Goal: Transaction & Acquisition: Purchase product/service

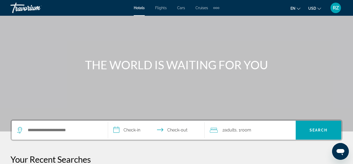
scroll to position [52, 0]
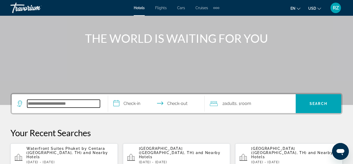
click at [79, 102] on input "Search widget" at bounding box center [63, 103] width 73 height 8
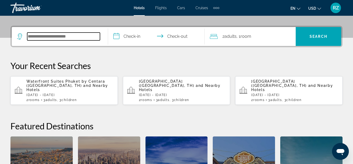
scroll to position [128, 0]
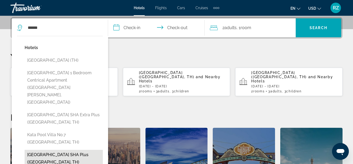
click at [90, 150] on button "Kata Palm Resort SHA Plus (Phuket, TH)" at bounding box center [64, 158] width 78 height 17
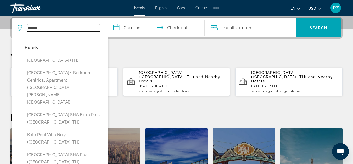
type input "**********"
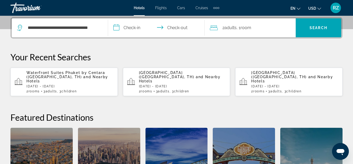
click at [116, 28] on input "**********" at bounding box center [157, 28] width 98 height 20
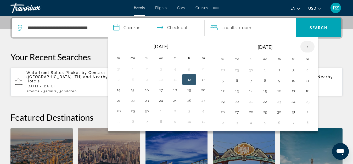
click at [309, 46] on th "Next month" at bounding box center [308, 47] width 14 height 12
click at [237, 68] on button "1" at bounding box center [237, 69] width 8 height 7
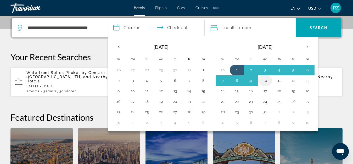
click at [267, 80] on button "10" at bounding box center [265, 80] width 8 height 7
type input "**********"
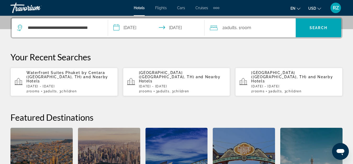
click at [237, 25] on span ", 1 Room rooms" at bounding box center [244, 27] width 15 height 7
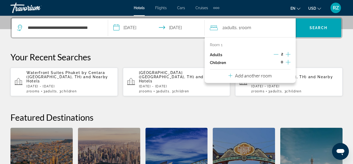
click at [288, 61] on icon "Increment children" at bounding box center [288, 62] width 5 height 6
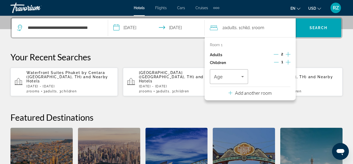
click at [288, 61] on icon "Increment children" at bounding box center [288, 62] width 5 height 6
click at [234, 76] on span "Travelers: 2 adults, 2 children" at bounding box center [227, 76] width 27 height 6
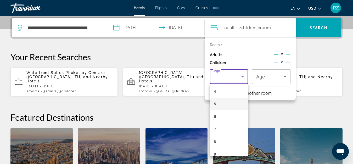
scroll to position [52, 0]
click at [232, 126] on mat-option "7" at bounding box center [229, 127] width 38 height 13
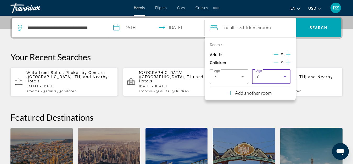
click at [279, 76] on div "7" at bounding box center [269, 76] width 27 height 6
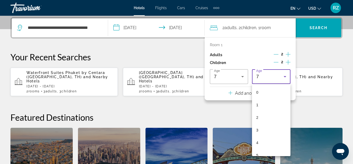
scroll to position [31, 0]
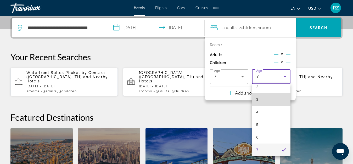
click at [276, 100] on mat-option "3" at bounding box center [271, 99] width 38 height 13
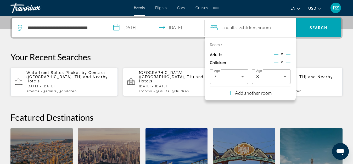
click at [249, 93] on p "Add another room" at bounding box center [253, 93] width 37 height 6
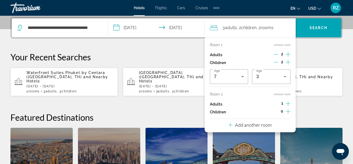
click at [289, 112] on icon "Increment children" at bounding box center [288, 111] width 5 height 6
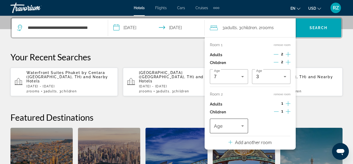
click at [231, 128] on span "Travelers: 3 adults, 3 children" at bounding box center [227, 126] width 27 height 6
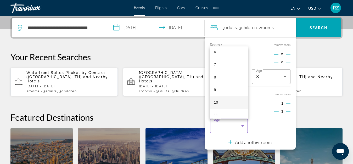
scroll to position [79, 0]
click at [225, 103] on mat-option "10" at bounding box center [229, 102] width 38 height 13
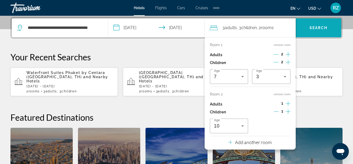
click at [317, 31] on span "Search widget" at bounding box center [319, 27] width 46 height 13
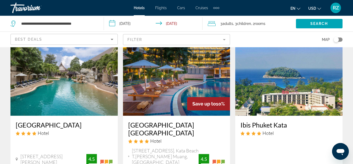
scroll to position [367, 0]
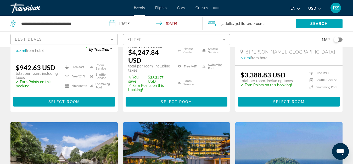
click at [53, 37] on div "Best Deals" at bounding box center [63, 39] width 96 height 6
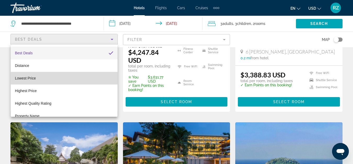
click at [67, 77] on mat-option "Lowest Price" at bounding box center [64, 78] width 107 height 13
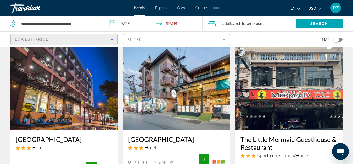
scroll to position [628, 0]
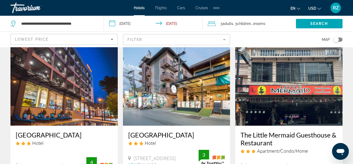
click at [153, 38] on mat-form-field "Filter" at bounding box center [176, 39] width 107 height 11
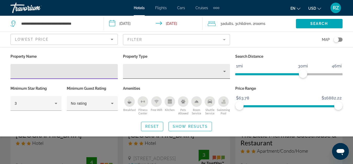
click at [211, 70] on div "Property type" at bounding box center [175, 71] width 96 height 6
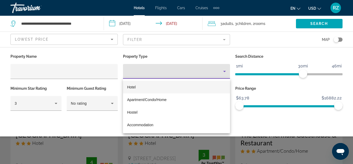
click at [80, 121] on div at bounding box center [176, 82] width 353 height 164
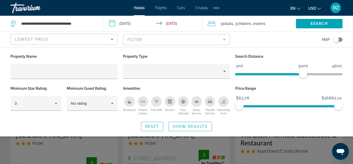
scroll to position [765, 0]
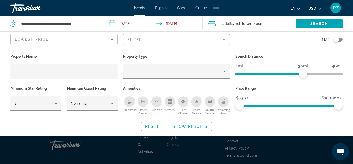
click at [326, 126] on div "Reset Show Results" at bounding box center [176, 125] width 332 height 9
click at [176, 125] on span "Show Results" at bounding box center [190, 126] width 35 height 4
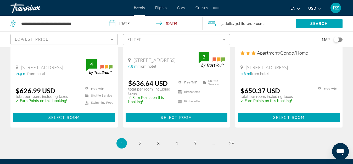
scroll to position [739, 0]
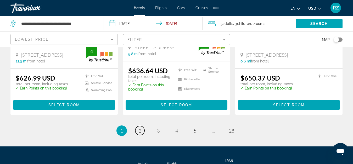
drag, startPoint x: 139, startPoint y: 109, endPoint x: 82, endPoint y: 38, distance: 90.5
click at [139, 128] on span "2" at bounding box center [140, 131] width 3 height 6
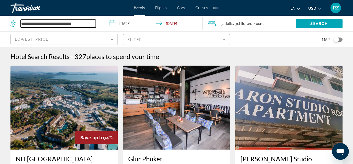
drag, startPoint x: 21, startPoint y: 24, endPoint x: 177, endPoint y: 22, distance: 155.8
click at [175, 23] on div "**********" at bounding box center [176, 24] width 353 height 16
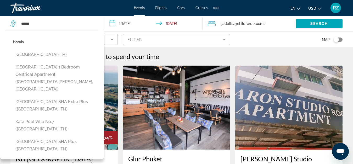
click at [68, 53] on button "Kata Palace Phuket Hotel (TH)" at bounding box center [56, 54] width 86 height 10
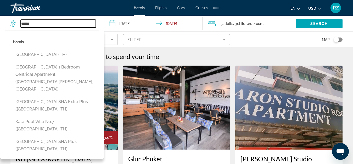
type input "**********"
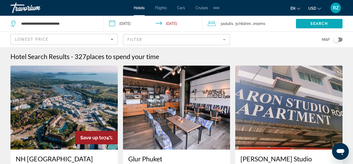
click at [327, 24] on span "Search" at bounding box center [320, 23] width 18 height 4
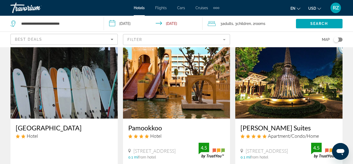
scroll to position [52, 0]
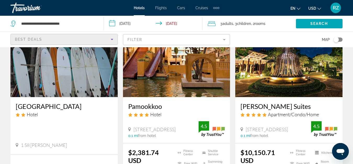
click at [39, 37] on div "Best Deals" at bounding box center [63, 39] width 96 height 6
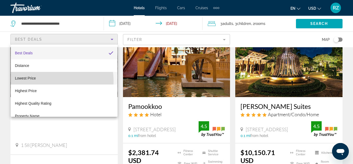
click at [48, 81] on mat-option "Lowest Price" at bounding box center [64, 78] width 107 height 13
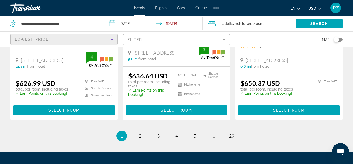
scroll to position [759, 0]
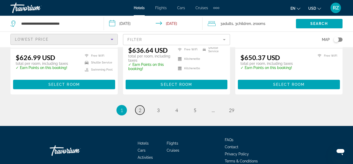
click at [142, 105] on link "page 2" at bounding box center [139, 109] width 9 height 9
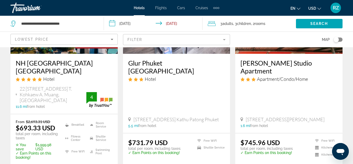
scroll to position [105, 0]
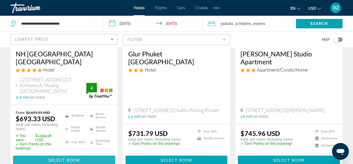
click at [71, 158] on span "Select Room" at bounding box center [63, 160] width 31 height 4
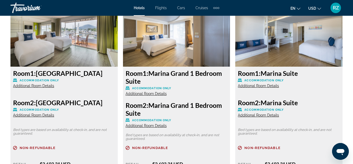
scroll to position [969, 0]
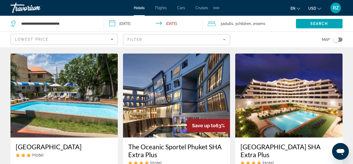
scroll to position [655, 0]
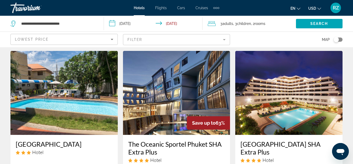
click at [171, 88] on img "Main content" at bounding box center [176, 93] width 107 height 84
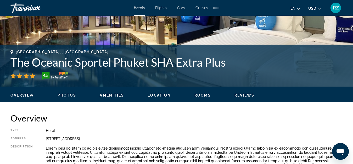
scroll to position [183, 0]
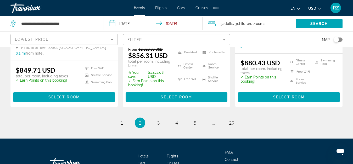
scroll to position [804, 0]
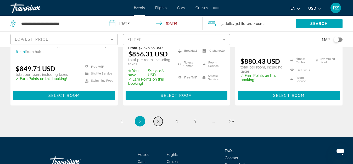
click at [159, 118] on span "3" at bounding box center [158, 121] width 3 height 6
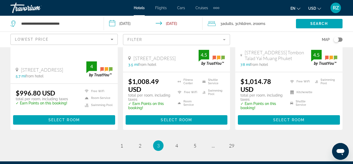
scroll to position [788, 0]
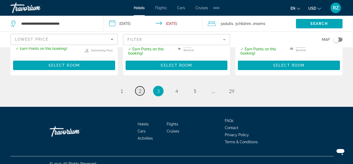
click at [140, 88] on span "2" at bounding box center [140, 91] width 3 height 6
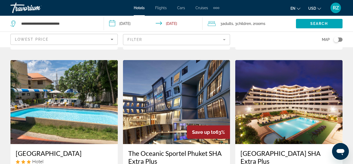
scroll to position [655, 0]
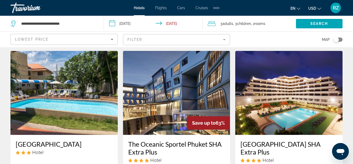
click at [149, 140] on h3 "The Oceanic Sportel Phuket SHA Extra Plus" at bounding box center [176, 148] width 97 height 16
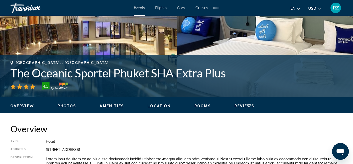
scroll to position [157, 0]
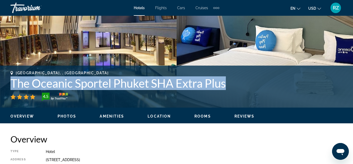
drag, startPoint x: 237, startPoint y: 82, endPoint x: 12, endPoint y: 85, distance: 225.7
click at [12, 85] on h1 "The Oceanic Sportel Phuket SHA Extra Plus" at bounding box center [176, 83] width 332 height 14
copy h1 "The Oceanic Sportel Phuket SHA Extra Plus"
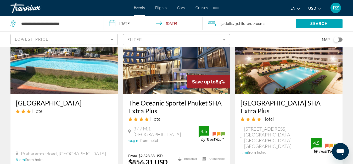
scroll to position [759, 0]
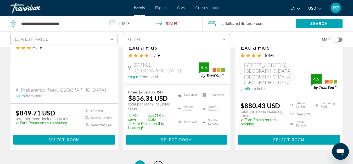
click at [159, 162] on span "3" at bounding box center [158, 165] width 3 height 6
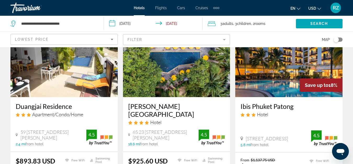
scroll to position [79, 0]
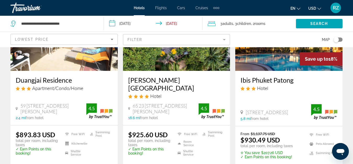
click at [135, 83] on h3 "Nai Yang Beach Resort & Spa" at bounding box center [176, 84] width 97 height 16
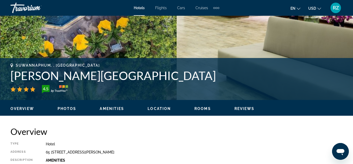
scroll to position [157, 0]
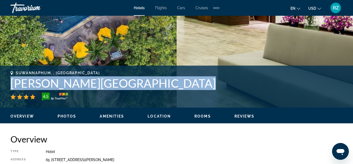
drag, startPoint x: 12, startPoint y: 85, endPoint x: 156, endPoint y: 90, distance: 144.9
click at [156, 90] on div "Suwannaphum, , Thailand Nai Yang Beach Resort & Spa 4.5" at bounding box center [176, 86] width 332 height 30
copy div "Nai Yang Beach Resort & Spa"
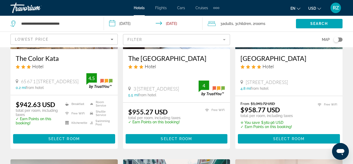
scroll to position [314, 0]
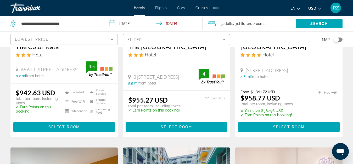
click at [141, 40] on mat-form-field "Filter" at bounding box center [176, 39] width 107 height 11
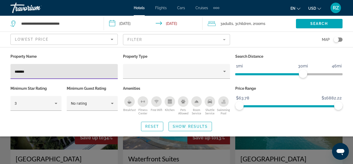
type input "*******"
click at [196, 127] on span "Show Results" at bounding box center [190, 126] width 35 height 4
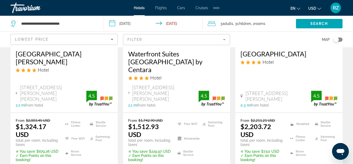
scroll to position [131, 0]
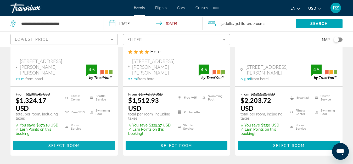
click at [61, 143] on span "Select Room" at bounding box center [63, 145] width 31 height 4
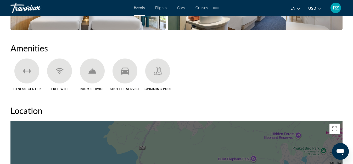
scroll to position [367, 0]
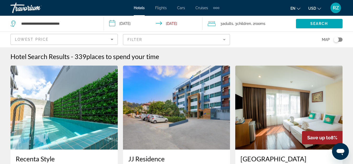
click at [48, 40] on span "Lowest Price" at bounding box center [32, 39] width 34 height 4
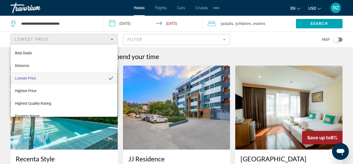
click at [48, 40] on div at bounding box center [176, 82] width 353 height 164
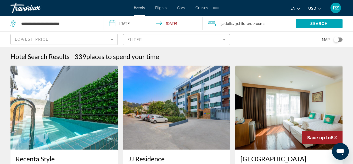
click at [148, 37] on mat-form-field "Filter" at bounding box center [176, 39] width 107 height 11
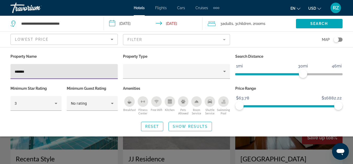
drag, startPoint x: 38, startPoint y: 71, endPoint x: 0, endPoint y: 72, distance: 38.2
click at [0, 72] on div "Property Name ******* Property Type Search Distance 1mi 46mi 30mi Minimum Star …" at bounding box center [176, 92] width 353 height 78
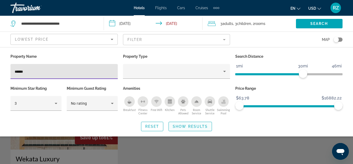
type input "******"
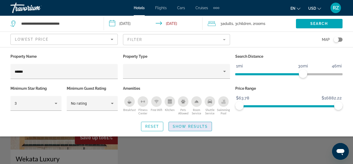
click at [200, 127] on span "Show Results" at bounding box center [190, 126] width 35 height 4
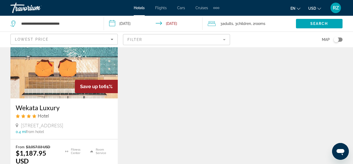
scroll to position [52, 0]
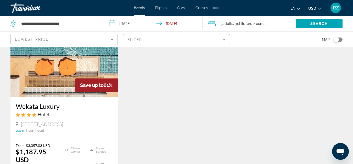
click at [46, 81] on img "Main content" at bounding box center [63, 55] width 107 height 84
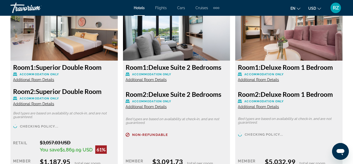
scroll to position [916, 0]
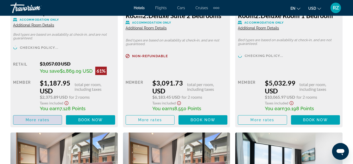
click at [36, 120] on span "More rates" at bounding box center [38, 120] width 24 height 4
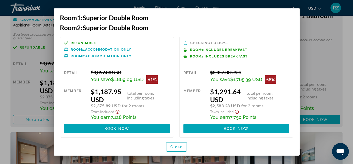
scroll to position [5, 0]
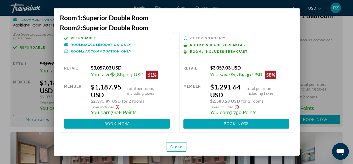
click at [323, 62] on div at bounding box center [176, 82] width 353 height 164
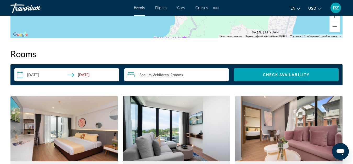
scroll to position [733, 0]
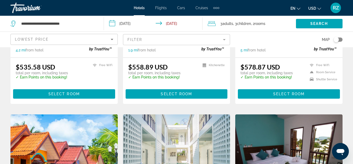
scroll to position [524, 0]
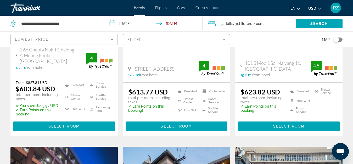
click at [152, 39] on mat-form-field "Filter" at bounding box center [176, 39] width 107 height 11
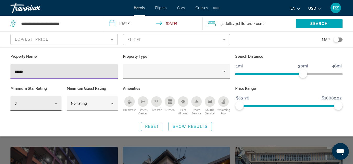
click at [41, 107] on div "3" at bounding box center [36, 103] width 43 height 15
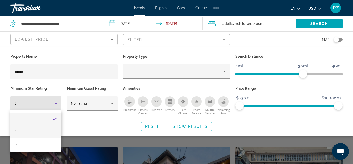
click at [37, 129] on mat-option "4" at bounding box center [35, 131] width 51 height 13
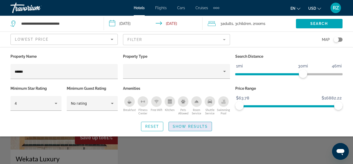
click at [195, 125] on span "Show Results" at bounding box center [190, 126] width 35 height 4
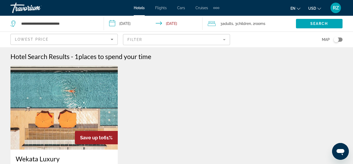
click at [165, 39] on mat-form-field "Filter" at bounding box center [176, 39] width 107 height 11
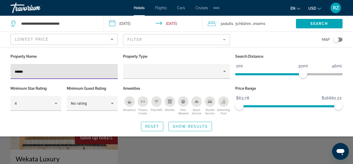
drag, startPoint x: 38, startPoint y: 73, endPoint x: 0, endPoint y: 74, distance: 38.3
click at [0, 74] on div "Property Name ****** Property Type Search Distance 1mi 46mi 30mi Minimum Star R…" at bounding box center [176, 92] width 353 height 78
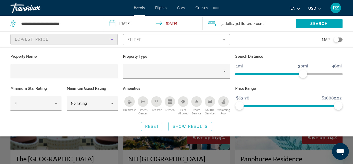
click at [87, 39] on div "Lowest Price" at bounding box center [63, 39] width 96 height 6
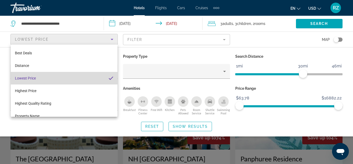
click at [88, 75] on mat-option "Lowest Price" at bounding box center [64, 78] width 107 height 13
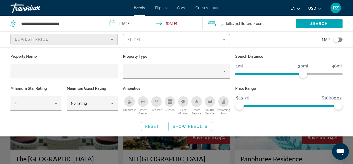
click at [264, 39] on div "Map" at bounding box center [288, 39] width 107 height 15
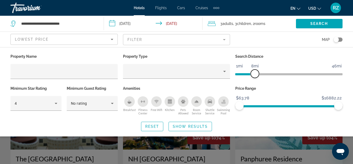
drag, startPoint x: 303, startPoint y: 74, endPoint x: 255, endPoint y: 76, distance: 48.5
click at [255, 76] on span "ngx-slider" at bounding box center [255, 73] width 8 height 8
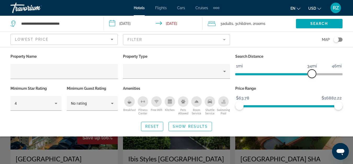
drag, startPoint x: 256, startPoint y: 73, endPoint x: 313, endPoint y: 74, distance: 57.1
click at [313, 74] on span "ngx-slider" at bounding box center [312, 73] width 8 height 8
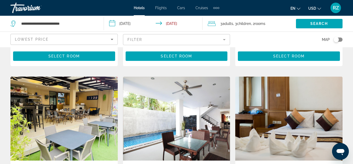
scroll to position [236, 0]
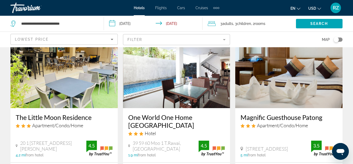
click at [170, 40] on mat-form-field "Filter" at bounding box center [176, 39] width 107 height 11
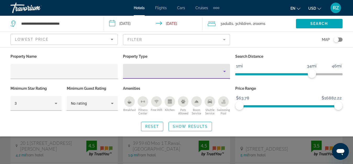
click at [226, 71] on icon "Property type" at bounding box center [225, 71] width 6 height 6
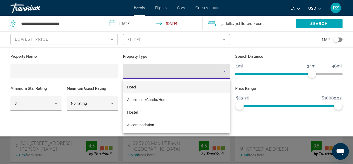
click at [226, 71] on div at bounding box center [176, 82] width 353 height 164
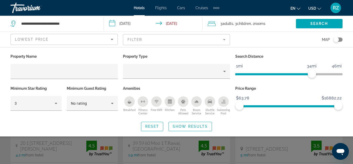
click at [352, 141] on div "Search widget" at bounding box center [176, 121] width 353 height 85
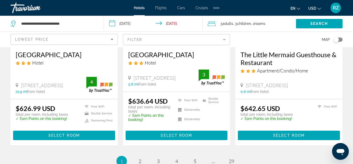
scroll to position [733, 0]
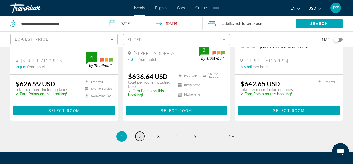
click at [140, 133] on span "2" at bounding box center [140, 136] width 3 height 6
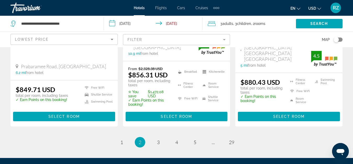
scroll to position [785, 0]
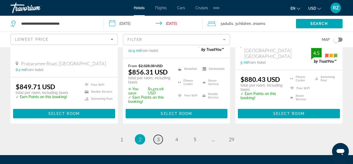
click at [160, 135] on link "page 3" at bounding box center [158, 139] width 9 height 9
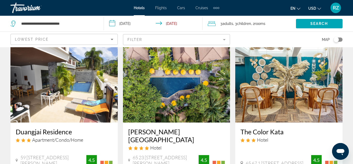
scroll to position [26, 0]
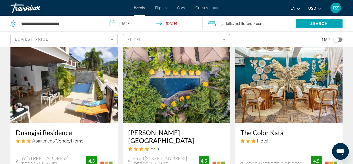
click at [270, 81] on img "Main content" at bounding box center [288, 81] width 107 height 84
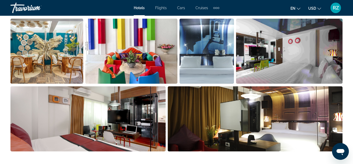
scroll to position [393, 0]
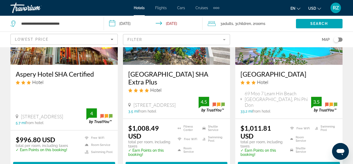
scroll to position [471, 0]
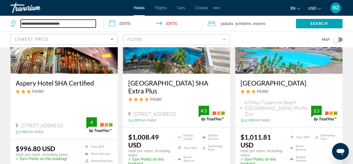
drag, startPoint x: 86, startPoint y: 25, endPoint x: 0, endPoint y: 20, distance: 86.3
click at [0, 20] on app-destination-search "**********" at bounding box center [52, 24] width 104 height 16
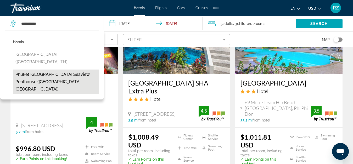
click at [75, 69] on button "Phuket Kata Beach Seaview Penthouse (Phuket, TH)" at bounding box center [56, 81] width 86 height 25
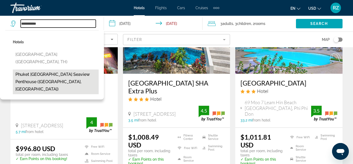
type input "**********"
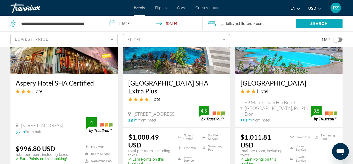
click at [321, 24] on span "Search" at bounding box center [320, 23] width 18 height 4
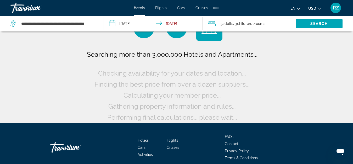
scroll to position [0, 0]
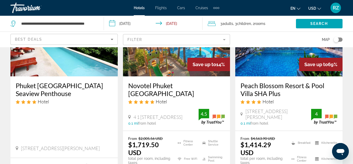
scroll to position [79, 0]
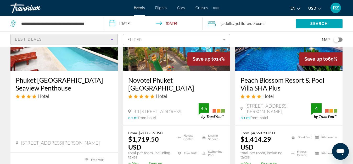
click at [64, 39] on div "Best Deals" at bounding box center [63, 39] width 96 height 6
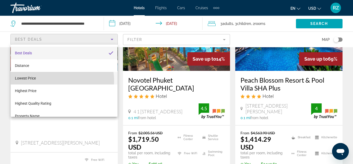
click at [62, 80] on mat-option "Lowest Price" at bounding box center [64, 78] width 107 height 13
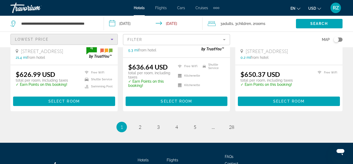
scroll to position [765, 0]
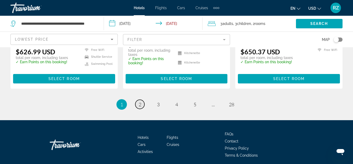
click at [143, 99] on link "page 2" at bounding box center [139, 103] width 9 height 9
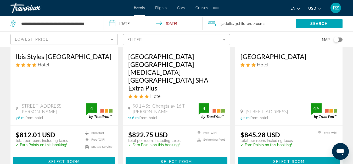
scroll to position [471, 0]
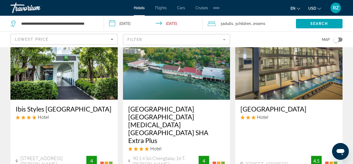
click at [265, 62] on img "Main content" at bounding box center [288, 58] width 107 height 84
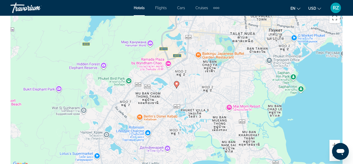
scroll to position [628, 0]
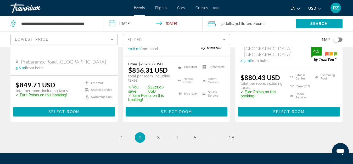
scroll to position [804, 0]
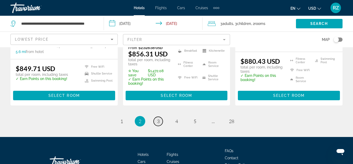
click at [159, 118] on span "3" at bounding box center [158, 121] width 3 height 6
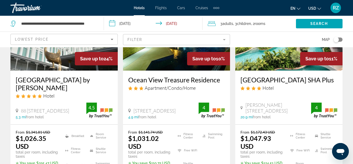
scroll to position [707, 0]
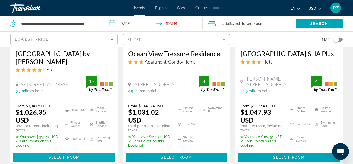
click at [84, 154] on span "Main content" at bounding box center [64, 157] width 102 height 13
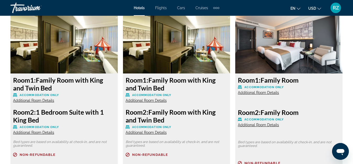
scroll to position [838, 0]
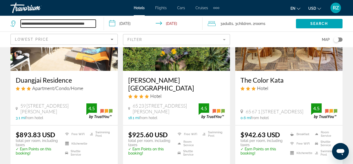
scroll to position [0, 15]
drag, startPoint x: 21, startPoint y: 23, endPoint x: 180, endPoint y: 30, distance: 158.3
click at [179, 30] on div "**********" at bounding box center [176, 24] width 353 height 16
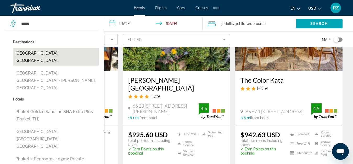
click at [32, 51] on button "Phuket Island, Thailand" at bounding box center [56, 56] width 86 height 17
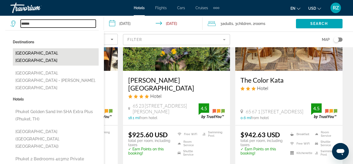
type input "**********"
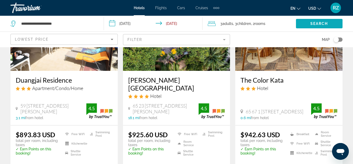
click at [323, 22] on span "Search" at bounding box center [320, 23] width 18 height 4
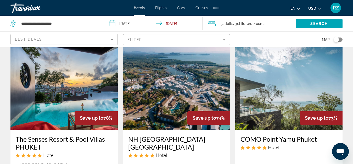
scroll to position [52, 0]
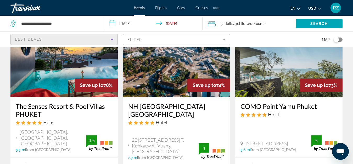
click at [66, 36] on div "Best Deals" at bounding box center [63, 39] width 96 height 6
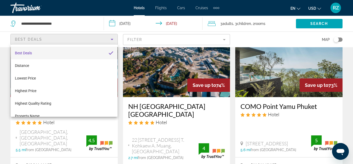
click at [66, 38] on div at bounding box center [176, 82] width 353 height 164
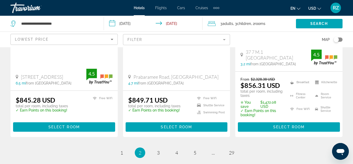
scroll to position [811, 0]
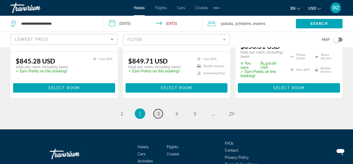
click at [157, 109] on link "page 3" at bounding box center [158, 113] width 9 height 9
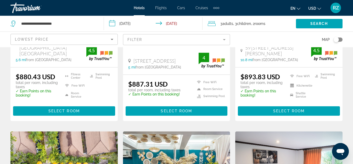
scroll to position [157, 0]
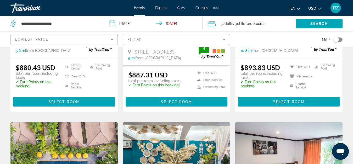
click at [153, 38] on mat-form-field "Filter" at bounding box center [176, 39] width 107 height 11
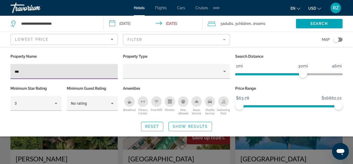
type input "***"
click at [79, 142] on div "Search widget" at bounding box center [176, 121] width 353 height 85
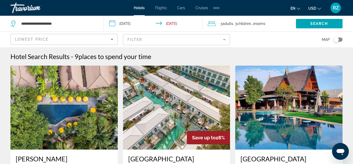
click at [79, 142] on img "Main content" at bounding box center [63, 107] width 107 height 84
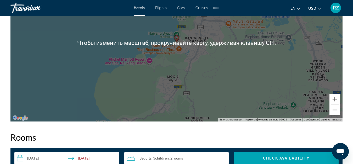
scroll to position [655, 0]
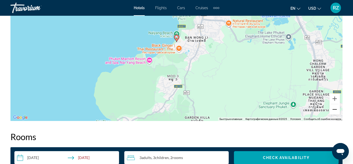
click at [335, 110] on button "Уменьшить" at bounding box center [335, 109] width 10 height 10
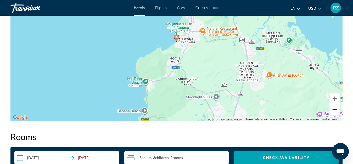
click at [335, 110] on button "Уменьшить" at bounding box center [335, 109] width 10 height 10
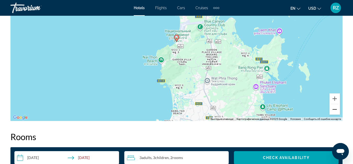
click at [336, 110] on button "Уменьшить" at bounding box center [335, 109] width 10 height 10
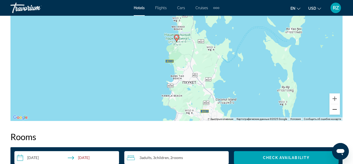
click at [334, 110] on button "Уменьшить" at bounding box center [335, 109] width 10 height 10
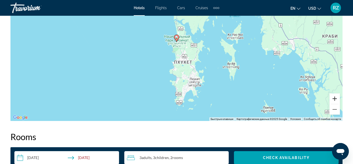
click at [335, 99] on button "Увеличить" at bounding box center [335, 98] width 10 height 10
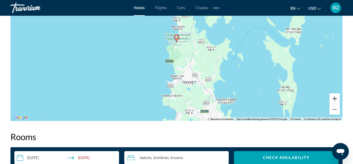
click at [334, 98] on button "Увеличить" at bounding box center [335, 98] width 10 height 10
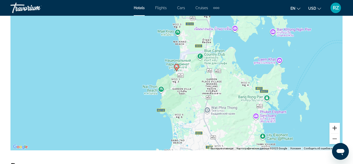
scroll to position [628, 0]
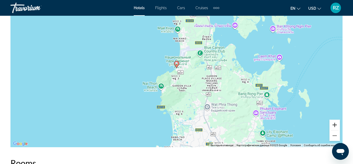
click at [338, 123] on button "Увеличить" at bounding box center [335, 124] width 10 height 10
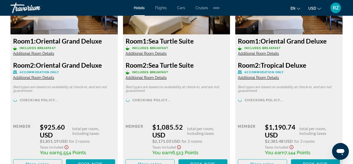
scroll to position [890, 0]
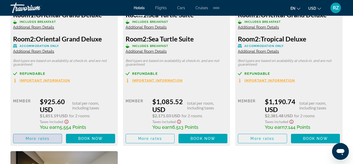
click at [39, 134] on span "Main content" at bounding box center [37, 138] width 48 height 13
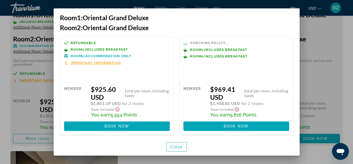
scroll to position [0, 0]
click at [341, 54] on div at bounding box center [176, 82] width 353 height 164
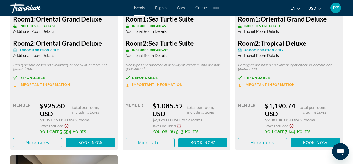
scroll to position [890, 0]
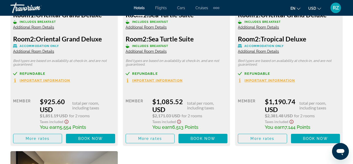
click at [50, 140] on span "Main content" at bounding box center [37, 138] width 48 height 13
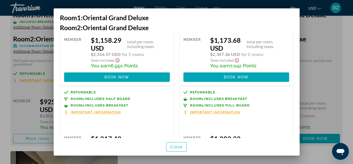
scroll to position [157, 0]
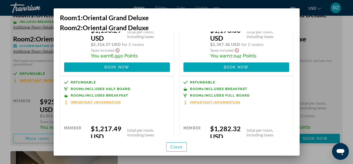
click at [329, 54] on div at bounding box center [176, 82] width 353 height 164
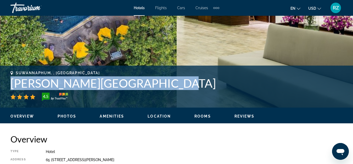
drag, startPoint x: 163, startPoint y: 84, endPoint x: 1, endPoint y: 86, distance: 162.9
click at [0, 86] on div "Suwannaphum, , Thailand Nai Yang Beach Resort & Spa 4.5 Address 65 23 24 Nai Ya…" at bounding box center [176, 86] width 353 height 31
copy h1 "Nai Yang Beach Resort & Spa"
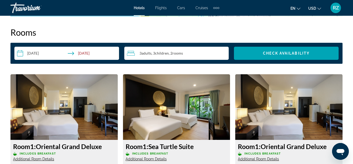
scroll to position [759, 0]
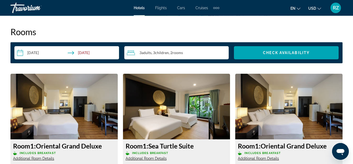
click at [74, 52] on input "**********" at bounding box center [67, 53] width 107 height 15
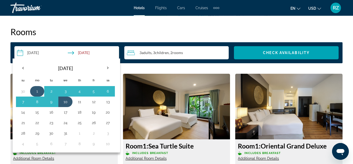
click at [36, 88] on button "1" at bounding box center [37, 90] width 8 height 7
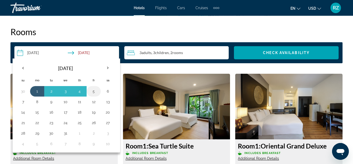
click at [95, 91] on button "5" at bounding box center [94, 90] width 8 height 7
type input "**********"
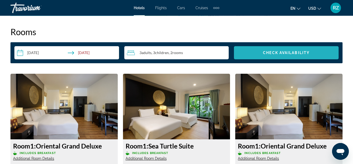
click at [309, 53] on span "Check Availability" at bounding box center [286, 53] width 47 height 4
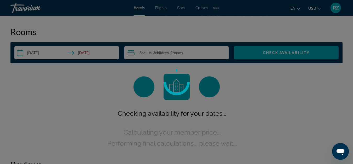
scroll to position [754, 0]
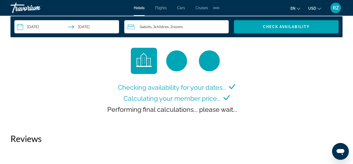
scroll to position [785, 0]
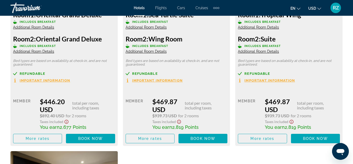
scroll to position [916, 0]
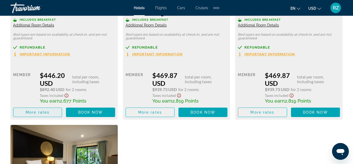
click at [49, 113] on span "More rates" at bounding box center [38, 112] width 24 height 4
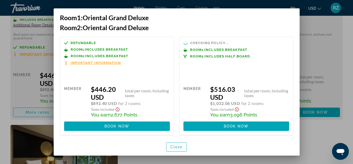
scroll to position [0, 0]
click at [339, 33] on div at bounding box center [176, 82] width 353 height 164
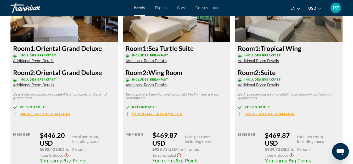
scroll to position [890, 0]
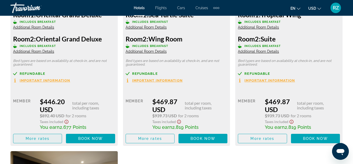
click at [37, 137] on span "More rates" at bounding box center [38, 138] width 24 height 4
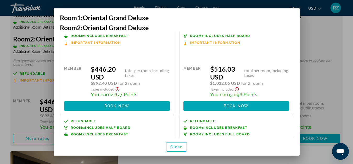
scroll to position [0, 0]
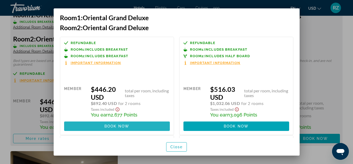
click at [135, 126] on span at bounding box center [117, 126] width 106 height 13
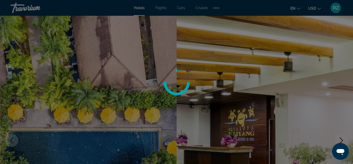
scroll to position [890, 0]
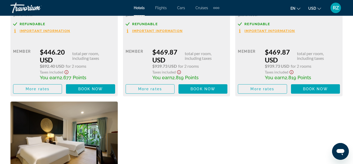
scroll to position [943, 0]
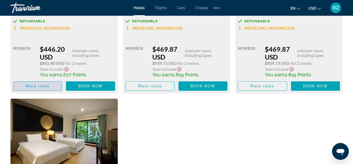
click at [44, 87] on span "More rates" at bounding box center [38, 86] width 24 height 4
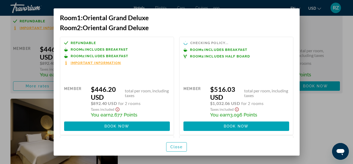
scroll to position [0, 0]
click at [122, 127] on span "Book now" at bounding box center [116, 126] width 25 height 4
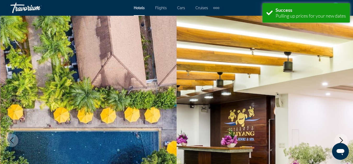
click at [31, 7] on div "Travorium" at bounding box center [36, 8] width 52 height 14
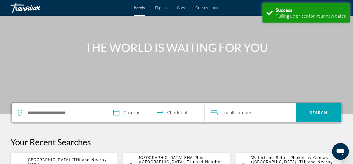
scroll to position [52, 0]
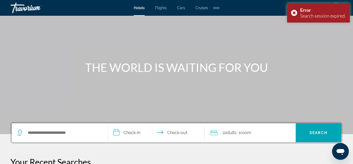
scroll to position [52, 0]
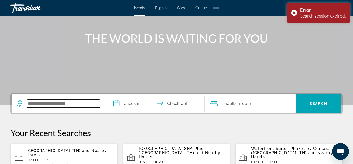
click at [47, 101] on input "Search widget" at bounding box center [63, 103] width 73 height 8
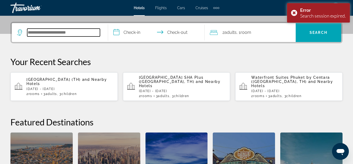
scroll to position [128, 0]
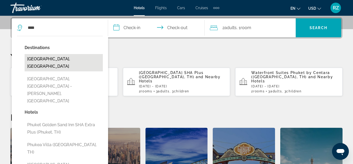
click at [71, 61] on button "Phuket Island, Thailand" at bounding box center [64, 62] width 78 height 17
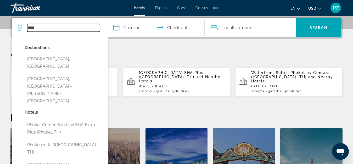
type input "**********"
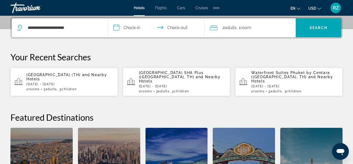
click at [130, 29] on input "**********" at bounding box center [157, 28] width 98 height 20
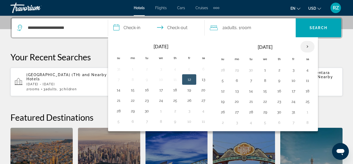
click at [311, 45] on th "Next month" at bounding box center [308, 47] width 14 height 12
click at [294, 71] on button "5" at bounding box center [293, 69] width 8 height 7
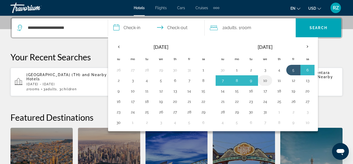
click at [264, 81] on button "10" at bounding box center [265, 80] width 8 height 7
type input "**********"
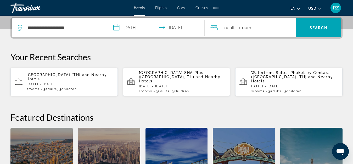
click at [236, 26] on span "Adults" at bounding box center [231, 27] width 12 height 5
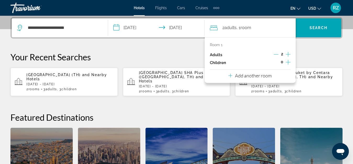
click at [289, 62] on icon "Increment children" at bounding box center [288, 62] width 5 height 6
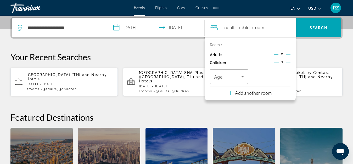
click at [289, 62] on icon "Increment children" at bounding box center [288, 62] width 5 height 6
click at [235, 80] on div "Travelers: 2 adults, 2 children" at bounding box center [229, 76] width 30 height 15
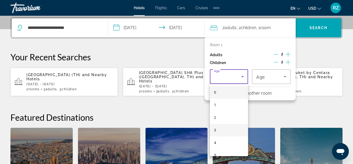
click at [224, 127] on mat-option "3" at bounding box center [229, 130] width 38 height 13
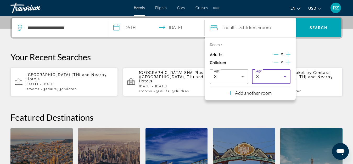
click at [271, 74] on div "3" at bounding box center [269, 76] width 27 height 6
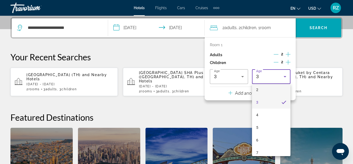
scroll to position [52, 0]
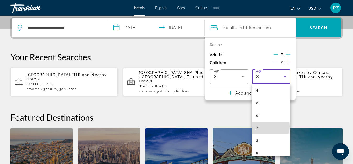
click at [270, 126] on mat-option "7" at bounding box center [271, 127] width 38 height 13
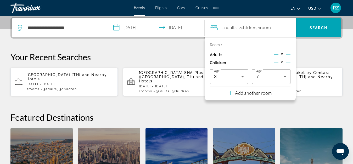
click at [253, 91] on p "Add another room" at bounding box center [253, 93] width 37 height 6
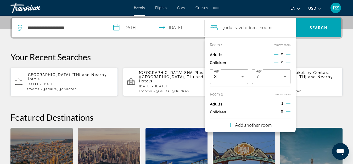
click at [287, 110] on icon "Increment children" at bounding box center [288, 111] width 5 height 6
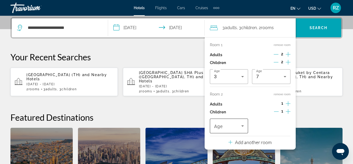
click at [227, 126] on span "Travelers: 3 adults, 3 children" at bounding box center [227, 126] width 27 height 6
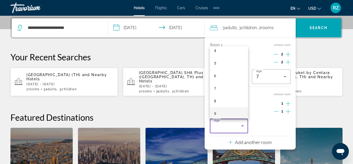
scroll to position [79, 0]
click at [229, 99] on mat-option "10" at bounding box center [229, 102] width 38 height 13
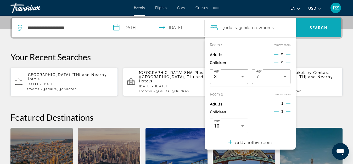
click at [324, 27] on span "Search" at bounding box center [319, 28] width 18 height 4
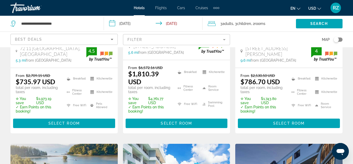
scroll to position [367, 0]
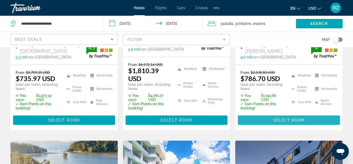
click at [276, 118] on span "Select Room" at bounding box center [288, 120] width 31 height 4
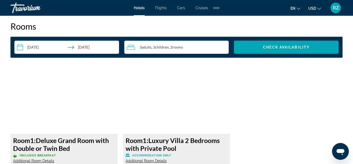
scroll to position [759, 0]
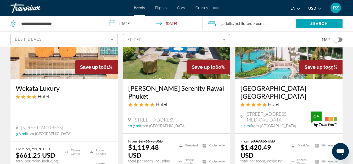
scroll to position [707, 0]
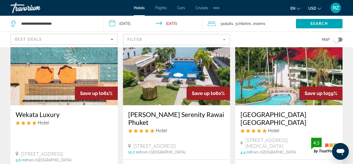
click at [59, 74] on img "Main content" at bounding box center [63, 63] width 107 height 84
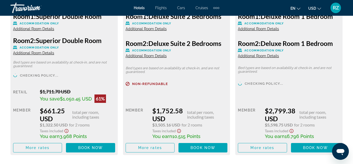
scroll to position [916, 0]
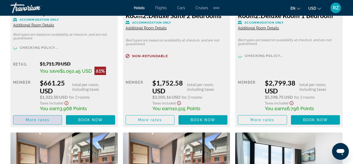
click at [47, 118] on span "More rates" at bounding box center [38, 120] width 24 height 4
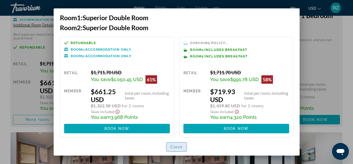
click at [176, 146] on span "Close" at bounding box center [176, 147] width 13 height 4
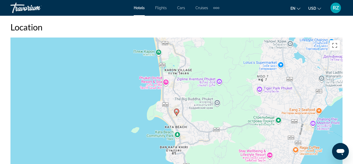
scroll to position [550, 0]
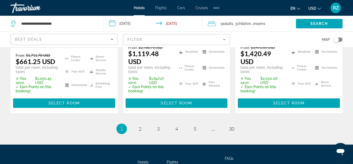
scroll to position [838, 0]
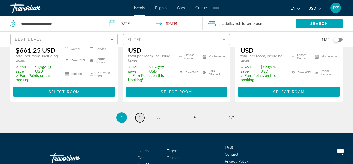
click at [139, 114] on span "2" at bounding box center [140, 117] width 3 height 6
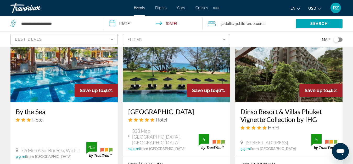
scroll to position [445, 0]
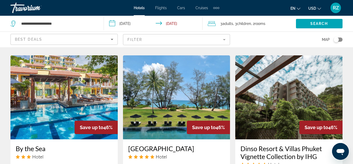
click at [151, 41] on mat-form-field "Filter" at bounding box center [176, 39] width 107 height 11
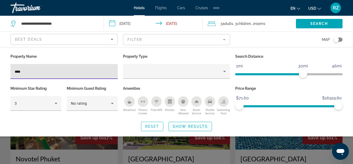
type input "****"
click at [194, 126] on span "Show Results" at bounding box center [190, 126] width 35 height 4
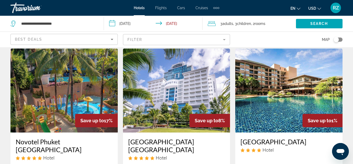
scroll to position [26, 0]
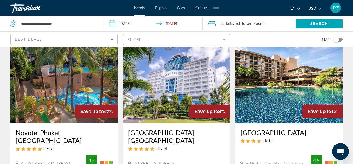
click at [61, 90] on img "Main content" at bounding box center [63, 81] width 107 height 84
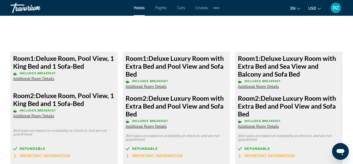
scroll to position [838, 0]
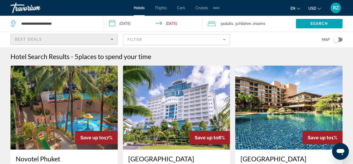
click at [50, 38] on div "Best Deals" at bounding box center [63, 39] width 96 height 6
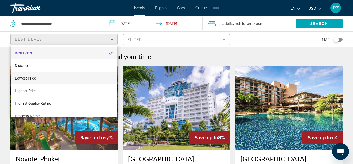
click at [44, 79] on mat-option "Lowest Price" at bounding box center [64, 78] width 107 height 13
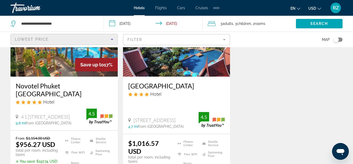
scroll to position [288, 0]
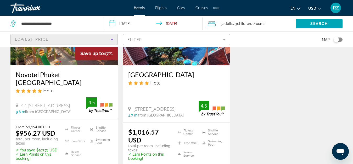
click at [145, 39] on mat-form-field "Filter" at bounding box center [176, 39] width 107 height 11
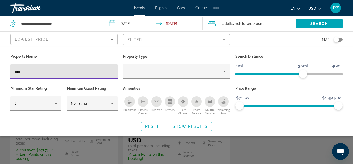
drag, startPoint x: 51, startPoint y: 72, endPoint x: 0, endPoint y: 73, distance: 51.3
click at [0, 73] on div "Property Name **** Property Type Search Distance 1mi 46mi 30mi Minimum Star Rat…" at bounding box center [176, 92] width 353 height 78
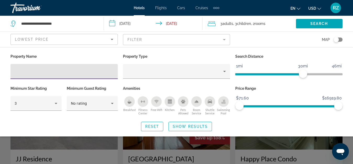
click at [187, 126] on span "Show Results" at bounding box center [190, 126] width 35 height 4
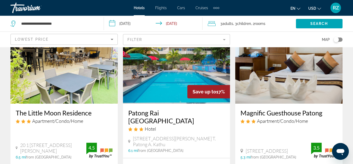
scroll to position [236, 0]
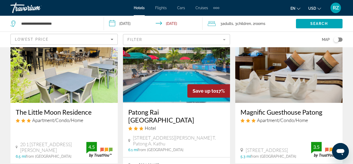
click at [209, 42] on mat-form-field "Filter" at bounding box center [176, 39] width 107 height 11
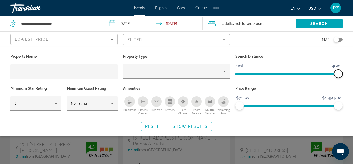
drag, startPoint x: 304, startPoint y: 74, endPoint x: 356, endPoint y: 79, distance: 52.1
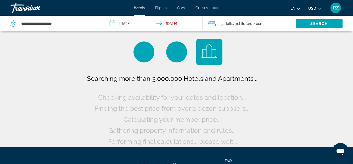
scroll to position [0, 0]
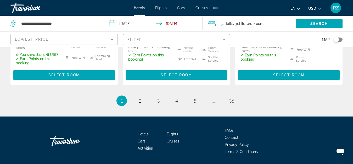
scroll to position [765, 0]
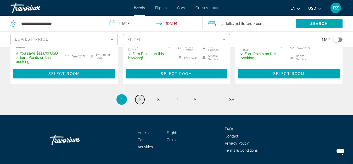
click at [137, 95] on link "page 2" at bounding box center [139, 99] width 9 height 9
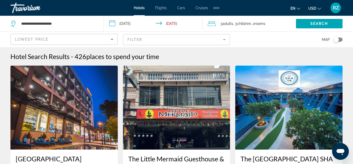
click at [151, 38] on mat-form-field "Filter" at bounding box center [176, 39] width 107 height 11
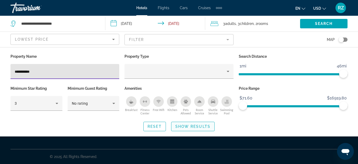
type input "**********"
click at [197, 126] on span "Show Results" at bounding box center [192, 126] width 35 height 4
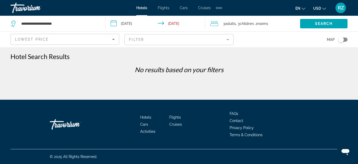
drag, startPoint x: 150, startPoint y: 40, endPoint x: 146, endPoint y: 46, distance: 6.2
click at [150, 40] on mat-form-field "Filter" at bounding box center [178, 39] width 109 height 11
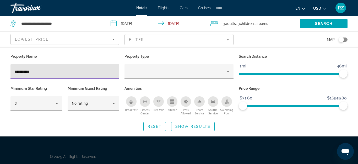
drag, startPoint x: 43, startPoint y: 71, endPoint x: 0, endPoint y: 71, distance: 42.7
click at [0, 71] on div "**********" at bounding box center [179, 92] width 358 height 78
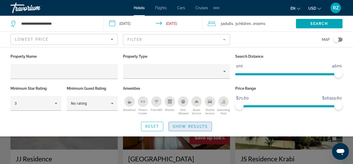
click at [201, 128] on span "Show Results" at bounding box center [190, 126] width 35 height 4
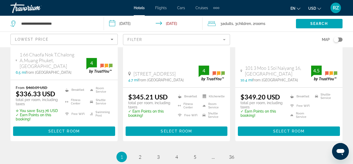
scroll to position [733, 0]
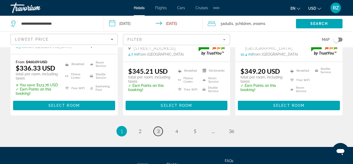
click at [161, 126] on link "page 3" at bounding box center [158, 130] width 9 height 9
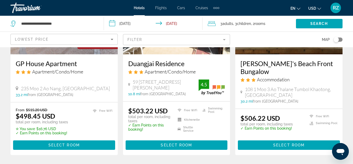
scroll to position [785, 0]
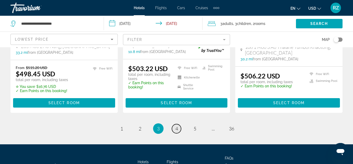
click at [178, 125] on span "4" at bounding box center [176, 128] width 3 height 6
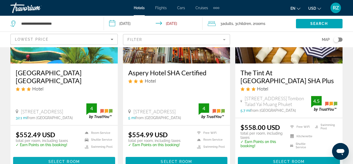
scroll to position [497, 0]
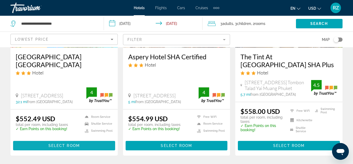
click at [75, 143] on span "Select Room" at bounding box center [63, 145] width 31 height 4
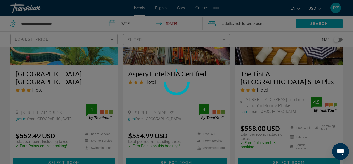
scroll to position [471, 0]
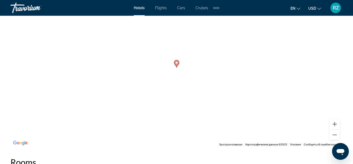
scroll to position [628, 0]
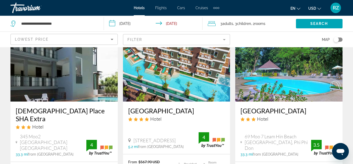
scroll to position [655, 0]
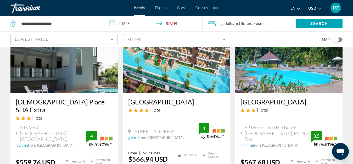
click at [154, 35] on mat-form-field "Filter" at bounding box center [176, 39] width 107 height 11
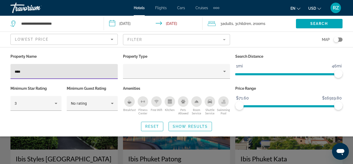
type input "****"
click at [192, 125] on span "Show Results" at bounding box center [190, 126] width 35 height 4
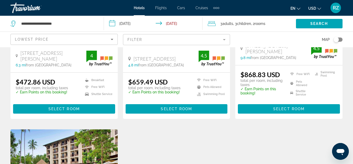
scroll to position [131, 0]
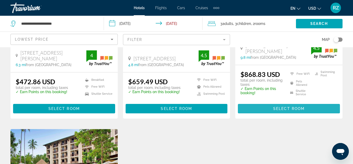
click at [261, 108] on span "Main content" at bounding box center [289, 108] width 102 height 13
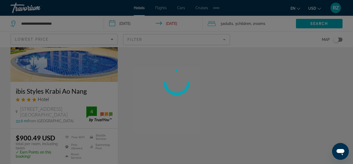
scroll to position [224, 0]
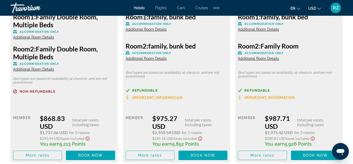
scroll to position [921, 0]
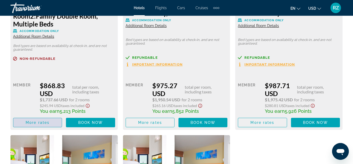
click at [37, 123] on span "More rates" at bounding box center [38, 122] width 24 height 4
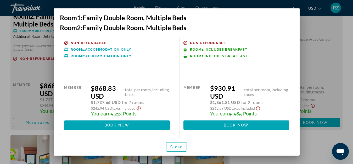
click at [320, 45] on div at bounding box center [176, 82] width 353 height 164
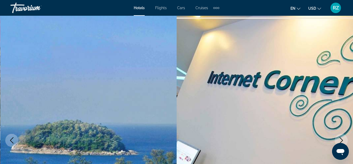
scroll to position [921, 0]
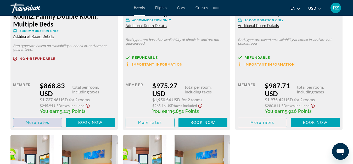
click at [48, 120] on span "More rates" at bounding box center [38, 122] width 24 height 4
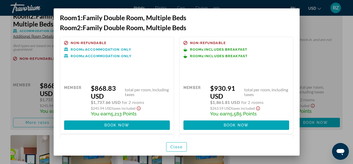
drag, startPoint x: 334, startPoint y: 69, endPoint x: 327, endPoint y: 68, distance: 7.9
click at [334, 69] on div at bounding box center [176, 82] width 353 height 164
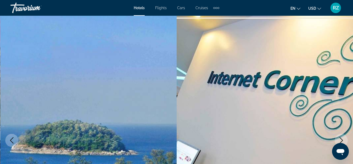
scroll to position [921, 0]
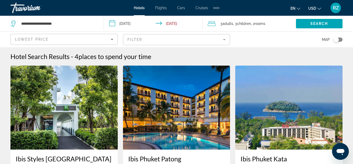
click at [143, 39] on mat-form-field "Filter" at bounding box center [176, 39] width 107 height 11
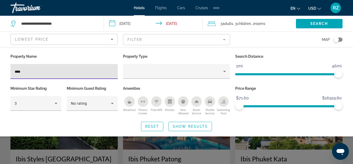
drag, startPoint x: 57, startPoint y: 74, endPoint x: 0, endPoint y: 73, distance: 57.1
click at [0, 73] on div "Property Name **** Property Type Search Distance 1mi 46mi 46mi Minimum Star Rat…" at bounding box center [176, 92] width 353 height 78
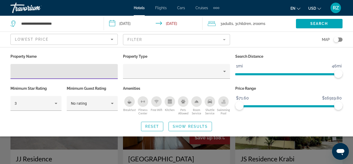
click at [342, 143] on div "Открыть окно обмена сообщениями" at bounding box center [341, 151] width 16 height 16
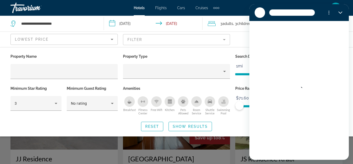
click at [120, 149] on div "Search widget" at bounding box center [176, 121] width 353 height 85
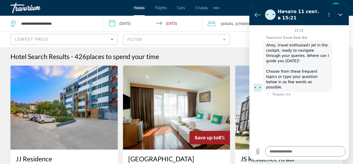
click at [342, 10] on button "Закрыть" at bounding box center [340, 14] width 10 height 10
type textarea "*"
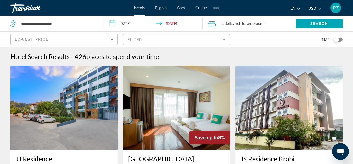
click at [128, 22] on input "**********" at bounding box center [154, 24] width 101 height 17
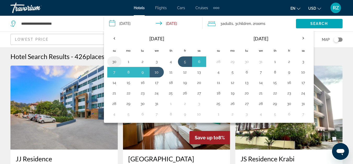
click at [114, 61] on button "30" at bounding box center [114, 61] width 8 height 7
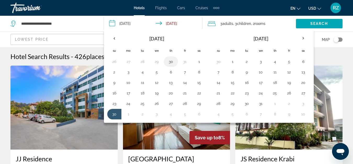
click at [171, 62] on button "30" at bounding box center [171, 61] width 8 height 7
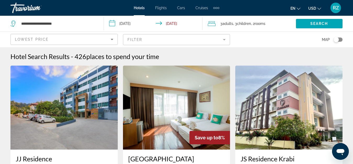
click at [176, 24] on input "**********" at bounding box center [154, 24] width 101 height 17
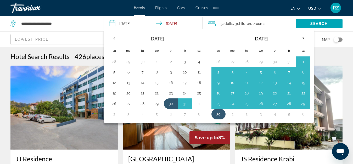
click at [217, 114] on button "30" at bounding box center [218, 113] width 8 height 7
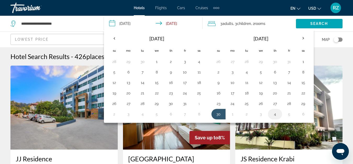
click at [275, 113] on button "4" at bounding box center [275, 113] width 8 height 7
type input "**********"
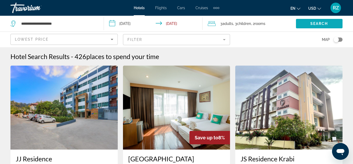
click at [322, 23] on span "Search" at bounding box center [320, 23] width 18 height 4
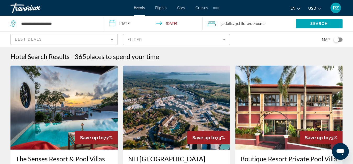
click at [152, 39] on mat-form-field "Filter" at bounding box center [176, 39] width 107 height 11
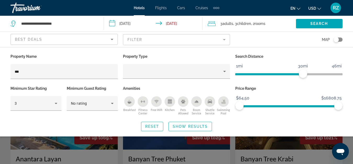
click at [2, 127] on div "Property Name *** Property Type Search Distance 1mi 46mi 30mi Minimum Star Rati…" at bounding box center [176, 92] width 353 height 78
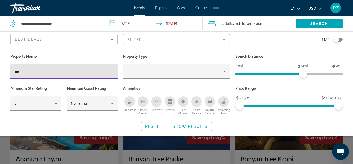
click at [73, 69] on input "***" at bounding box center [64, 71] width 99 height 6
type input "*"
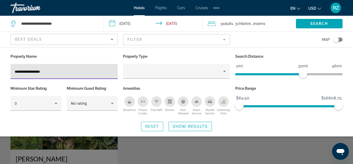
type input "**********"
click at [203, 126] on span "Show Results" at bounding box center [190, 126] width 35 height 4
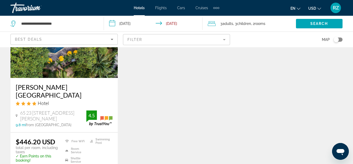
scroll to position [79, 0]
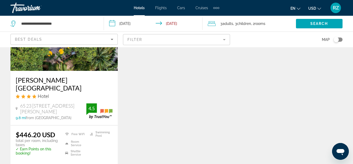
click at [93, 57] on img "Main content" at bounding box center [63, 29] width 107 height 84
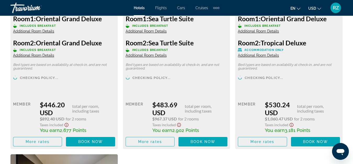
scroll to position [890, 0]
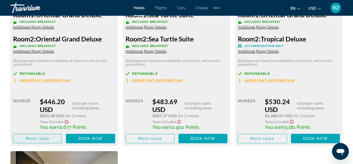
click at [49, 137] on span "More rates" at bounding box center [38, 138] width 24 height 4
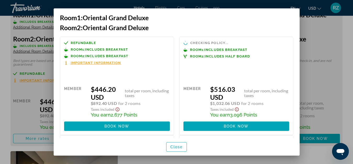
scroll to position [0, 0]
click at [174, 146] on span "Close" at bounding box center [176, 147] width 13 height 4
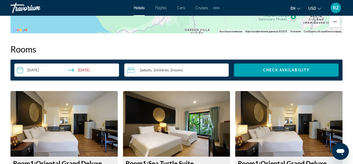
scroll to position [733, 0]
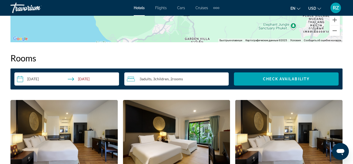
click at [78, 79] on input "**********" at bounding box center [67, 79] width 107 height 15
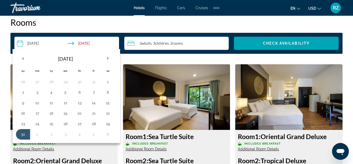
scroll to position [785, 0]
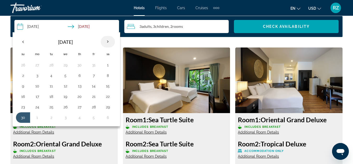
click at [109, 40] on th "Next month" at bounding box center [108, 42] width 14 height 12
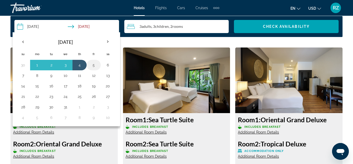
click at [96, 64] on button "5" at bounding box center [94, 64] width 8 height 7
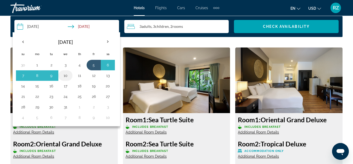
click at [65, 74] on button "10" at bounding box center [65, 75] width 8 height 7
type input "**********"
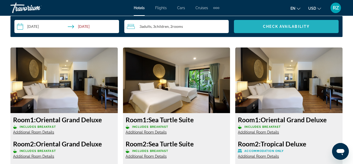
click at [263, 28] on span "Check Availability" at bounding box center [286, 26] width 47 height 4
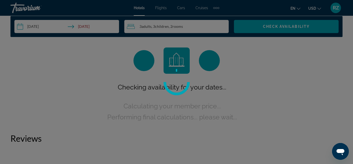
scroll to position [754, 0]
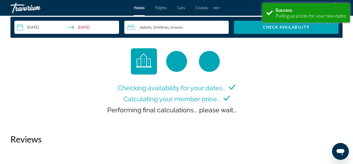
scroll to position [785, 0]
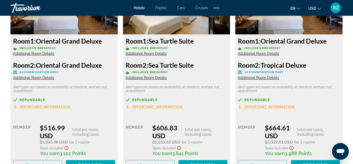
scroll to position [890, 0]
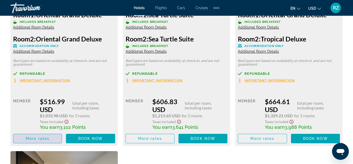
click at [36, 137] on span "More rates" at bounding box center [38, 138] width 24 height 4
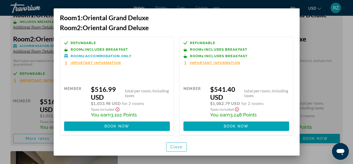
click at [325, 81] on div at bounding box center [176, 82] width 353 height 164
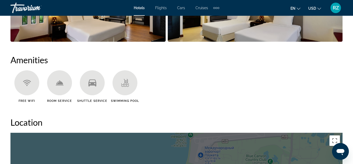
scroll to position [445, 0]
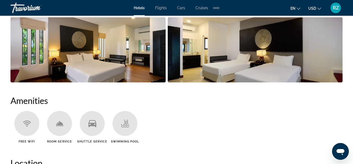
drag, startPoint x: 65, startPoint y: 103, endPoint x: 68, endPoint y: 113, distance: 10.7
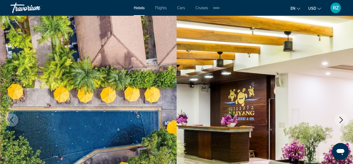
scroll to position [0, 0]
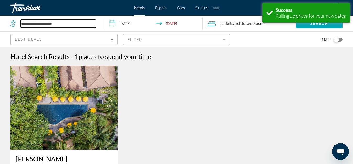
click at [80, 23] on input "**********" at bounding box center [58, 24] width 75 height 8
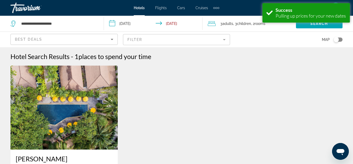
click at [178, 38] on mat-form-field "Filter" at bounding box center [176, 39] width 107 height 11
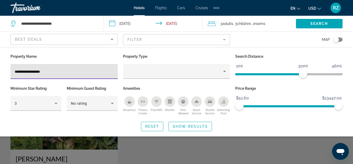
drag, startPoint x: 24, startPoint y: 71, endPoint x: 0, endPoint y: 70, distance: 23.6
click at [0, 71] on div "**********" at bounding box center [176, 92] width 353 height 78
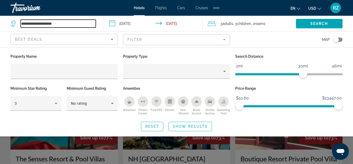
click at [70, 23] on input "**********" at bounding box center [58, 24] width 75 height 8
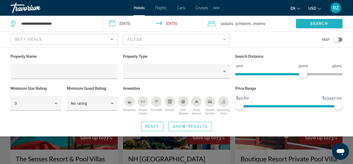
click at [313, 22] on span "Search" at bounding box center [320, 23] width 18 height 4
click at [176, 126] on span "Show Results" at bounding box center [190, 126] width 35 height 4
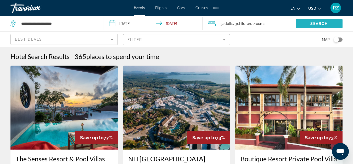
click at [325, 24] on span "Search" at bounding box center [320, 23] width 18 height 4
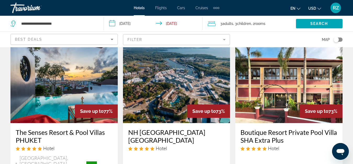
scroll to position [26, 0]
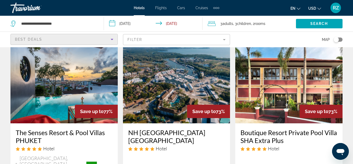
click at [36, 40] on span "Best Deals" at bounding box center [28, 39] width 27 height 4
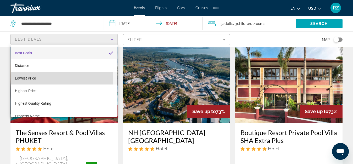
click at [35, 80] on span "Lowest Price" at bounding box center [25, 78] width 21 height 6
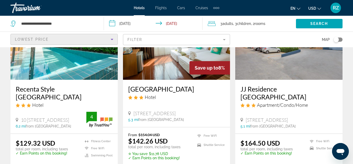
scroll to position [79, 0]
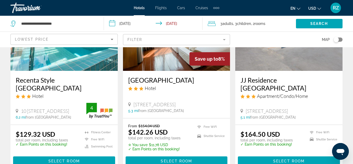
click at [202, 35] on mat-form-field "Filter" at bounding box center [176, 39] width 107 height 11
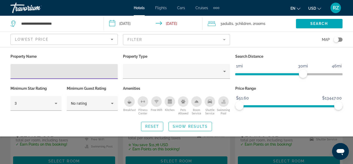
click at [340, 40] on div "Toggle map" at bounding box center [338, 39] width 9 height 4
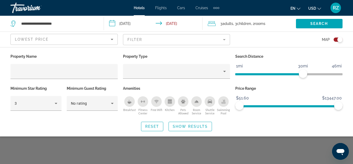
scroll to position [0, 0]
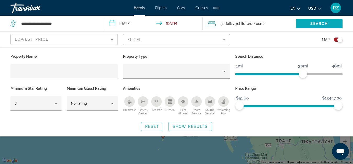
click at [328, 24] on span "Search" at bounding box center [320, 23] width 18 height 4
click at [203, 126] on span "Show Results" at bounding box center [190, 126] width 35 height 4
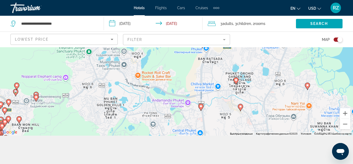
scroll to position [47, 0]
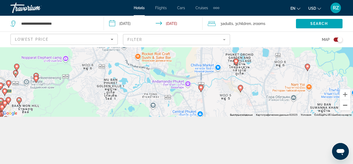
click at [346, 106] on button "Уменьшить" at bounding box center [345, 105] width 10 height 10
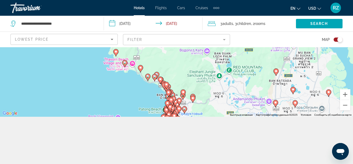
drag, startPoint x: 116, startPoint y: 100, endPoint x: 203, endPoint y: 132, distance: 93.2
click at [203, 132] on div "**********" at bounding box center [176, 82] width 353 height 164
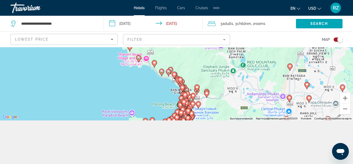
scroll to position [0, 0]
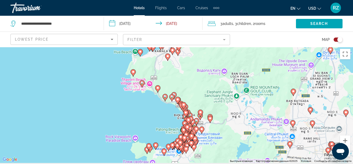
drag, startPoint x: 202, startPoint y: 104, endPoint x: 187, endPoint y: 109, distance: 15.7
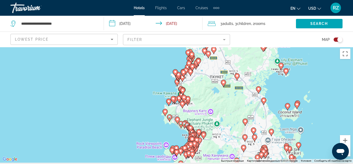
scroll to position [47, 0]
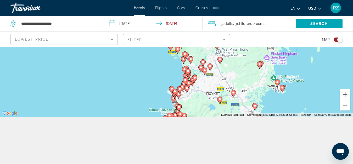
drag, startPoint x: 194, startPoint y: 84, endPoint x: 187, endPoint y: 112, distance: 28.1
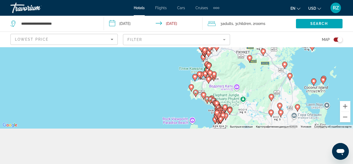
scroll to position [0, 0]
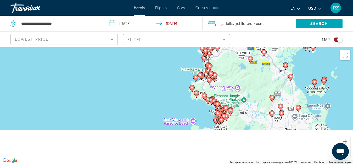
drag, startPoint x: 189, startPoint y: 101, endPoint x: 206, endPoint y: 72, distance: 33.9
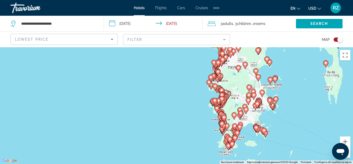
drag, startPoint x: 258, startPoint y: 144, endPoint x: 259, endPoint y: 118, distance: 25.7
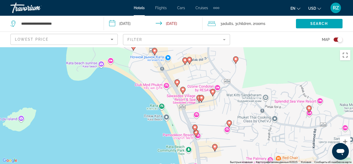
click at [182, 90] on image "Main content" at bounding box center [182, 89] width 3 height 3
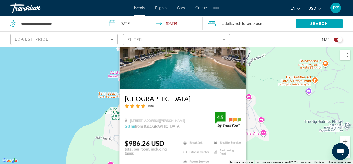
click at [273, 79] on div "Чтобы активировать перетаскивание с помощью клавиатуры, нажмите Alt + Ввод. Пос…" at bounding box center [176, 105] width 353 height 117
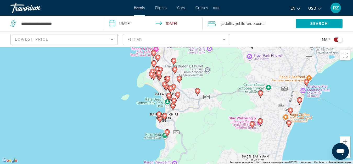
drag, startPoint x: 168, startPoint y: 147, endPoint x: 164, endPoint y: 91, distance: 55.9
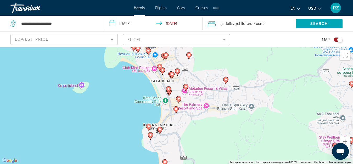
click at [170, 91] on icon "Main content" at bounding box center [168, 89] width 5 height 7
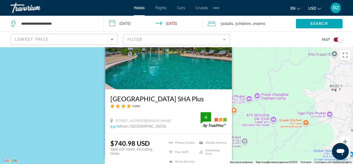
click at [85, 112] on div "Чтобы активировать перетаскивание с помощью клавиатуры, нажмите Alt + Ввод. Пос…" at bounding box center [176, 105] width 353 height 117
click at [281, 87] on div "Чтобы активировать перетаскивание с помощью клавиатуры, нажмите Alt + Ввод. Пос…" at bounding box center [176, 105] width 353 height 117
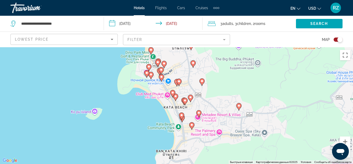
drag, startPoint x: 156, startPoint y: 142, endPoint x: 163, endPoint y: 74, distance: 68.7
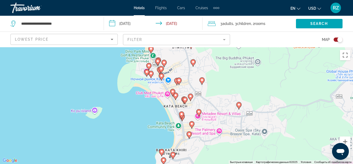
click at [173, 92] on image "Main content" at bounding box center [172, 91] width 3 height 3
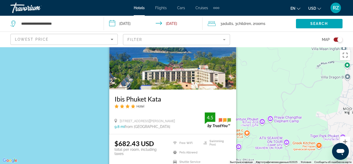
click at [88, 106] on div "Чтобы активировать перетаскивание с помощью клавиатуры, нажмите Alt + Ввод. Пос…" at bounding box center [176, 105] width 353 height 117
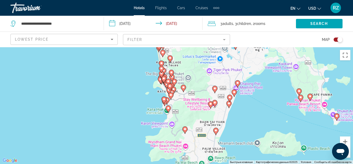
drag, startPoint x: 167, startPoint y: 133, endPoint x: 166, endPoint y: 77, distance: 56.0
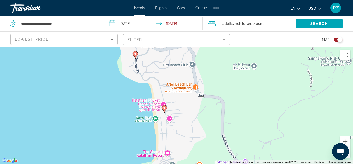
click at [164, 107] on image "Main content" at bounding box center [164, 107] width 3 height 3
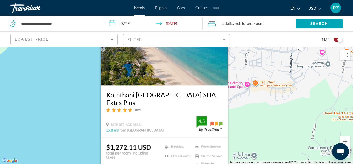
click at [76, 119] on div "Чтобы активировать перетаскивание с помощью клавиатуры, нажмите Alt + Ввод. Пос…" at bounding box center [176, 105] width 353 height 117
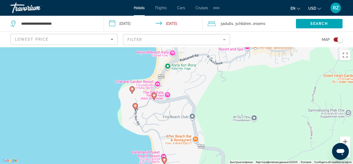
drag, startPoint x: 179, startPoint y: 125, endPoint x: 179, endPoint y: 86, distance: 39.0
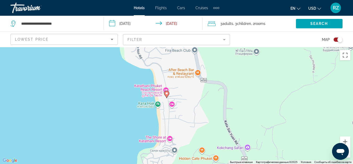
drag, startPoint x: 179, startPoint y: 125, endPoint x: 181, endPoint y: 64, distance: 61.0
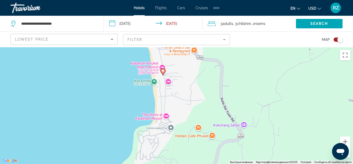
drag, startPoint x: 181, startPoint y: 118, endPoint x: 177, endPoint y: 92, distance: 26.2
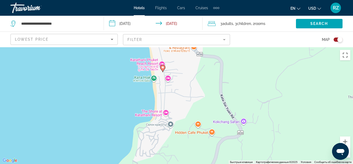
click at [168, 78] on div "Чтобы активировать перетаскивание с помощью клавиатуры, нажмите Alt + Ввод. Пос…" at bounding box center [176, 105] width 353 height 117
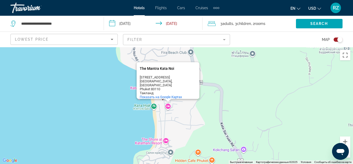
click at [106, 106] on div "Чтобы активировать перетаскивание с помощью клавиатуры, нажмите Alt + Ввод. Пос…" at bounding box center [176, 105] width 353 height 117
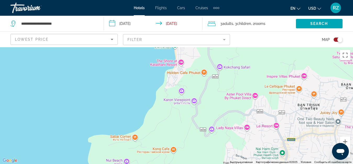
drag, startPoint x: 192, startPoint y: 132, endPoint x: 195, endPoint y: 57, distance: 76.0
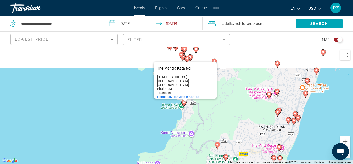
scroll to position [47, 0]
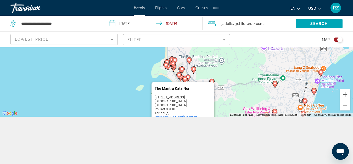
drag, startPoint x: 200, startPoint y: 88, endPoint x: 196, endPoint y: 140, distance: 52.0
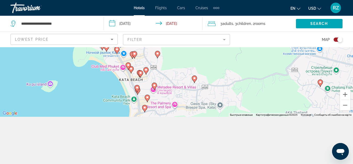
click at [131, 67] on icon "Main content" at bounding box center [131, 69] width 5 height 7
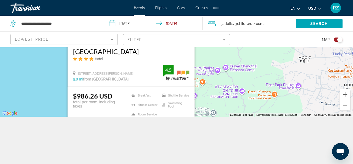
click at [40, 74] on div "Чтобы активировать перетаскивание с помощью клавиатуры, нажмите Alt + Ввод. Пос…" at bounding box center [176, 58] width 353 height 117
click at [205, 99] on div "Чтобы активировать перетаскивание с помощью клавиатуры, нажмите Alt + Ввод. Пос…" at bounding box center [176, 58] width 353 height 117
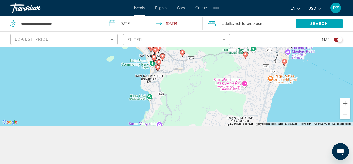
scroll to position [0, 0]
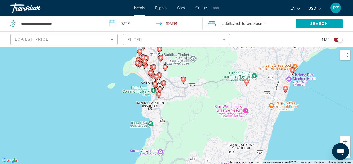
drag, startPoint x: 147, startPoint y: 106, endPoint x: 157, endPoint y: 56, distance: 50.6
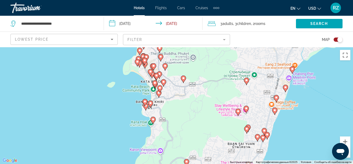
click at [163, 81] on image "Main content" at bounding box center [163, 81] width 3 height 3
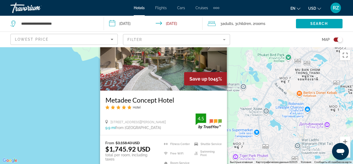
click at [85, 100] on div "Чтобы активировать перетаскивание с помощью клавиатуры, нажмите Alt + Ввод. Пос…" at bounding box center [176, 105] width 353 height 117
click at [239, 107] on div "Чтобы активировать перетаскивание с помощью клавиатуры, нажмите Alt + Ввод. Пос…" at bounding box center [176, 105] width 353 height 117
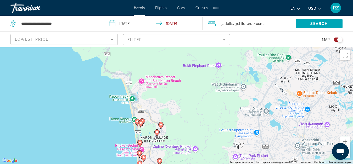
click at [162, 126] on icon "Main content" at bounding box center [160, 125] width 5 height 7
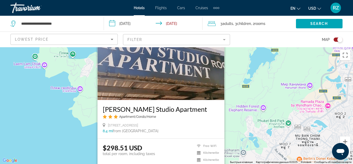
click at [237, 121] on div "Чтобы активировать перетаскивание с помощью клавиатуры, нажмите Alt + Ввод. Пос…" at bounding box center [176, 105] width 353 height 117
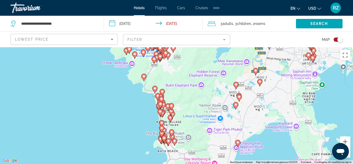
drag, startPoint x: 174, startPoint y: 149, endPoint x: 179, endPoint y: 73, distance: 76.6
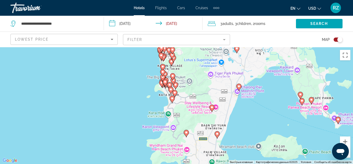
drag, startPoint x: 170, startPoint y: 148, endPoint x: 170, endPoint y: 97, distance: 50.8
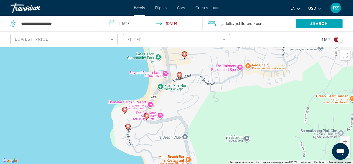
drag, startPoint x: 168, startPoint y: 135, endPoint x: 169, endPoint y: 103, distance: 31.7
click at [146, 116] on image "Main content" at bounding box center [146, 115] width 3 height 3
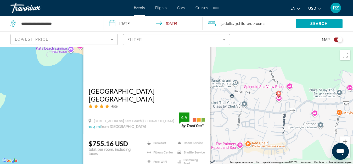
click at [71, 113] on div "Чтобы активировать перетаскивание с помощью клавиатуры, нажмите Alt + Ввод. Пос…" at bounding box center [176, 105] width 353 height 117
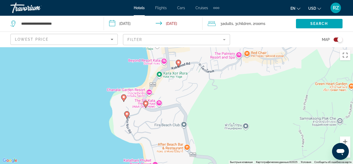
drag, startPoint x: 180, startPoint y: 138, endPoint x: 180, endPoint y: 47, distance: 91.6
click at [179, 63] on image "Main content" at bounding box center [178, 62] width 3 height 3
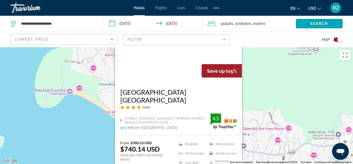
click at [262, 92] on div "Чтобы активировать перетаскивание с помощью клавиатуры, нажмите Alt + Ввод. Пос…" at bounding box center [176, 105] width 353 height 117
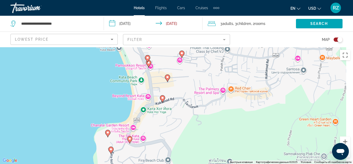
drag, startPoint x: 199, startPoint y: 132, endPoint x: 182, endPoint y: 34, distance: 99.0
click at [167, 78] on image "Main content" at bounding box center [167, 76] width 3 height 3
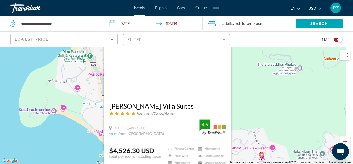
click at [241, 90] on div "Чтобы активировать перетаскивание с помощью клавиатуры, нажмите Alt + Ввод. Пос…" at bounding box center [176, 105] width 353 height 117
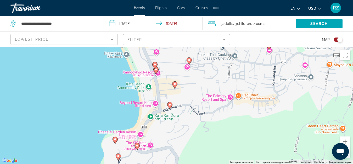
drag, startPoint x: 198, startPoint y: 129, endPoint x: 206, endPoint y: 16, distance: 112.8
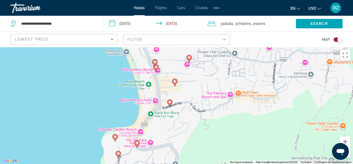
click at [190, 59] on image "Main content" at bounding box center [189, 57] width 3 height 3
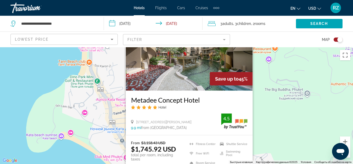
click at [266, 77] on div "Чтобы активировать перетаскивание с помощью клавиатуры, нажмите Alt + Ввод. Пос…" at bounding box center [176, 105] width 353 height 117
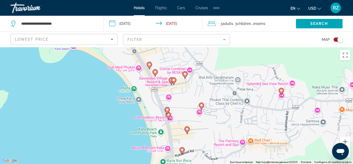
drag, startPoint x: 208, startPoint y: 140, endPoint x: 221, endPoint y: 45, distance: 95.4
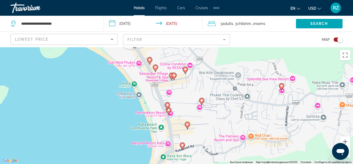
click at [168, 109] on icon "Main content" at bounding box center [167, 105] width 5 height 7
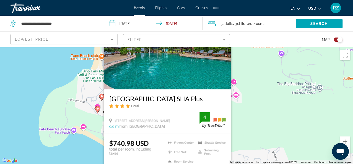
click at [269, 107] on div "Чтобы активировать перетаскивание с помощью клавиатуры, нажмите Alt + Ввод. Пос…" at bounding box center [176, 105] width 353 height 117
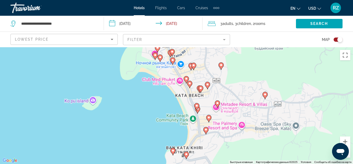
drag, startPoint x: 251, startPoint y: 118, endPoint x: 246, endPoint y: 60, distance: 58.8
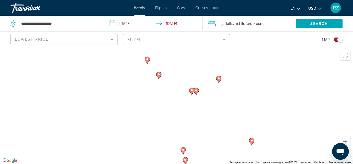
click at [192, 90] on image "Main content" at bounding box center [191, 89] width 3 height 3
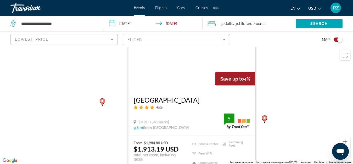
click at [289, 101] on div "Чтобы активировать перетаскивание с помощью клавиатуры, нажмите Alt + Ввод. Пос…" at bounding box center [176, 105] width 353 height 117
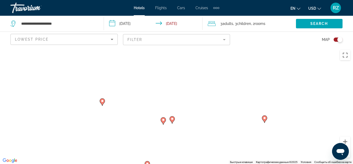
click at [266, 118] on image "Main content" at bounding box center [264, 117] width 3 height 3
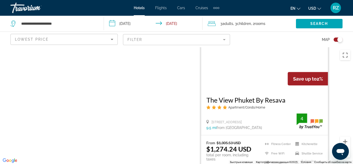
click at [342, 103] on div "Чтобы активировать перетаскивание с помощью клавиатуры, нажмите Alt + Ввод. Пос…" at bounding box center [176, 105] width 353 height 117
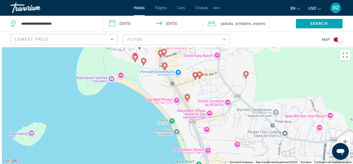
drag, startPoint x: 197, startPoint y: 145, endPoint x: 217, endPoint y: 52, distance: 95.2
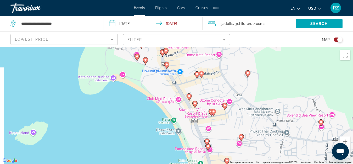
click at [202, 74] on image "Main content" at bounding box center [201, 73] width 3 height 3
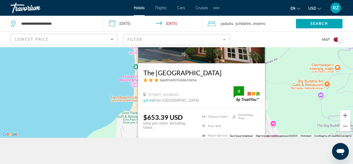
scroll to position [47, 0]
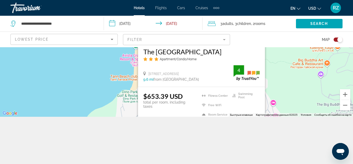
click at [276, 94] on div "Чтобы активировать перетаскивание с помощью клавиатуры, нажмите Alt + Ввод. Пос…" at bounding box center [176, 58] width 353 height 117
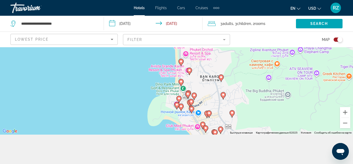
scroll to position [0, 0]
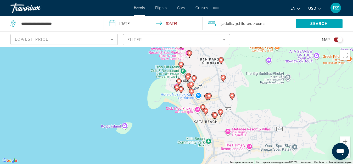
drag, startPoint x: 213, startPoint y: 112, endPoint x: 214, endPoint y: 80, distance: 31.4
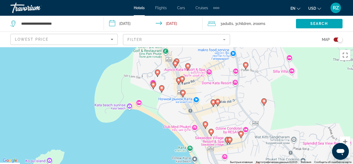
click at [161, 89] on image "Main content" at bounding box center [161, 87] width 3 height 3
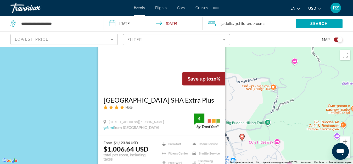
click at [239, 108] on div "Чтобы активировать перетаскивание с помощью клавиатуры, нажмите Alt + Ввод. Пос…" at bounding box center [176, 105] width 353 height 117
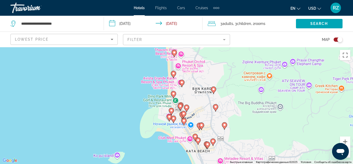
drag, startPoint x: 185, startPoint y: 139, endPoint x: 186, endPoint y: 86, distance: 53.4
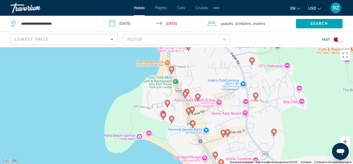
click at [167, 103] on image "Main content" at bounding box center [167, 102] width 3 height 3
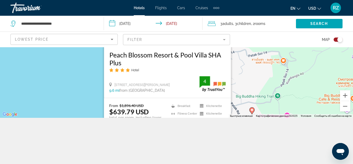
scroll to position [47, 0]
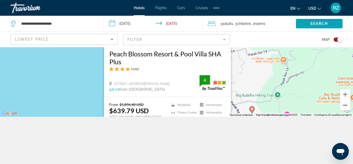
click at [347, 107] on button "Уменьшить" at bounding box center [345, 105] width 10 height 10
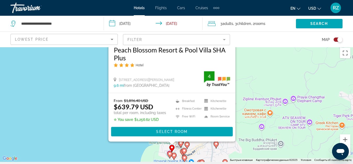
scroll to position [0, 0]
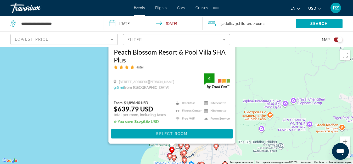
click at [242, 89] on div "Чтобы активировать перетаскивание с помощью клавиатуры, нажмите Alt + Ввод. Пос…" at bounding box center [176, 105] width 353 height 117
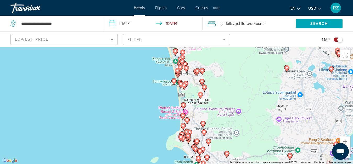
drag, startPoint x: 196, startPoint y: 121, endPoint x: 193, endPoint y: 123, distance: 3.5
click at [183, 106] on image "Main content" at bounding box center [183, 104] width 3 height 3
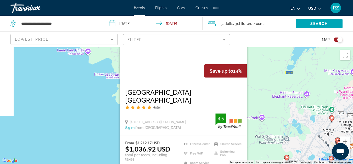
click at [260, 103] on div "Чтобы активировать перетаскивание с помощью клавиатуры, нажмите Alt + Ввод. Пос…" at bounding box center [176, 105] width 353 height 117
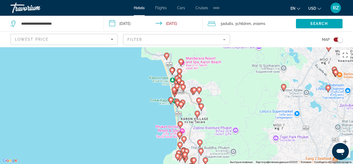
drag, startPoint x: 206, startPoint y: 142, endPoint x: 203, endPoint y: 70, distance: 71.8
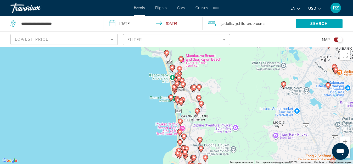
click at [181, 101] on image "Main content" at bounding box center [181, 101] width 3 height 3
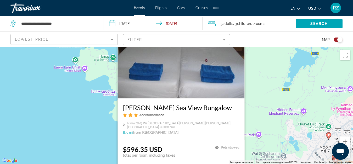
click at [98, 129] on div "Чтобы активировать перетаскивание с помощью клавиатуры, нажмите Alt + Ввод. Пос…" at bounding box center [176, 105] width 353 height 117
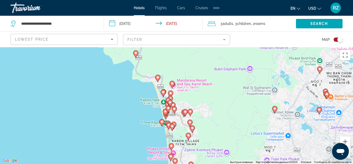
drag, startPoint x: 180, startPoint y: 139, endPoint x: 171, endPoint y: 72, distance: 67.6
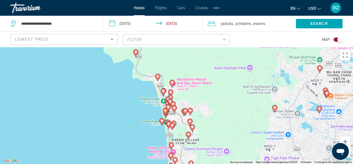
click at [163, 91] on image "Main content" at bounding box center [163, 90] width 3 height 3
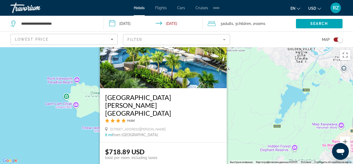
click at [239, 119] on div "Чтобы активировать перетаскивание с помощью клавиатуры, нажмите Alt + Ввод. Пос…" at bounding box center [176, 105] width 353 height 117
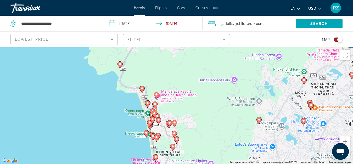
drag, startPoint x: 209, startPoint y: 148, endPoint x: 192, endPoint y: 47, distance: 102.1
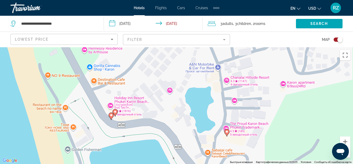
click at [116, 112] on image "Main content" at bounding box center [115, 111] width 3 height 3
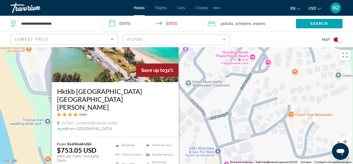
click at [198, 113] on div "Чтобы активировать перетаскивание с помощью клавиатуры, нажмите Alt + Ввод. Пос…" at bounding box center [176, 105] width 353 height 117
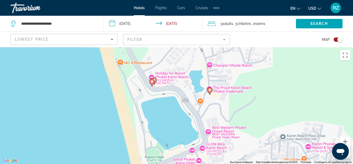
drag, startPoint x: 189, startPoint y: 130, endPoint x: 190, endPoint y: 49, distance: 81.4
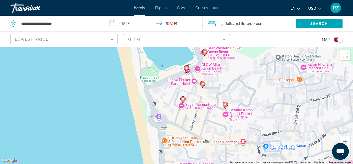
drag, startPoint x: 207, startPoint y: 127, endPoint x: 204, endPoint y: 45, distance: 82.3
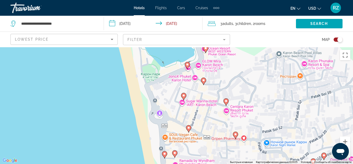
click at [183, 95] on image "Main content" at bounding box center [183, 95] width 3 height 3
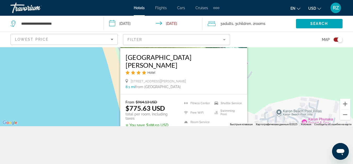
scroll to position [47, 0]
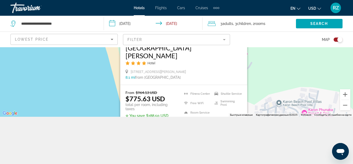
click at [106, 85] on div "Чтобы активировать перетаскивание с помощью клавиатуры, нажмите Alt + Ввод. Пос…" at bounding box center [176, 58] width 353 height 117
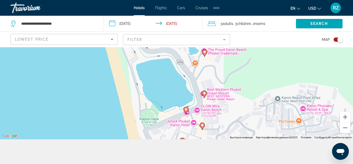
scroll to position [0, 0]
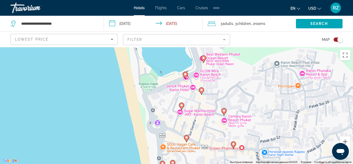
drag, startPoint x: 208, startPoint y: 104, endPoint x: 206, endPoint y: 56, distance: 48.7
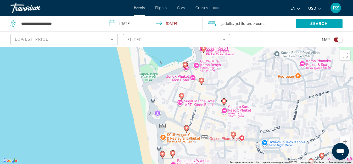
click at [202, 81] on image "Main content" at bounding box center [201, 80] width 3 height 3
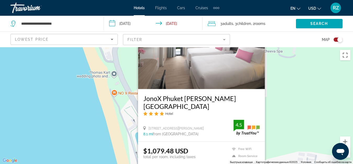
click at [279, 122] on div "Чтобы активировать перетаскивание с помощью клавиатуры, нажмите Alt + Ввод. Пос…" at bounding box center [176, 105] width 353 height 117
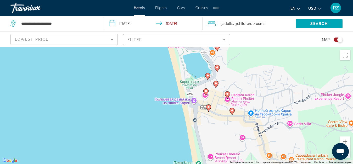
drag, startPoint x: 264, startPoint y: 134, endPoint x: 242, endPoint y: 42, distance: 94.4
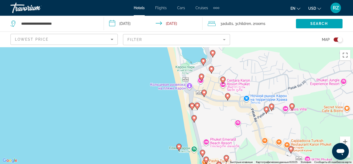
click at [203, 94] on icon "Main content" at bounding box center [204, 93] width 5 height 7
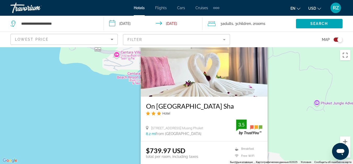
click at [288, 118] on div "Чтобы активировать перетаскивание с помощью клавиатуры, нажмите Alt + Ввод. Пос…" at bounding box center [176, 105] width 353 height 117
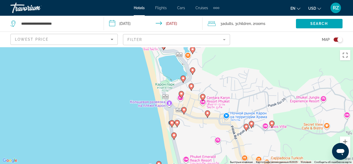
drag, startPoint x: 241, startPoint y: 136, endPoint x: 219, endPoint y: 46, distance: 92.5
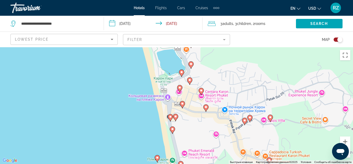
click at [205, 105] on icon "Main content" at bounding box center [205, 107] width 5 height 7
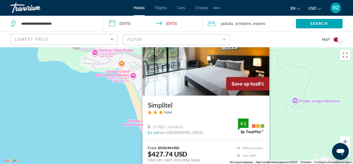
click at [281, 116] on div "Чтобы активировать перетаскивание с помощью клавиатуры, нажмите Alt + Ввод. Пос…" at bounding box center [176, 105] width 353 height 117
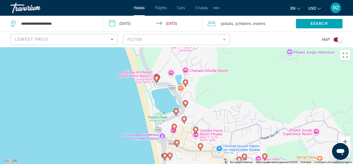
drag, startPoint x: 222, startPoint y: 137, endPoint x: 216, endPoint y: 88, distance: 49.6
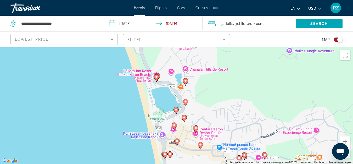
click at [184, 102] on image "Main content" at bounding box center [185, 101] width 3 height 3
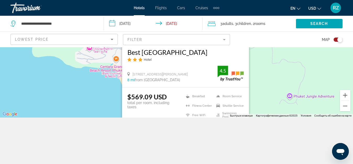
scroll to position [47, 0]
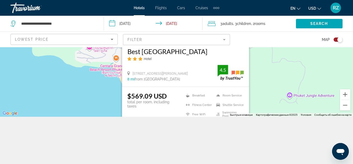
click at [268, 87] on div "Чтобы активировать перетаскивание с помощью клавиатуры, нажмите Alt + Ввод. Пос…" at bounding box center [176, 58] width 353 height 117
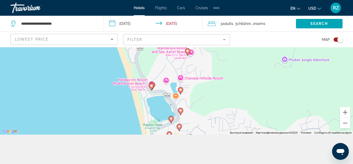
scroll to position [0, 0]
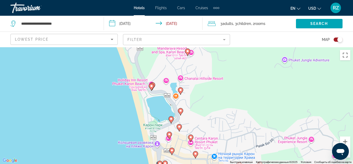
drag, startPoint x: 203, startPoint y: 101, endPoint x: 197, endPoint y: 59, distance: 41.5
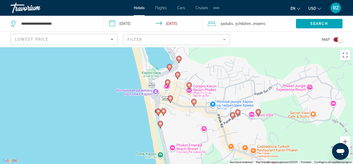
drag, startPoint x: 187, startPoint y: 124, endPoint x: 185, endPoint y: 71, distance: 52.6
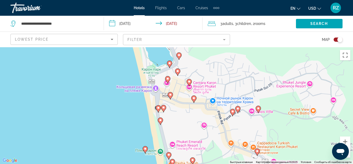
click at [164, 108] on image "Main content" at bounding box center [163, 107] width 3 height 3
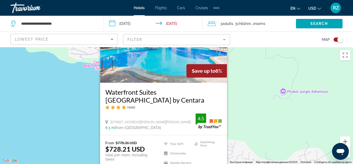
click at [268, 124] on div "Чтобы активировать перетаскивание с помощью клавиатуры, нажмите Alt + Ввод. Пос…" at bounding box center [176, 105] width 353 height 117
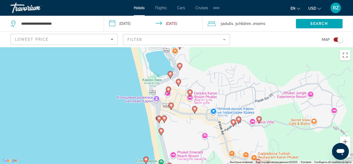
drag, startPoint x: 202, startPoint y: 143, endPoint x: 203, endPoint y: 46, distance: 97.1
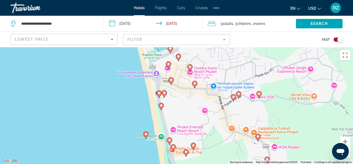
click at [159, 93] on image "Main content" at bounding box center [159, 92] width 3 height 3
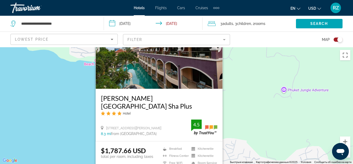
click at [239, 112] on div "Чтобы активировать перетаскивание с помощью клавиатуры, нажмите Alt + Ввод. Пос…" at bounding box center [176, 105] width 353 height 117
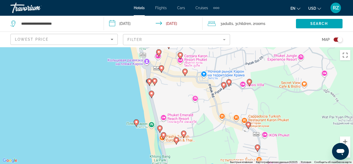
drag, startPoint x: 229, startPoint y: 137, endPoint x: 219, endPoint y: 24, distance: 114.0
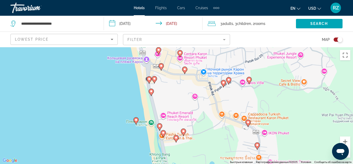
click at [151, 92] on image "Main content" at bounding box center [151, 91] width 3 height 3
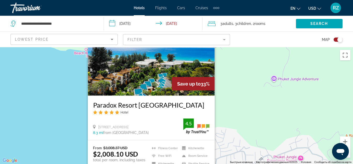
click at [250, 114] on div "Чтобы активировать перетаскивание с помощью клавиатуры, нажмите Alt + Ввод. Пос…" at bounding box center [176, 105] width 353 height 117
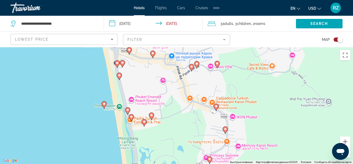
drag, startPoint x: 215, startPoint y: 137, endPoint x: 183, endPoint y: 16, distance: 124.9
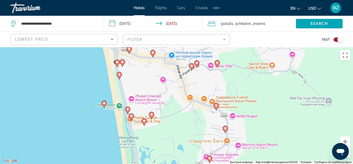
click at [104, 103] on image "Main content" at bounding box center [104, 102] width 3 height 3
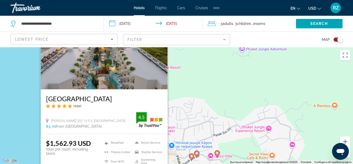
click at [209, 119] on div "Чтобы активировать перетаскивание с помощью клавиатуры, нажмите Alt + Ввод. Пос…" at bounding box center [176, 105] width 353 height 117
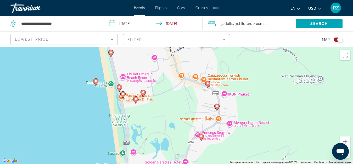
drag, startPoint x: 195, startPoint y: 143, endPoint x: 186, endPoint y: 30, distance: 113.5
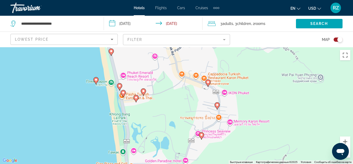
click at [137, 98] on image "Main content" at bounding box center [136, 97] width 3 height 3
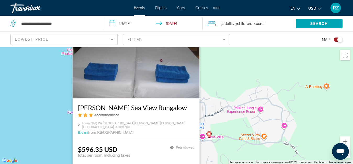
click at [213, 141] on div "Чтобы активировать перетаскивание с помощью клавиатуры, нажмите Alt + Ввод. Пос…" at bounding box center [176, 105] width 353 height 117
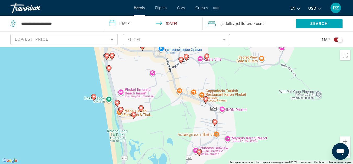
drag, startPoint x: 206, startPoint y: 156, endPoint x: 204, endPoint y: 62, distance: 93.7
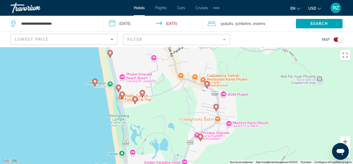
click at [141, 92] on image "Main content" at bounding box center [142, 92] width 3 height 3
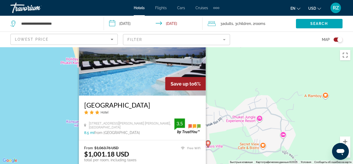
click at [243, 137] on div "Чтобы активировать перетаскивание с помощью клавиатуры, нажмите Alt + Ввод. Пос…" at bounding box center [176, 105] width 353 height 117
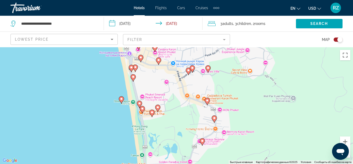
drag, startPoint x: 180, startPoint y: 154, endPoint x: 187, endPoint y: 72, distance: 82.9
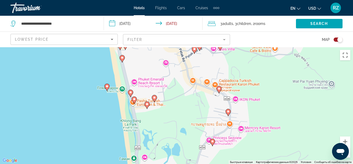
click at [135, 98] on image "Main content" at bounding box center [134, 98] width 3 height 3
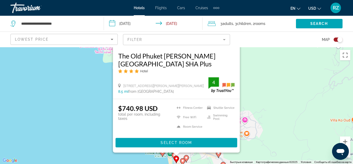
click at [245, 136] on div "Чтобы активировать перетаскивание с помощью клавиатуры, нажмите Alt + Ввод. Пос…" at bounding box center [176, 105] width 353 height 117
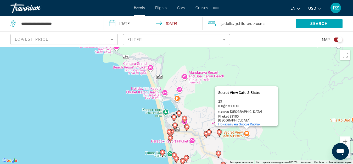
click at [207, 158] on div "Чтобы активировать перетаскивание с помощью клавиатуры, нажмите Alt + Ввод. Пос…" at bounding box center [176, 105] width 353 height 117
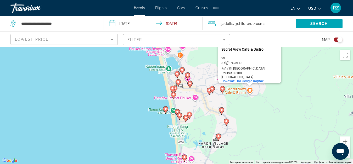
drag, startPoint x: 195, startPoint y: 153, endPoint x: 199, endPoint y: 97, distance: 56.7
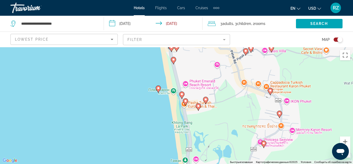
click at [183, 94] on image "Main content" at bounding box center [181, 93] width 3 height 3
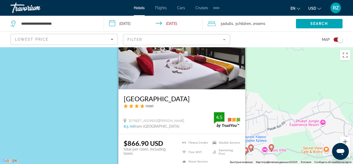
click at [261, 125] on div "Чтобы активировать перетаскивание с помощью клавиатуры, нажмите Alt + Ввод. Пос…" at bounding box center [176, 105] width 353 height 117
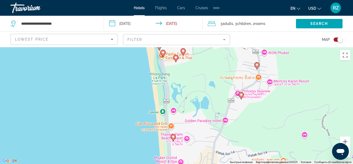
drag, startPoint x: 224, startPoint y: 136, endPoint x: 201, endPoint y: -22, distance: 159.8
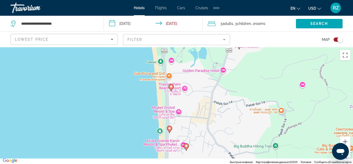
drag, startPoint x: 196, startPoint y: 111, endPoint x: 194, endPoint y: 61, distance: 50.6
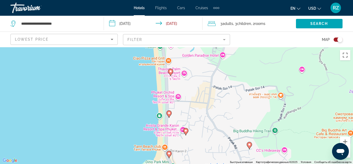
click at [169, 71] on image "Main content" at bounding box center [170, 71] width 3 height 3
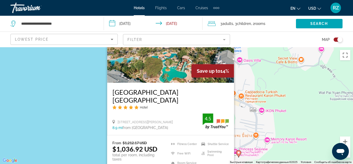
click at [256, 132] on div "Чтобы активировать перетаскивание с помощью клавиатуры, нажмите Alt + Ввод. Пос…" at bounding box center [176, 105] width 353 height 117
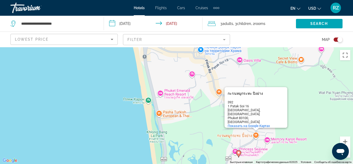
click at [267, 131] on div "Чтобы активировать перетаскивание с помощью клавиатуры, нажмите Alt + Ввод. Пос…" at bounding box center [176, 105] width 353 height 117
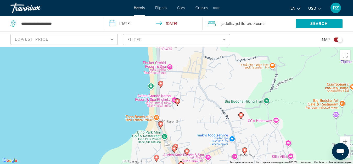
drag, startPoint x: 220, startPoint y: 146, endPoint x: 212, endPoint y: -17, distance: 162.8
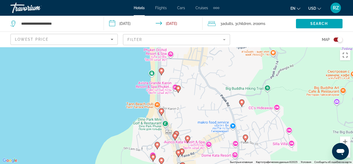
click at [179, 89] on image "Main content" at bounding box center [178, 87] width 3 height 3
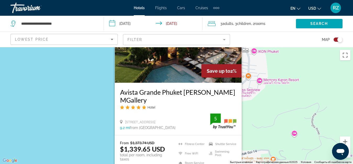
click at [281, 131] on div "Чтобы активировать перетаскивание с помощью клавиатуры, нажмите Alt + Ввод. Пос…" at bounding box center [176, 105] width 353 height 117
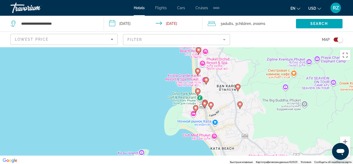
drag, startPoint x: 224, startPoint y: 136, endPoint x: 229, endPoint y: 44, distance: 92.3
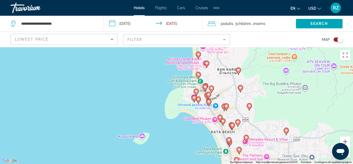
click at [199, 75] on image "Main content" at bounding box center [198, 74] width 3 height 3
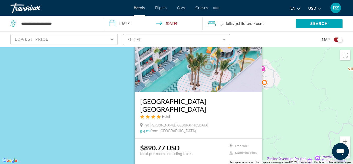
click at [283, 116] on div "Чтобы активировать перетаскивание с помощью клавиатуры, нажмите Alt + Ввод. Пос…" at bounding box center [176, 105] width 353 height 117
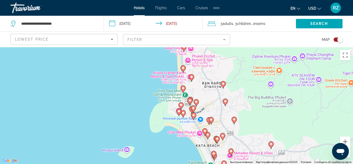
drag, startPoint x: 252, startPoint y: 128, endPoint x: 235, endPoint y: 17, distance: 111.8
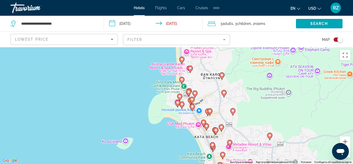
click at [183, 104] on image "Main content" at bounding box center [181, 103] width 3 height 3
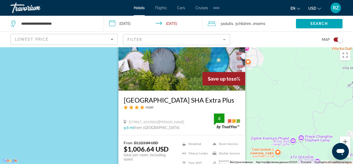
click at [299, 110] on div "Чтобы активировать перетаскивание с помощью клавиатуры, нажмите Alt + Ввод. Пос…" at bounding box center [176, 105] width 353 height 117
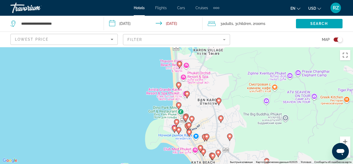
drag, startPoint x: 218, startPoint y: 134, endPoint x: 215, endPoint y: 65, distance: 68.7
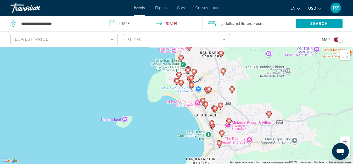
drag, startPoint x: 213, startPoint y: 139, endPoint x: 216, endPoint y: 92, distance: 47.2
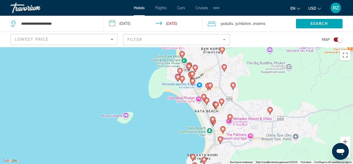
click at [204, 95] on image "Main content" at bounding box center [203, 96] width 3 height 3
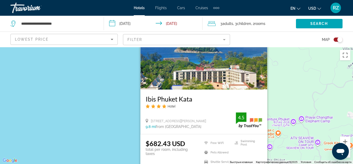
click at [286, 105] on div "Чтобы активировать перетаскивание с помощью клавиатуры, нажмите Alt + Ввод. Пос…" at bounding box center [176, 105] width 353 height 117
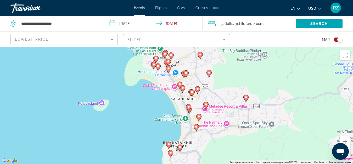
drag, startPoint x: 253, startPoint y: 147, endPoint x: 229, endPoint y: 32, distance: 117.2
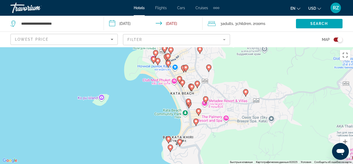
click at [193, 87] on g "Main content" at bounding box center [191, 87] width 5 height 7
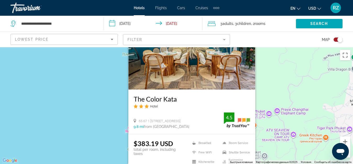
click at [269, 123] on div "Чтобы активировать перетаскивание с помощью клавиатуры, нажмите Alt + Ввод. Пос…" at bounding box center [176, 105] width 353 height 117
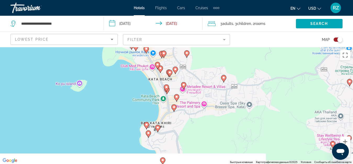
drag, startPoint x: 228, startPoint y: 141, endPoint x: 206, endPoint y: 18, distance: 124.8
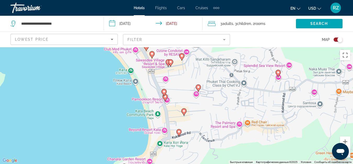
click at [165, 97] on image "Main content" at bounding box center [165, 96] width 3 height 3
click at [163, 95] on gmp-advanced-marker "Main content" at bounding box center [164, 92] width 5 height 8
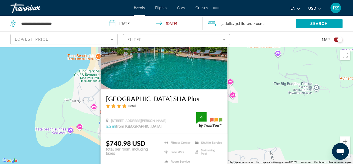
click at [240, 124] on div "Чтобы активировать перетаскивание с помощью клавиатуры, нажмите Alt + Ввод. Пос…" at bounding box center [176, 105] width 353 height 117
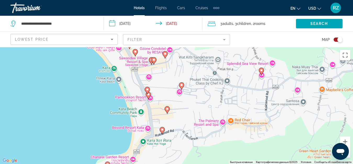
drag, startPoint x: 236, startPoint y: 136, endPoint x: 219, endPoint y: 21, distance: 116.6
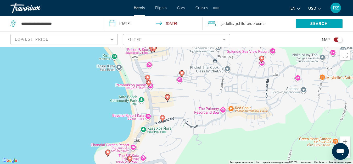
click at [147, 77] on image "Main content" at bounding box center [147, 77] width 3 height 3
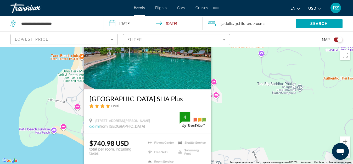
click at [233, 124] on div "Чтобы активировать перетаскивание с помощью клавиатуры, нажмите Alt + Ввод. Пос…" at bounding box center [176, 105] width 353 height 117
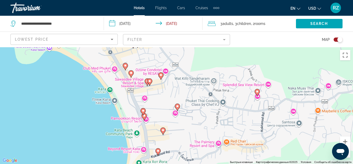
drag, startPoint x: 230, startPoint y: 144, endPoint x: 228, endPoint y: 44, distance: 100.3
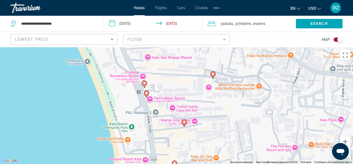
click at [146, 93] on image "Main content" at bounding box center [146, 92] width 3 height 3
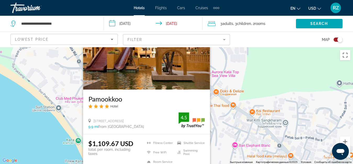
click at [238, 130] on div "Чтобы активировать перетаскивание с помощью клавиатуры, нажмите Alt + Ввод. Пос…" at bounding box center [176, 105] width 353 height 117
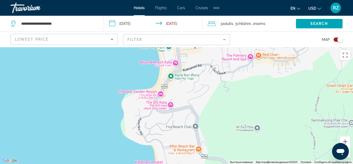
drag, startPoint x: 197, startPoint y: 138, endPoint x: 200, endPoint y: -10, distance: 148.5
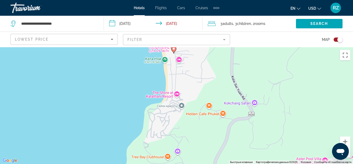
drag, startPoint x: 189, startPoint y: 135, endPoint x: 191, endPoint y: 27, distance: 107.6
click at [176, 94] on div "Чтобы активировать перетаскивание с помощью клавиатуры, нажмите Alt + Ввод. Пос…" at bounding box center [176, 105] width 353 height 117
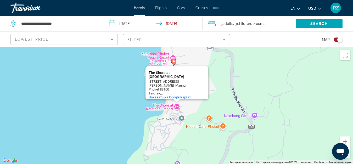
click at [216, 109] on div "Чтобы активировать перетаскивание с помощью клавиатуры, нажмите Alt + Ввод. Пос…" at bounding box center [176, 105] width 353 height 117
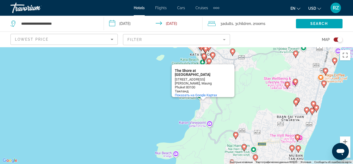
click at [182, 107] on div "Чтобы активировать перетаскивание с помощью клавиатуры, нажмите Alt + Ввод. Пос…" at bounding box center [176, 105] width 353 height 117
click at [241, 84] on div "Чтобы активировать перетаскивание с помощью клавиатуры, нажмите Alt + Ввод. Пос…" at bounding box center [176, 105] width 353 height 117
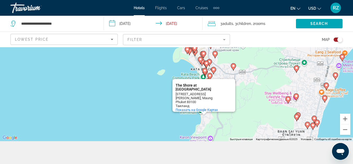
scroll to position [47, 0]
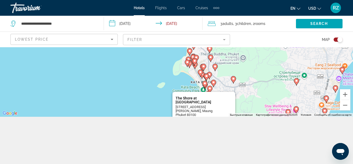
drag, startPoint x: 204, startPoint y: 108, endPoint x: 205, endPoint y: 135, distance: 27.0
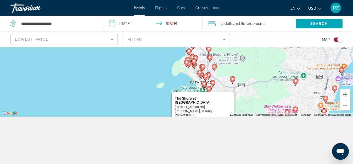
click at [205, 75] on image "Main content" at bounding box center [205, 76] width 3 height 3
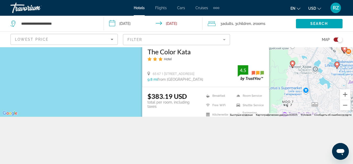
click at [278, 78] on div "Чтобы активировать перетаскивание с помощью клавиатуры, нажмите Alt + Ввод. Пос…" at bounding box center [176, 58] width 353 height 117
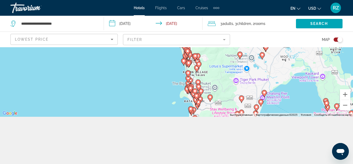
scroll to position [0, 0]
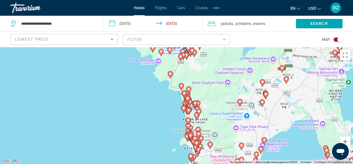
drag, startPoint x: 196, startPoint y: 106, endPoint x: 195, endPoint y: 69, distance: 36.9
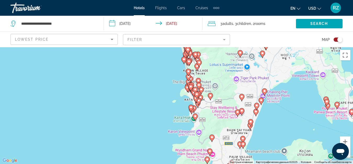
click at [195, 114] on icon "Main content" at bounding box center [195, 116] width 5 height 7
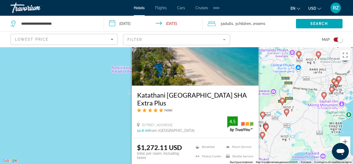
click at [116, 128] on div "Чтобы активировать перетаскивание с помощью клавиатуры, нажмите Alt + Ввод. Пос…" at bounding box center [176, 105] width 353 height 117
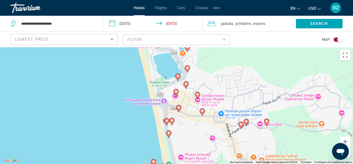
click at [168, 134] on image "Main content" at bounding box center [168, 132] width 3 height 3
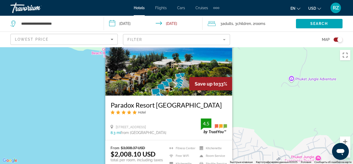
click at [250, 117] on div "Чтобы активировать перетаскивание с помощью клавиатуры, нажмите Alt + Ввод. Пос…" at bounding box center [176, 105] width 353 height 117
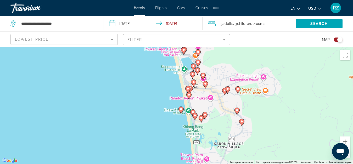
drag, startPoint x: 219, startPoint y: 146, endPoint x: 214, endPoint y: 76, distance: 69.8
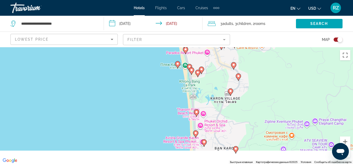
drag, startPoint x: 218, startPoint y: 135, endPoint x: 213, endPoint y: 64, distance: 71.2
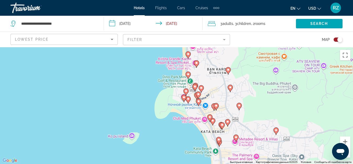
drag, startPoint x: 212, startPoint y: 132, endPoint x: 207, endPoint y: 80, distance: 52.6
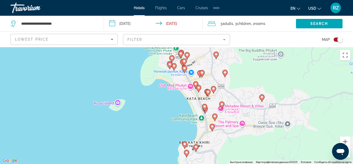
drag, startPoint x: 225, startPoint y: 134, endPoint x: 210, endPoint y: 99, distance: 37.9
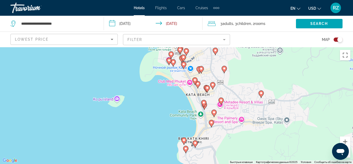
click at [195, 143] on image "Main content" at bounding box center [195, 142] width 3 height 3
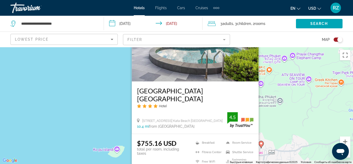
click at [271, 117] on div "Чтобы активировать перетаскивание с помощью клавиатуры, нажмите Alt + Ввод. Пос…" at bounding box center [176, 105] width 353 height 117
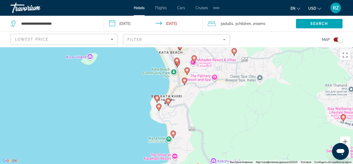
drag, startPoint x: 222, startPoint y: 134, endPoint x: 196, endPoint y: 41, distance: 97.0
click at [169, 101] on image "Main content" at bounding box center [168, 99] width 3 height 3
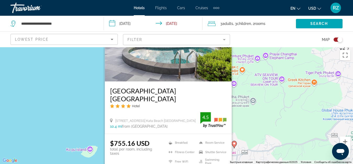
click at [291, 141] on div "Чтобы активировать перетаскивание с помощью клавиатуры, нажмите Alt + Ввод. Пос…" at bounding box center [176, 105] width 353 height 117
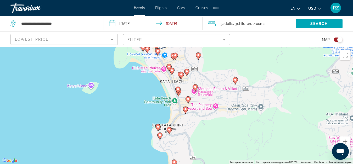
drag, startPoint x: 209, startPoint y: 139, endPoint x: 210, endPoint y: 67, distance: 71.8
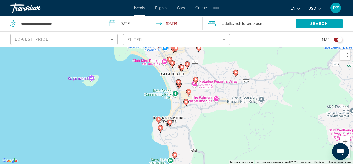
click at [196, 77] on icon "Main content" at bounding box center [195, 80] width 5 height 7
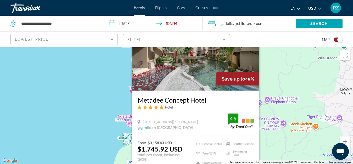
click at [282, 136] on div "Чтобы активировать перетаскивание с помощью клавиатуры, нажмите Alt + Ввод. Пос…" at bounding box center [176, 105] width 353 height 117
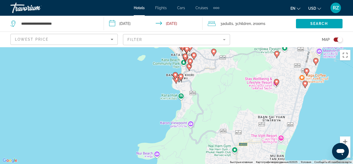
drag, startPoint x: 197, startPoint y: 142, endPoint x: 187, endPoint y: 25, distance: 117.2
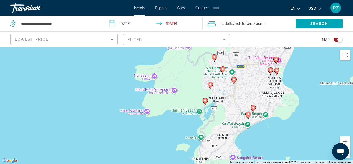
drag, startPoint x: 198, startPoint y: 126, endPoint x: 195, endPoint y: 47, distance: 79.1
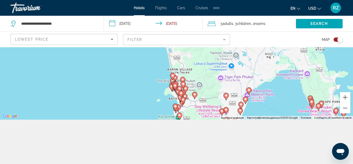
scroll to position [47, 0]
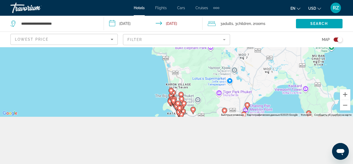
drag, startPoint x: 178, startPoint y: 75, endPoint x: 176, endPoint y: 158, distance: 82.5
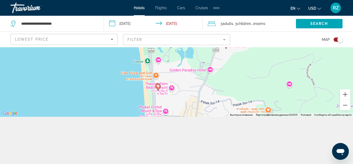
click at [157, 84] on icon "Main content" at bounding box center [158, 86] width 5 height 7
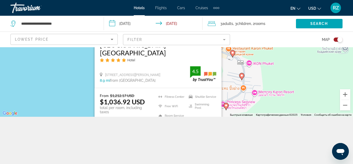
click at [244, 94] on div "Чтобы активировать перетаскивание с помощью клавиатуры, нажмите Alt + Ввод. Пос…" at bounding box center [176, 58] width 353 height 117
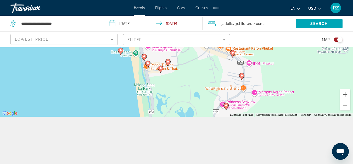
click at [148, 63] on image "Main content" at bounding box center [147, 63] width 3 height 3
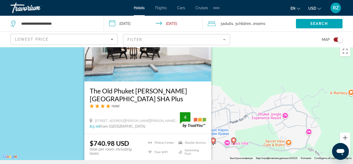
scroll to position [0, 0]
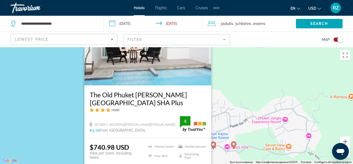
click at [222, 97] on div "Чтобы активировать перетаскивание с помощью клавиатуры, нажмите Alt + Ввод. Пос…" at bounding box center [176, 105] width 353 height 117
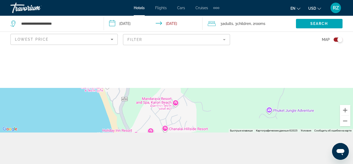
scroll to position [47, 0]
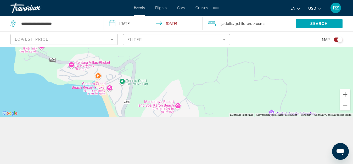
drag, startPoint x: 154, startPoint y: 83, endPoint x: 168, endPoint y: 157, distance: 74.6
click at [117, 80] on image "Main content" at bounding box center [116, 80] width 3 height 3
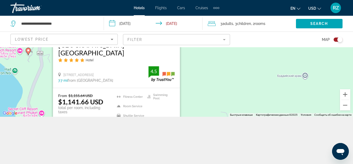
click at [196, 95] on div "Чтобы активировать перетаскивание с помощью клавиатуры, нажмите Alt + Ввод. Пос…" at bounding box center [176, 58] width 353 height 117
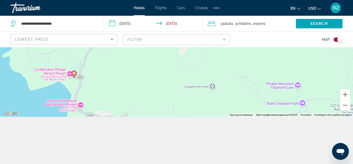
click at [73, 72] on icon "Main content" at bounding box center [73, 73] width 5 height 7
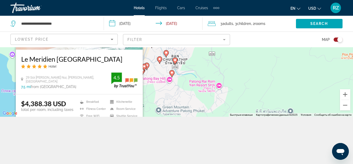
click at [161, 101] on div "Чтобы активировать перетаскивание с помощью клавиатуры, нажмите Alt + Ввод. Пос…" at bounding box center [176, 58] width 353 height 117
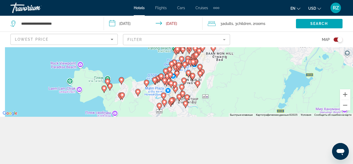
drag, startPoint x: 97, startPoint y: 91, endPoint x: 123, endPoint y: 113, distance: 34.3
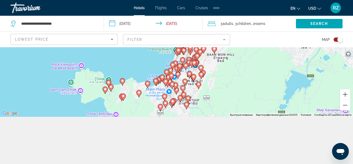
click at [110, 84] on icon "Main content" at bounding box center [108, 83] width 5 height 7
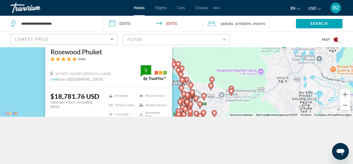
click at [195, 89] on gmp-advanced-marker "Main content" at bounding box center [192, 93] width 5 height 8
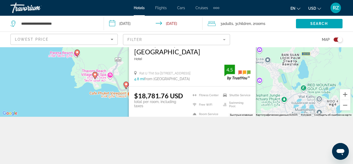
click at [111, 106] on div "Чтобы активировать перетаскивание с помощью клавиатуры, нажмите Alt + Ввод. Пос…" at bounding box center [176, 58] width 353 height 117
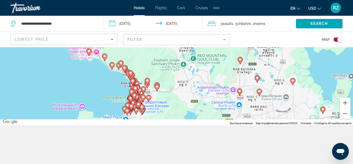
scroll to position [0, 0]
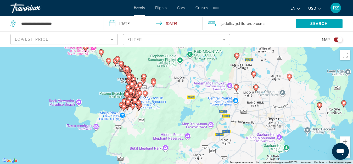
drag, startPoint x: 123, startPoint y: 72, endPoint x: 106, endPoint y: 32, distance: 43.6
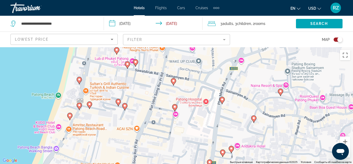
click at [119, 102] on image "Main content" at bounding box center [118, 101] width 3 height 3
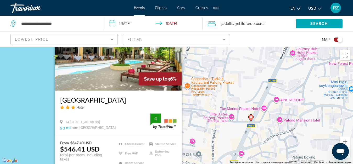
click at [195, 112] on div "Чтобы активировать перетаскивание с помощью клавиатуры, нажмите Alt + Ввод. Пос…" at bounding box center [176, 105] width 353 height 117
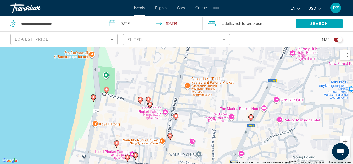
click at [171, 136] on image "Main content" at bounding box center [170, 135] width 3 height 3
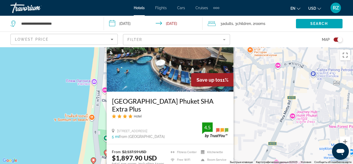
click at [251, 130] on div "Чтобы активировать перетаскивание с помощью клавиатуры, нажмите Alt + Ввод. Пос…" at bounding box center [176, 105] width 353 height 117
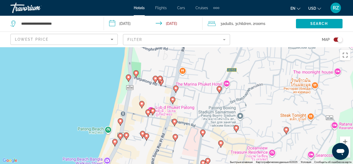
drag, startPoint x: 158, startPoint y: 142, endPoint x: 166, endPoint y: 65, distance: 77.6
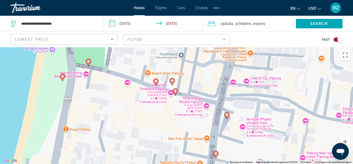
click at [172, 82] on image "Main content" at bounding box center [172, 80] width 3 height 3
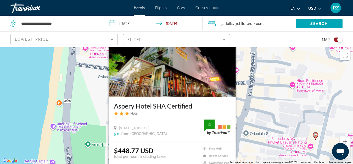
click at [97, 102] on div "Чтобы активировать перетаскивание с помощью клавиатуры, нажмите Alt + Ввод. Пос…" at bounding box center [176, 105] width 353 height 117
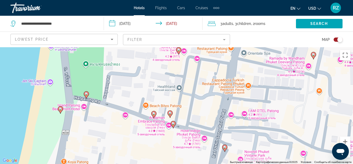
drag, startPoint x: 173, startPoint y: 142, endPoint x: 173, endPoint y: 41, distance: 101.6
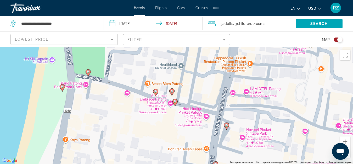
click at [156, 92] on image "Main content" at bounding box center [155, 91] width 3 height 3
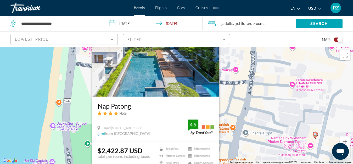
click at [245, 119] on div "Чтобы активировать перетаскивание с помощью клавиатуры, нажмите Alt + Ввод. Пос…" at bounding box center [176, 105] width 353 height 117
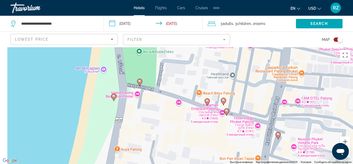
drag, startPoint x: 141, startPoint y: 137, endPoint x: 193, endPoint y: 40, distance: 110.4
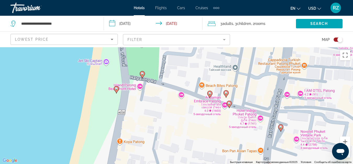
click at [142, 75] on icon "Main content" at bounding box center [142, 74] width 5 height 7
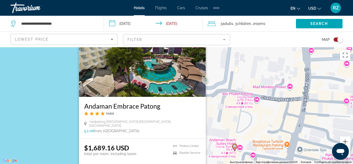
click at [229, 125] on div "Чтобы активировать перетаскивание с помощью клавиатуры, нажмите Alt + Ввод. Пос…" at bounding box center [176, 105] width 353 height 117
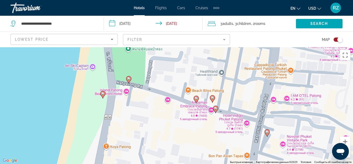
drag, startPoint x: 167, startPoint y: 135, endPoint x: 153, endPoint y: 23, distance: 113.7
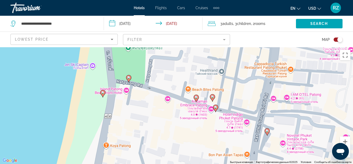
click at [102, 92] on image "Main content" at bounding box center [102, 92] width 3 height 3
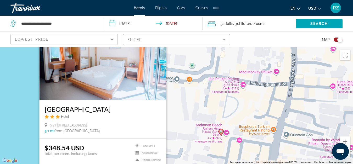
click at [187, 114] on div "Чтобы активировать перетаскивание с помощью клавиатуры, нажмите Alt + Ввод. Пос…" at bounding box center [176, 105] width 353 height 117
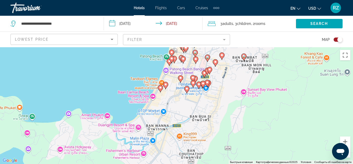
drag, startPoint x: 163, startPoint y: 143, endPoint x: 188, endPoint y: 38, distance: 107.8
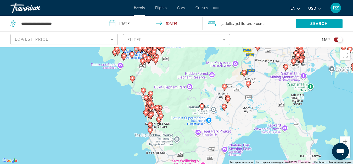
drag, startPoint x: 137, startPoint y: 145, endPoint x: 139, endPoint y: 80, distance: 65.2
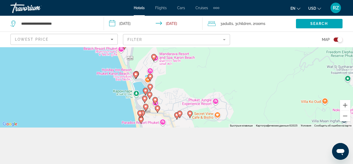
scroll to position [47, 0]
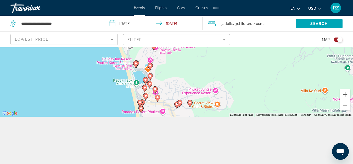
drag, startPoint x: 147, startPoint y: 82, endPoint x: 152, endPoint y: 118, distance: 36.9
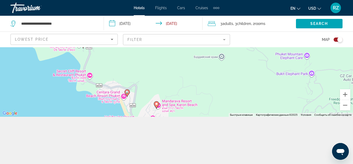
drag, startPoint x: 176, startPoint y: 85, endPoint x: 179, endPoint y: 132, distance: 46.7
click at [128, 93] on image "Main content" at bounding box center [127, 91] width 3 height 3
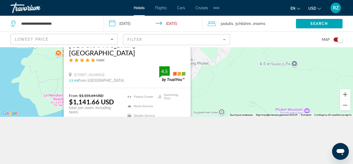
drag, startPoint x: 240, startPoint y: 103, endPoint x: 209, endPoint y: 97, distance: 31.5
click at [240, 103] on div "Чтобы активировать перетаскивание с помощью клавиатуры, нажмите Alt + Ввод. Пос…" at bounding box center [176, 58] width 353 height 117
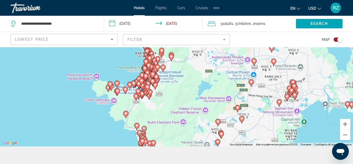
scroll to position [0, 0]
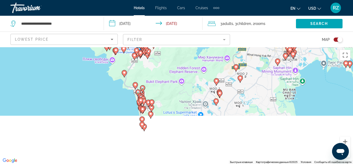
drag, startPoint x: 142, startPoint y: 131, endPoint x: 140, endPoint y: 69, distance: 62.1
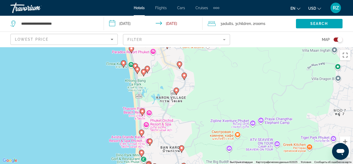
click at [142, 110] on image "Main content" at bounding box center [142, 110] width 3 height 3
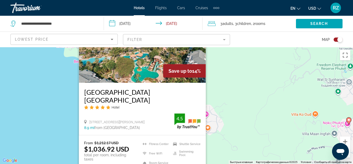
click at [227, 136] on div "Чтобы активировать перетаскивание с помощью клавиатуры, нажмите Alt + Ввод. Пос…" at bounding box center [176, 105] width 353 height 117
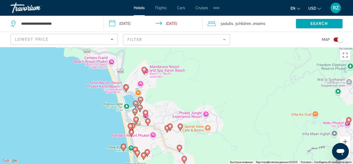
click at [181, 126] on image "Main content" at bounding box center [180, 125] width 3 height 3
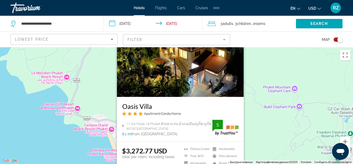
click at [253, 120] on div "Чтобы активировать перетаскивание с помощью клавиатуры, нажмите Alt + Ввод. Пос…" at bounding box center [176, 105] width 353 height 117
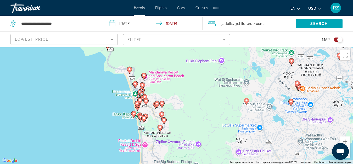
drag, startPoint x: 158, startPoint y: 145, endPoint x: 158, endPoint y: 79, distance: 66.0
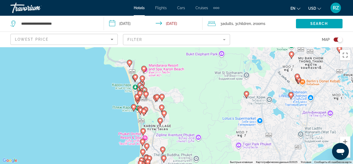
click at [140, 109] on image "Main content" at bounding box center [140, 109] width 3 height 3
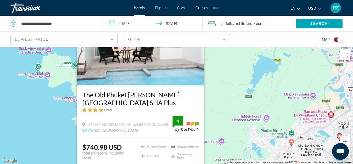
click at [224, 138] on div "Чтобы активировать перетаскивание с помощью клавиатуры, нажмите Alt + Ввод. Пос…" at bounding box center [176, 105] width 353 height 117
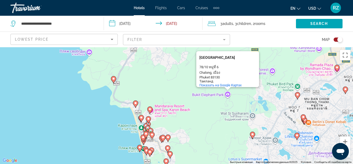
drag, startPoint x: 167, startPoint y: 135, endPoint x: 174, endPoint y: 71, distance: 64.5
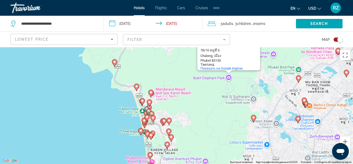
click at [141, 131] on image "Main content" at bounding box center [140, 130] width 3 height 3
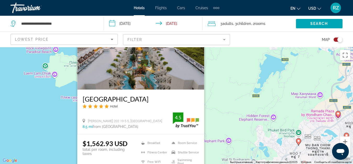
click at [213, 108] on div "Чтобы активировать перетаскивание с помощью клавиатуры, нажмите Alt + Ввод. Пос…" at bounding box center [176, 105] width 353 height 117
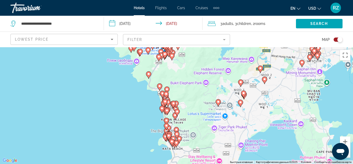
drag, startPoint x: 162, startPoint y: 150, endPoint x: 171, endPoint y: 96, distance: 54.7
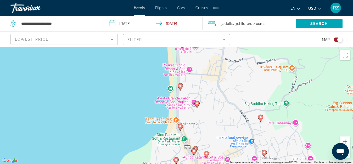
click at [198, 103] on image "Main content" at bounding box center [197, 103] width 3 height 3
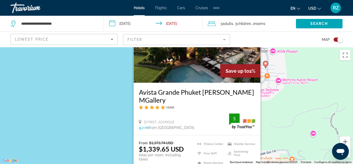
click at [103, 109] on div "Чтобы активировать перетаскивание с помощью клавиатуры, нажмите Alt + Ввод. Пос…" at bounding box center [176, 105] width 353 height 117
click at [299, 122] on div "Чтобы активировать перетаскивание с помощью клавиатуры, нажмите Alt + Ввод. Пос…" at bounding box center [176, 105] width 353 height 117
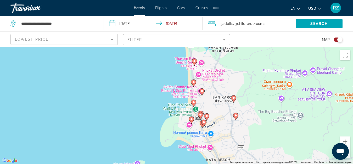
drag, startPoint x: 210, startPoint y: 150, endPoint x: 211, endPoint y: 77, distance: 73.1
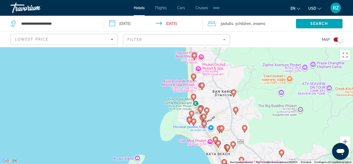
click at [192, 113] on image "Main content" at bounding box center [191, 113] width 3 height 3
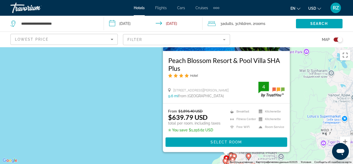
click at [296, 118] on div "Чтобы активировать перетаскивание с помощью клавиатуры, нажмите Alt + Ввод. Пос…" at bounding box center [176, 105] width 353 height 117
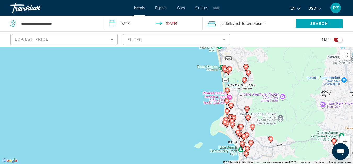
drag, startPoint x: 277, startPoint y: 128, endPoint x: 276, endPoint y: 87, distance: 40.6
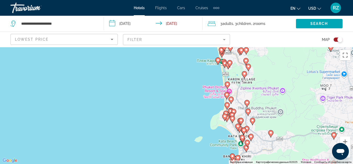
click at [228, 95] on image "Main content" at bounding box center [226, 94] width 3 height 3
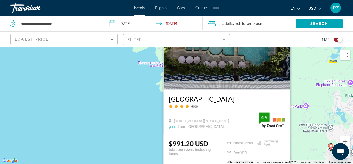
click at [302, 124] on div "Чтобы активировать перетаскивание с помощью клавиатуры, нажмите Alt + Ввод. Пос…" at bounding box center [176, 105] width 353 height 117
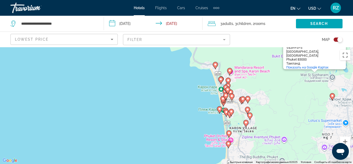
drag, startPoint x: 230, startPoint y: 145, endPoint x: 239, endPoint y: 87, distance: 58.3
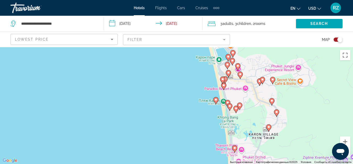
click at [229, 104] on image "Main content" at bounding box center [229, 105] width 3 height 3
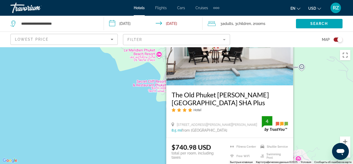
click at [316, 113] on div "Чтобы активировать перетаскивание с помощью клавиатуры, нажмите Alt + Ввод. Пос…" at bounding box center [176, 105] width 353 height 117
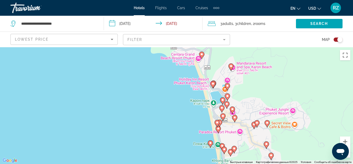
drag, startPoint x: 245, startPoint y: 126, endPoint x: 239, endPoint y: 64, distance: 62.6
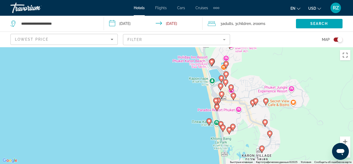
click at [222, 121] on icon "Main content" at bounding box center [220, 124] width 5 height 7
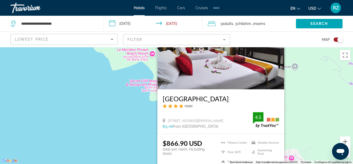
click at [306, 120] on div "Чтобы активировать перетаскивание с помощью клавиатуры, нажмите Alt + Ввод. Пос…" at bounding box center [176, 105] width 353 height 117
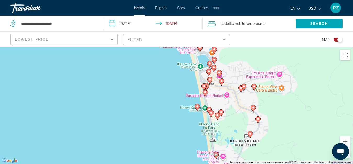
drag, startPoint x: 239, startPoint y: 137, endPoint x: 226, endPoint y: 51, distance: 86.2
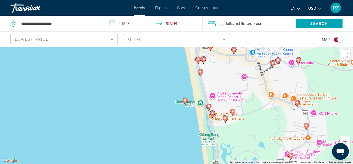
click at [225, 118] on image "Main content" at bounding box center [225, 117] width 3 height 3
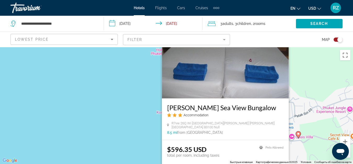
click at [301, 113] on div "Чтобы активировать перетаскивание с помощью клавиатуры, нажмите Alt + Ввод. Пос…" at bounding box center [176, 105] width 353 height 117
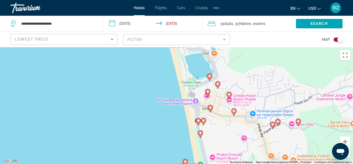
drag, startPoint x: 250, startPoint y: 145, endPoint x: 250, endPoint y: 116, distance: 28.6
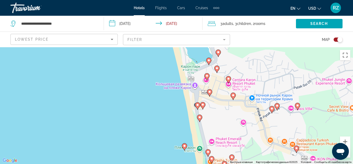
click at [234, 96] on image "Main content" at bounding box center [233, 94] width 3 height 3
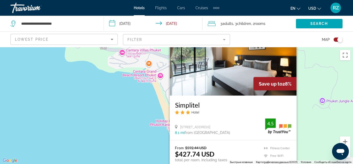
click at [314, 119] on div "Чтобы активировать перетаскивание с помощью клавиатуры, нажмите Alt + Ввод. Пос…" at bounding box center [176, 105] width 353 height 117
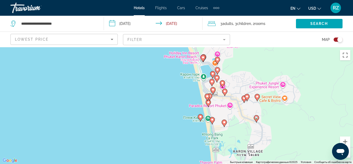
drag, startPoint x: 245, startPoint y: 147, endPoint x: 226, endPoint y: 75, distance: 74.2
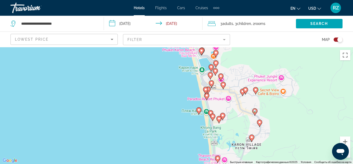
click at [211, 117] on icon "Main content" at bounding box center [212, 116] width 5 height 7
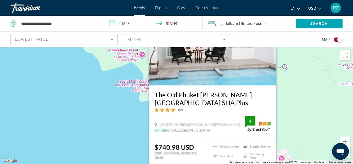
click at [310, 120] on div "Чтобы активировать перетаскивание с помощью клавиатуры, нажмите Alt + Ввод. Пос…" at bounding box center [176, 105] width 353 height 117
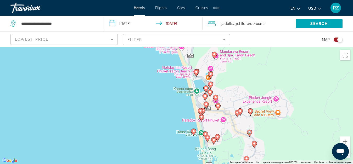
drag, startPoint x: 247, startPoint y: 146, endPoint x: 240, endPoint y: 79, distance: 67.1
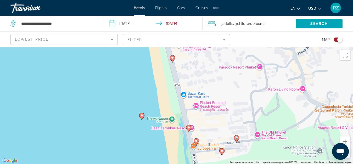
click at [188, 128] on image "Main content" at bounding box center [188, 127] width 3 height 3
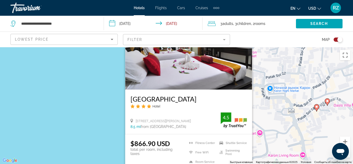
click at [265, 128] on div "Чтобы активировать перетаскивание с помощью клавиатуры, нажмите Alt + Ввод. Пос…" at bounding box center [176, 105] width 353 height 117
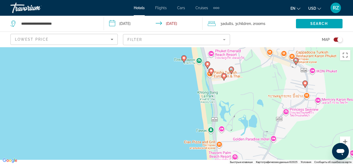
drag, startPoint x: 252, startPoint y: 154, endPoint x: 235, endPoint y: 42, distance: 112.6
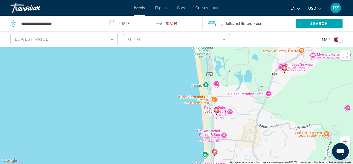
drag, startPoint x: 223, startPoint y: 134, endPoint x: 223, endPoint y: 102, distance: 31.9
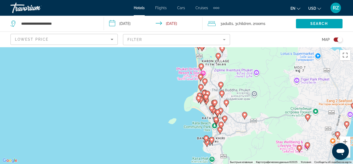
drag, startPoint x: 225, startPoint y: 129, endPoint x: 206, endPoint y: 87, distance: 46.3
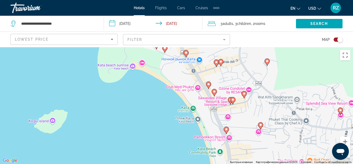
drag, startPoint x: 222, startPoint y: 138, endPoint x: 191, endPoint y: 70, distance: 74.4
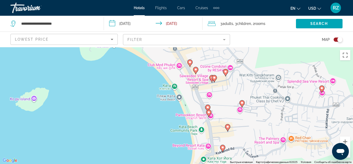
drag, startPoint x: 229, startPoint y: 127, endPoint x: 209, endPoint y: 114, distance: 24.8
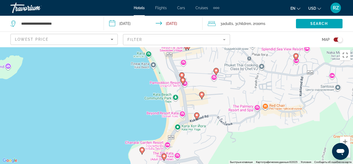
drag, startPoint x: 220, startPoint y: 147, endPoint x: 199, endPoint y: 113, distance: 39.8
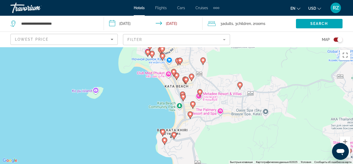
click at [175, 133] on image "Main content" at bounding box center [174, 134] width 3 height 3
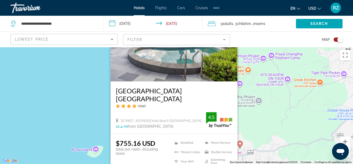
click at [260, 120] on div "Чтобы активировать перетаскивание с помощью клавиатуры, нажмите Alt + Ввод. Пос…" at bounding box center [176, 105] width 353 height 117
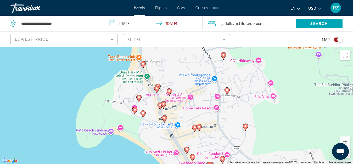
click at [163, 117] on icon "Main content" at bounding box center [164, 118] width 5 height 7
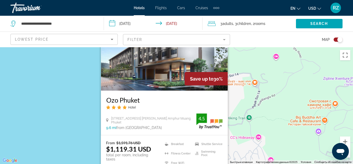
click at [243, 113] on div "Чтобы активировать перетаскивание с помощью клавиатуры, нажмите Alt + Ввод. Пос…" at bounding box center [176, 105] width 353 height 117
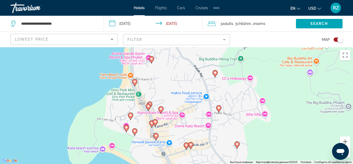
drag, startPoint x: 160, startPoint y: 136, endPoint x: 156, endPoint y: 67, distance: 69.5
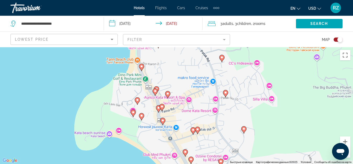
click at [137, 101] on image "Main content" at bounding box center [137, 99] width 3 height 3
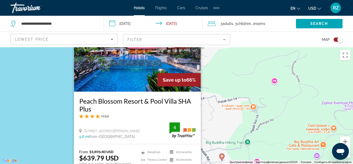
click at [212, 113] on div "Чтобы активировать перетаскивание с помощью клавиатуры, нажмите Alt + Ввод. Пос…" at bounding box center [176, 105] width 353 height 117
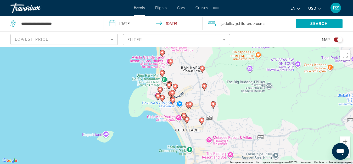
drag, startPoint x: 202, startPoint y: 142, endPoint x: 195, endPoint y: 47, distance: 95.3
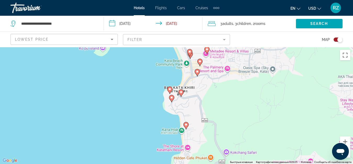
drag, startPoint x: 198, startPoint y: 142, endPoint x: 192, endPoint y: 79, distance: 63.1
click at [170, 88] on image "Main content" at bounding box center [169, 88] width 3 height 3
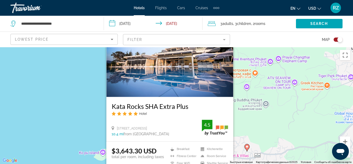
click at [257, 119] on div "Чтобы активировать перетаскивание с помощью клавиатуры, нажмите Alt + Ввод. Пос…" at bounding box center [176, 105] width 353 height 117
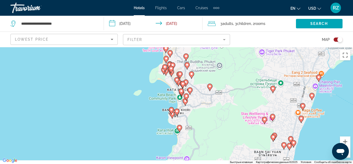
drag, startPoint x: 194, startPoint y: 143, endPoint x: 211, endPoint y: 69, distance: 75.6
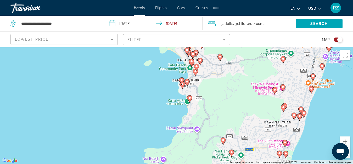
click at [191, 98] on image "Main content" at bounding box center [189, 97] width 3 height 3
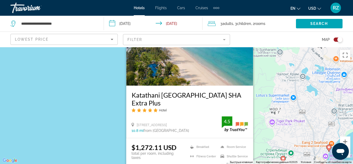
click at [270, 123] on div "Чтобы активировать перетаскивание с помощью клавиатуры, нажмите Alt + Ввод. Пос…" at bounding box center [176, 105] width 353 height 117
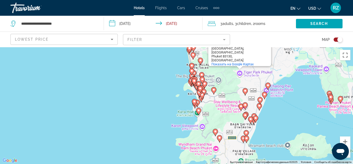
drag, startPoint x: 208, startPoint y: 143, endPoint x: 208, endPoint y: 86, distance: 56.8
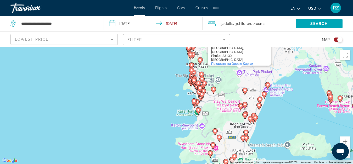
click at [199, 108] on icon "Main content" at bounding box center [198, 110] width 5 height 7
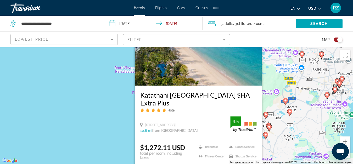
click at [107, 118] on div "Чтобы активировать перетаскивание с помощью клавиатуры, нажмите Alt + Ввод. Пос…" at bounding box center [176, 105] width 353 height 117
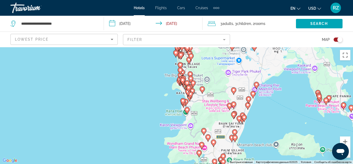
drag, startPoint x: 212, startPoint y: 145, endPoint x: 200, endPoint y: 50, distance: 95.3
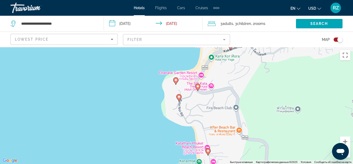
click at [179, 97] on image "Main content" at bounding box center [179, 96] width 3 height 3
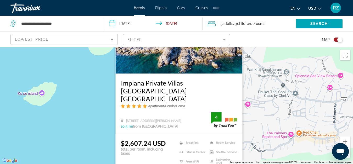
click at [264, 125] on div "Чтобы активировать перетаскивание с помощью клавиатуры, нажмите Alt + Ввод. Пос…" at bounding box center [176, 105] width 353 height 117
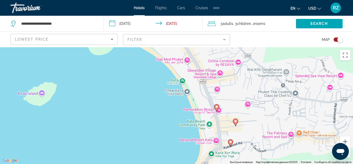
click at [216, 106] on image "Main content" at bounding box center [216, 106] width 3 height 3
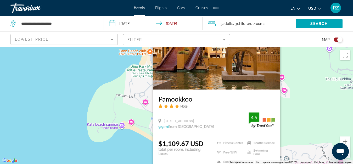
click at [291, 118] on div "Чтобы активировать перетаскивание с помощью клавиатуры, нажмите Alt + Ввод. Пос…" at bounding box center [176, 105] width 353 height 117
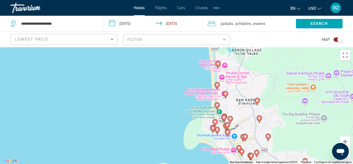
click at [258, 101] on image "Main content" at bounding box center [257, 100] width 3 height 3
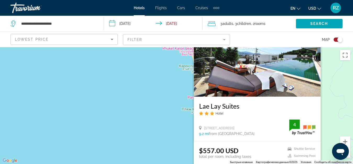
click at [175, 124] on div "Чтобы активировать перетаскивание с помощью клавиатуры, нажмите Alt + Ввод. Пос…" at bounding box center [176, 105] width 353 height 117
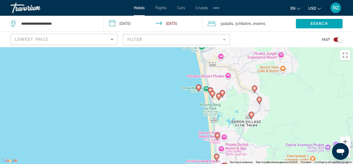
drag, startPoint x: 250, startPoint y: 146, endPoint x: 236, endPoint y: 102, distance: 46.4
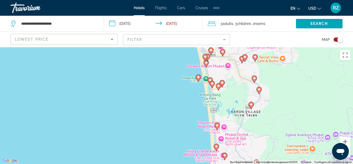
click at [221, 82] on image "Main content" at bounding box center [222, 82] width 3 height 3
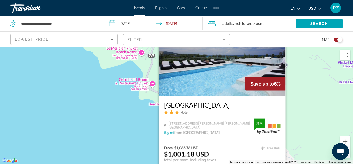
click at [291, 122] on div "Чтобы активировать перетаскивание с помощью клавиатуры, нажмите Alt + Ввод. Пос…" at bounding box center [176, 105] width 353 height 117
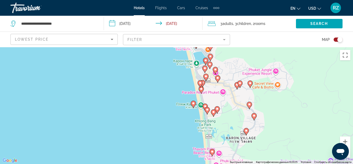
drag, startPoint x: 258, startPoint y: 145, endPoint x: 253, endPoint y: 52, distance: 93.6
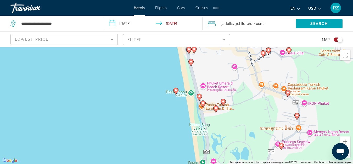
click at [215, 109] on image "Main content" at bounding box center [215, 107] width 3 height 3
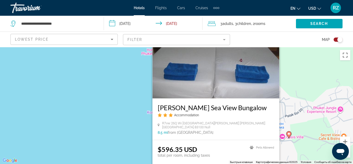
click at [286, 122] on div "Чтобы активировать перетаскивание с помощью клавиатуры, нажмите Alt + Ввод. Пос…" at bounding box center [176, 105] width 353 height 117
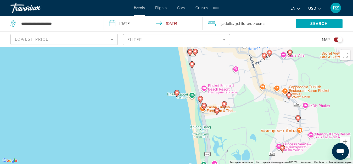
drag, startPoint x: 249, startPoint y: 125, endPoint x: 249, endPoint y: 63, distance: 62.1
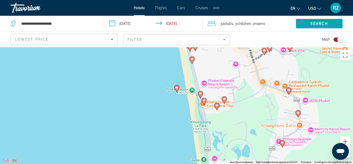
click at [204, 99] on image "Main content" at bounding box center [204, 100] width 3 height 3
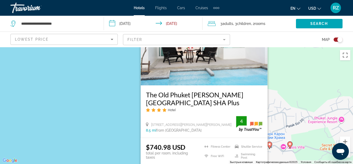
click at [284, 119] on div "Чтобы активировать перетаскивание с помощью клавиатуры, нажмите Alt + Ввод. Пос…" at bounding box center [176, 105] width 353 height 117
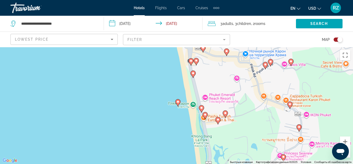
drag, startPoint x: 250, startPoint y: 141, endPoint x: 251, endPoint y: 58, distance: 83.0
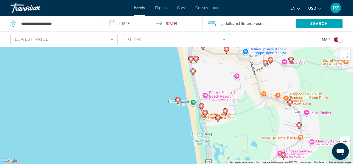
click at [201, 104] on image "Main content" at bounding box center [201, 105] width 3 height 3
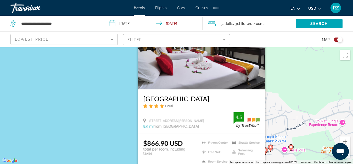
click at [277, 122] on div "Чтобы активировать перетаскивание с помощью клавиатуры, нажмите Alt + Ввод. Пос…" at bounding box center [176, 105] width 353 height 117
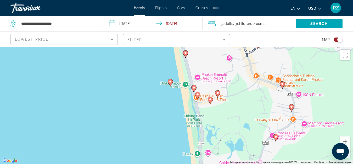
drag, startPoint x: 219, startPoint y: 145, endPoint x: 211, endPoint y: 31, distance: 113.6
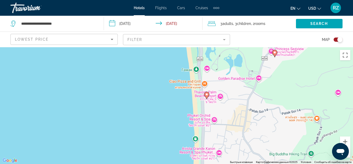
drag, startPoint x: 218, startPoint y: 126, endPoint x: 217, endPoint y: 35, distance: 91.6
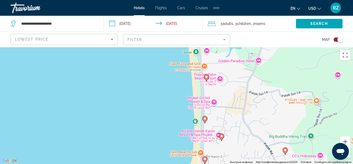
click at [206, 76] on image "Main content" at bounding box center [206, 76] width 3 height 3
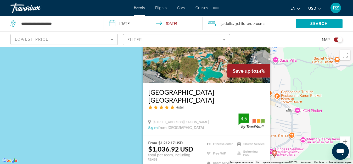
click at [290, 129] on div "Чтобы активировать перетаскивание с помощью клавиатуры, нажмите Alt + Ввод. Пос…" at bounding box center [176, 105] width 353 height 117
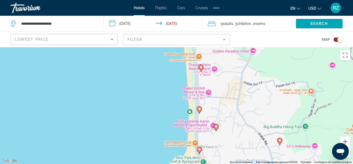
drag, startPoint x: 231, startPoint y: 130, endPoint x: 227, endPoint y: -10, distance: 140.1
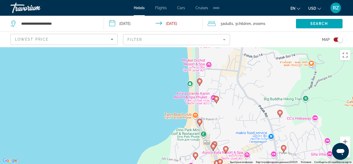
click at [200, 81] on image "Main content" at bounding box center [199, 80] width 3 height 3
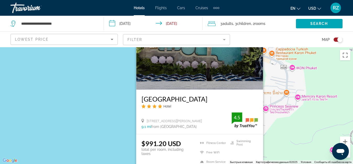
click at [282, 129] on div "Чтобы активировать перетаскивание с помощью клавиатуры, нажмите Alt + Ввод. Пос…" at bounding box center [176, 105] width 353 height 117
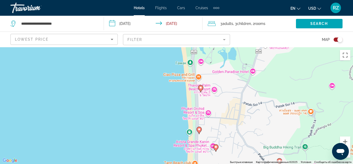
drag, startPoint x: 239, startPoint y: 139, endPoint x: 236, endPoint y: 58, distance: 81.2
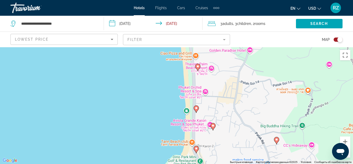
click at [197, 108] on image "Main content" at bounding box center [196, 107] width 3 height 3
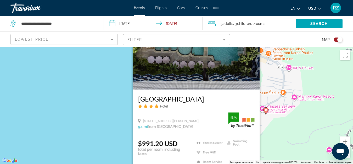
click at [286, 139] on div "Чтобы активировать перетаскивание с помощью клавиатуры, нажмите Alt + Ввод. Пос…" at bounding box center [176, 105] width 353 height 117
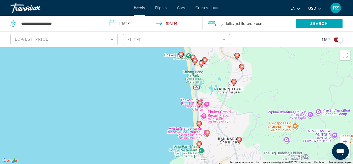
drag, startPoint x: 211, startPoint y: 147, endPoint x: 210, endPoint y: 96, distance: 51.6
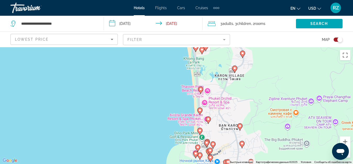
click at [200, 112] on icon "Main content" at bounding box center [199, 110] width 5 height 7
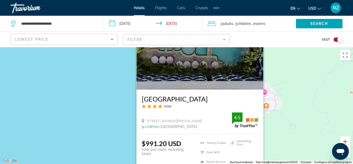
click at [314, 138] on div "Чтобы активировать перетаскивание с помощью клавиатуры, нажмите Alt + Ввод. Пос…" at bounding box center [176, 105] width 353 height 117
click at [275, 131] on div "Чтобы активировать перетаскивание с помощью клавиатуры, нажмите Alt + Ввод. Пос…" at bounding box center [176, 105] width 353 height 117
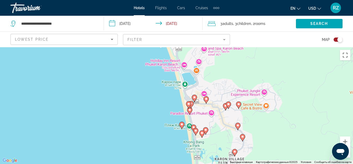
drag, startPoint x: 236, startPoint y: 139, endPoint x: 240, endPoint y: 85, distance: 54.6
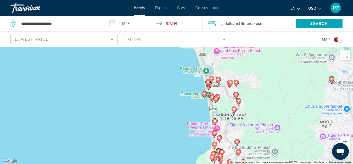
drag, startPoint x: 225, startPoint y: 131, endPoint x: 229, endPoint y: 91, distance: 40.8
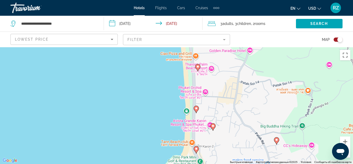
click at [213, 126] on image "Main content" at bounding box center [213, 125] width 3 height 3
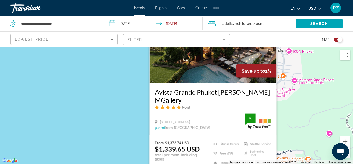
drag, startPoint x: 298, startPoint y: 129, endPoint x: 286, endPoint y: 131, distance: 12.3
click at [298, 128] on div "Чтобы активировать перетаскивание с помощью клавиатуры, нажмите Alt + Ввод. Пос…" at bounding box center [176, 105] width 353 height 117
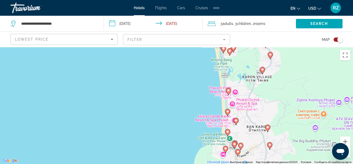
drag, startPoint x: 223, startPoint y: 145, endPoint x: 235, endPoint y: 89, distance: 57.3
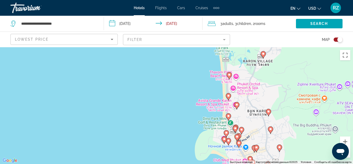
click at [228, 114] on image "Main content" at bounding box center [228, 115] width 3 height 3
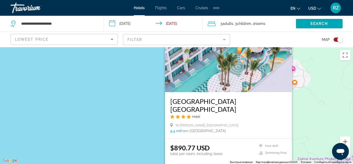
click at [304, 123] on div "Чтобы активировать перетаскивание с помощью клавиатуры, нажмите Alt + Ввод. Пос…" at bounding box center [176, 105] width 353 height 117
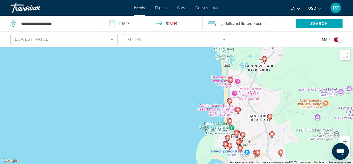
drag, startPoint x: 255, startPoint y: 145, endPoint x: 255, endPoint y: 65, distance: 79.9
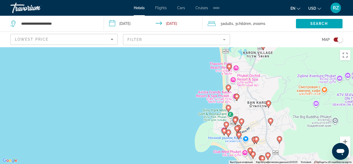
click at [235, 120] on image "Main content" at bounding box center [235, 119] width 3 height 3
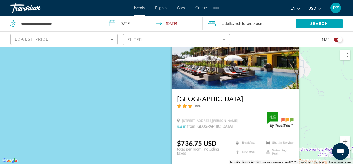
click at [316, 121] on div "Чтобы активировать перетаскивание с помощью клавиатуры, нажмите Alt + Ввод. Пос…" at bounding box center [176, 105] width 353 height 117
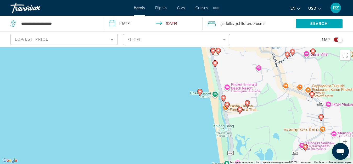
click at [222, 96] on icon "Main content" at bounding box center [223, 98] width 5 height 7
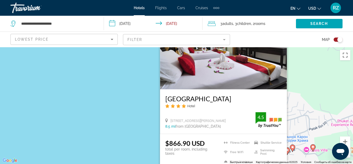
click at [316, 116] on div "Чтобы активировать перетаскивание с помощью клавиатуры, нажмите Alt + Ввод. Пос…" at bounding box center [176, 105] width 353 height 117
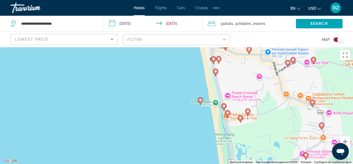
drag, startPoint x: 280, startPoint y: 132, endPoint x: 281, endPoint y: 44, distance: 88.2
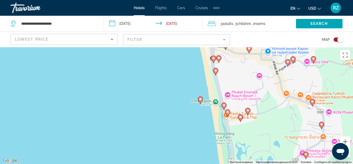
click at [228, 113] on image "Main content" at bounding box center [227, 111] width 3 height 3
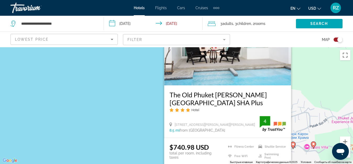
click at [314, 114] on div "Чтобы активировать перетаскивание с помощью клавиатуры, нажмите Alt + Ввод. Пос…" at bounding box center [176, 105] width 353 height 117
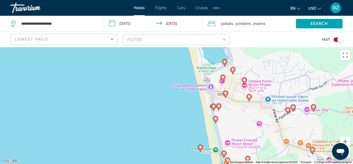
drag, startPoint x: 228, startPoint y: 147, endPoint x: 228, endPoint y: 101, distance: 46.1
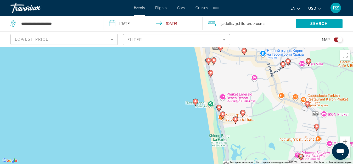
drag, startPoint x: 223, startPoint y: 135, endPoint x: 217, endPoint y: 96, distance: 39.5
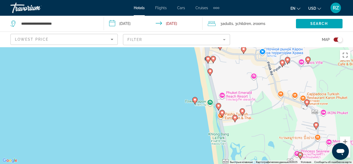
click at [218, 105] on image "Main content" at bounding box center [218, 105] width 3 height 3
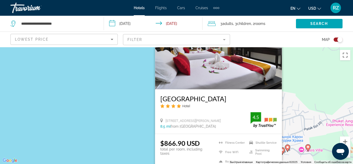
click at [299, 122] on div "Чтобы активировать перетаскивание с помощью клавиатуры, нажмите Alt + Ввод. Пос…" at bounding box center [176, 105] width 353 height 117
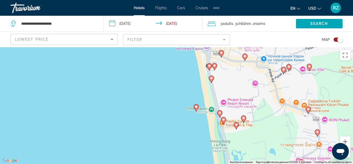
drag, startPoint x: 237, startPoint y: 149, endPoint x: 236, endPoint y: 67, distance: 82.0
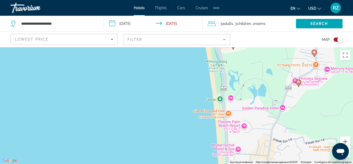
drag, startPoint x: 241, startPoint y: 120, endPoint x: 237, endPoint y: 53, distance: 66.6
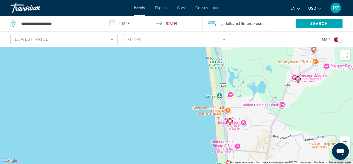
click at [229, 119] on icon "Main content" at bounding box center [230, 121] width 5 height 7
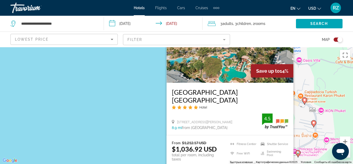
click at [303, 126] on div "Чтобы активировать перетаскивание с помощью клавиатуры, нажмите Alt + Ввод. Пос…" at bounding box center [176, 105] width 353 height 117
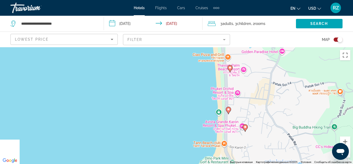
drag, startPoint x: 239, startPoint y: 146, endPoint x: 244, endPoint y: 26, distance: 119.2
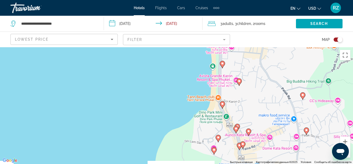
drag, startPoint x: 254, startPoint y: 117, endPoint x: 247, endPoint y: 79, distance: 38.1
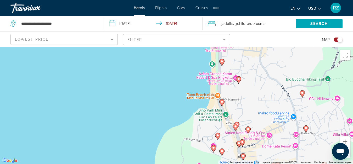
click at [222, 102] on image "Main content" at bounding box center [221, 101] width 3 height 3
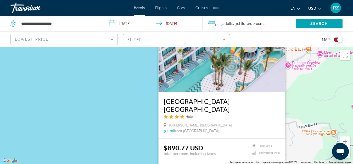
click at [298, 116] on div "Чтобы активировать перетаскивание с помощью клавиатуры, нажмите Alt + Ввод. Пос…" at bounding box center [176, 105] width 353 height 117
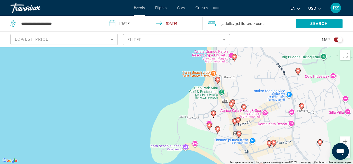
drag, startPoint x: 245, startPoint y: 147, endPoint x: 241, endPoint y: 36, distance: 111.1
click at [213, 113] on image "Main content" at bounding box center [213, 112] width 3 height 3
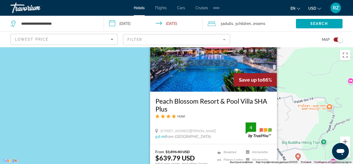
click at [301, 109] on div "Чтобы активировать перетаскивание с помощью клавиатуры, нажмите Alt + Ввод. Пос…" at bounding box center [176, 105] width 353 height 117
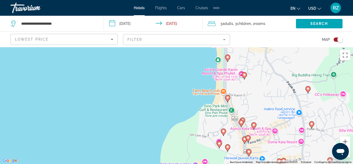
drag, startPoint x: 243, startPoint y: 145, endPoint x: 257, endPoint y: 59, distance: 87.0
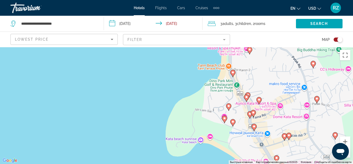
click at [224, 118] on image "Main content" at bounding box center [224, 118] width 3 height 3
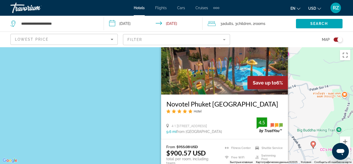
click at [297, 108] on div "Чтобы активировать перетаскивание с помощью клавиатуры, нажмите Alt + Ввод. Пос…" at bounding box center [176, 105] width 353 height 117
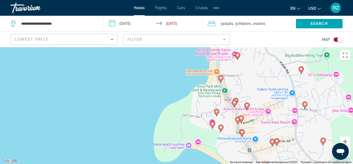
drag, startPoint x: 271, startPoint y: 130, endPoint x: 259, endPoint y: 58, distance: 73.0
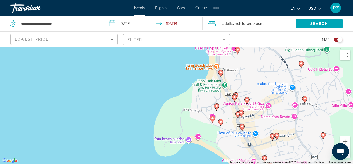
click at [216, 106] on image "Main content" at bounding box center [216, 105] width 3 height 3
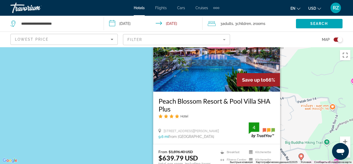
click at [286, 110] on div "Чтобы активировать перетаскивание с помощью клавиатуры, нажмите Alt + Ввод. Пос…" at bounding box center [176, 105] width 353 height 117
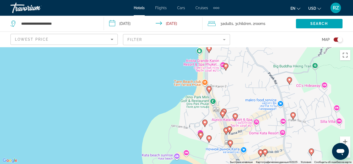
drag, startPoint x: 265, startPoint y: 134, endPoint x: 249, endPoint y: 40, distance: 95.6
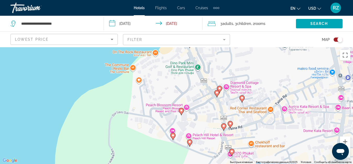
click at [217, 93] on image "Main content" at bounding box center [216, 92] width 3 height 3
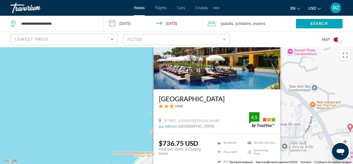
click at [290, 100] on div "Чтобы активировать перетаскивание с помощью клавиатуры, нажмите Alt + Ввод. Пос…" at bounding box center [176, 105] width 353 height 117
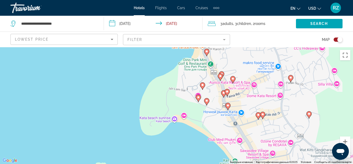
drag, startPoint x: 239, startPoint y: 136, endPoint x: 227, endPoint y: 59, distance: 77.1
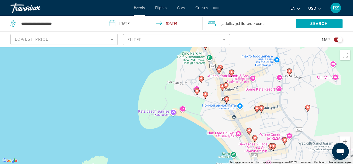
click at [226, 99] on image "Main content" at bounding box center [226, 98] width 3 height 3
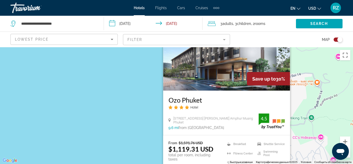
click at [304, 109] on div "Чтобы активировать перетаскивание с помощью клавиатуры, нажмите Alt + Ввод. Пос…" at bounding box center [176, 105] width 353 height 117
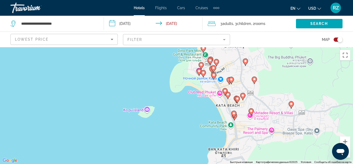
drag, startPoint x: 264, startPoint y: 149, endPoint x: 223, endPoint y: 67, distance: 91.7
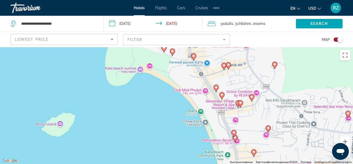
click at [215, 87] on image "Main content" at bounding box center [216, 87] width 3 height 3
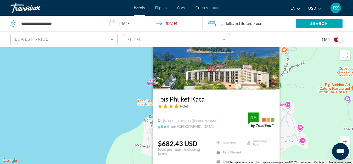
click at [294, 121] on div "Чтобы активировать перетаскивание с помощью клавиатуры, нажмите Alt + Ввод. Пос…" at bounding box center [176, 105] width 353 height 117
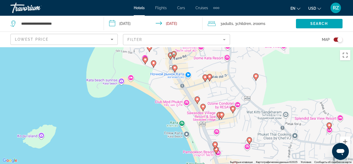
drag, startPoint x: 273, startPoint y: 140, endPoint x: 254, endPoint y: 47, distance: 95.1
click at [205, 77] on image "Main content" at bounding box center [205, 76] width 3 height 3
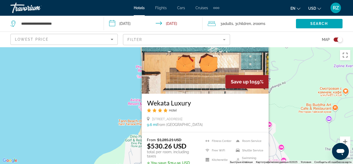
click at [287, 113] on div "Чтобы активировать перетаскивание с помощью клавиатуры, нажмите Alt + Ввод. Пос…" at bounding box center [176, 105] width 353 height 117
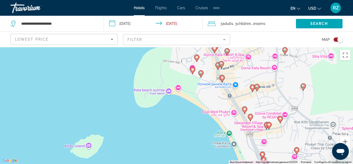
drag, startPoint x: 224, startPoint y: 145, endPoint x: 274, endPoint y: 31, distance: 124.2
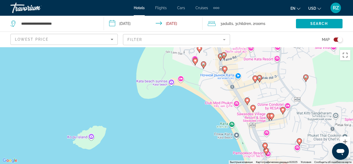
click at [246, 99] on image "Main content" at bounding box center [247, 99] width 3 height 3
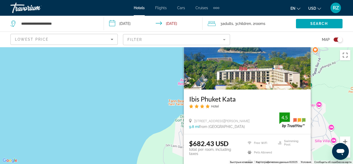
click at [317, 124] on div "Чтобы активировать перетаскивание с помощью клавиатуры, нажмите Alt + Ввод. Пос…" at bounding box center [176, 105] width 353 height 117
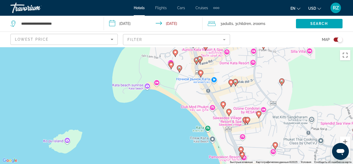
drag, startPoint x: 275, startPoint y: 148, endPoint x: 249, endPoint y: 53, distance: 99.0
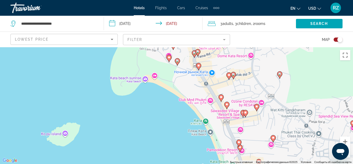
click at [227, 104] on image "Main content" at bounding box center [226, 104] width 3 height 3
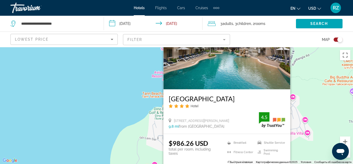
click at [311, 128] on div "Чтобы активировать перетаскивание с помощью клавиатуры, нажмите Alt + Ввод. Пос…" at bounding box center [176, 105] width 353 height 117
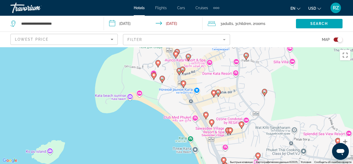
drag, startPoint x: 236, startPoint y: 130, endPoint x: 214, endPoint y: 38, distance: 94.3
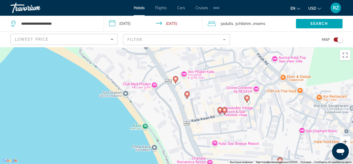
click at [219, 110] on image "Main content" at bounding box center [220, 109] width 3 height 3
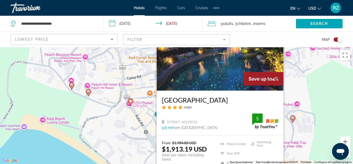
click at [309, 119] on div "Чтобы активировать перетаскивание с помощью клавиатуры, нажмите Alt + Ввод. Пос…" at bounding box center [176, 105] width 353 height 117
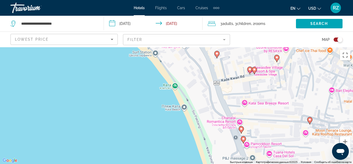
drag, startPoint x: 244, startPoint y: 143, endPoint x: 278, endPoint y: 24, distance: 123.7
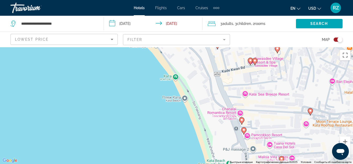
click at [242, 119] on image "Main content" at bounding box center [241, 119] width 3 height 3
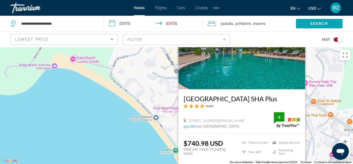
click at [321, 123] on div "Чтобы активировать перетаскивание с помощью клавиатуры, нажмите Alt + Ввод. Пос…" at bounding box center [176, 105] width 353 height 117
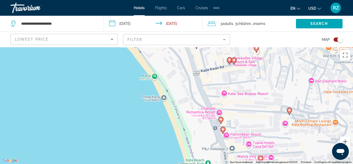
drag, startPoint x: 287, startPoint y: 145, endPoint x: 264, endPoint y: 51, distance: 96.7
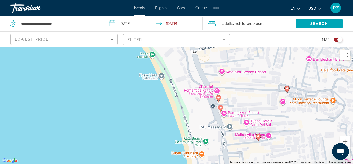
click at [221, 107] on image "Main content" at bounding box center [220, 107] width 3 height 3
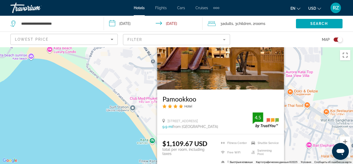
click at [296, 126] on div "Чтобы активировать перетаскивание с помощью клавиатуры, нажмите Alt + Ввод. Пос…" at bounding box center [176, 105] width 353 height 117
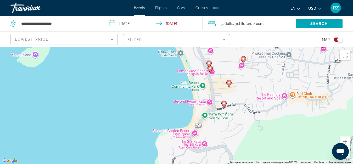
drag, startPoint x: 252, startPoint y: 146, endPoint x: 225, endPoint y: 57, distance: 93.3
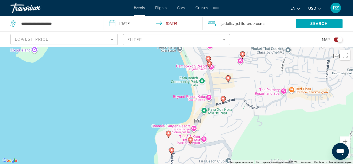
click at [224, 99] on image "Main content" at bounding box center [223, 98] width 3 height 3
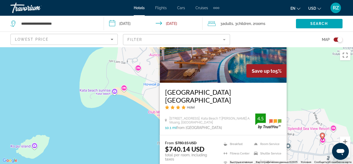
click at [305, 113] on div "Чтобы активировать перетаскивание с помощью клавиатуры, нажмите Alt + Ввод. Пос…" at bounding box center [176, 105] width 353 height 117
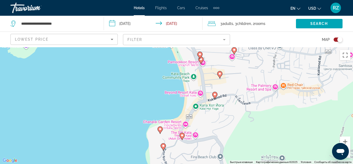
drag, startPoint x: 224, startPoint y: 151, endPoint x: 215, endPoint y: 42, distance: 109.0
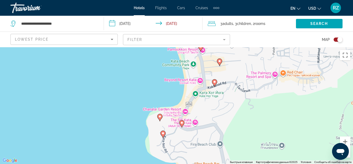
click at [182, 122] on image "Main content" at bounding box center [181, 122] width 3 height 3
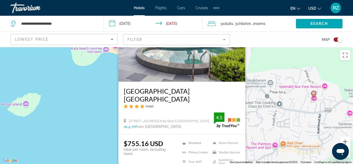
click at [266, 108] on div "Чтобы активировать перетаскивание с помощью клавиатуры, нажмите Alt + Ввод. Пос…" at bounding box center [176, 105] width 353 height 117
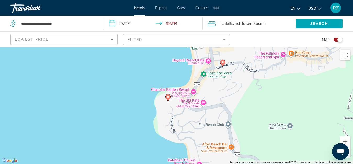
drag, startPoint x: 243, startPoint y: 142, endPoint x: 251, endPoint y: 48, distance: 93.5
click at [169, 97] on image "Main content" at bounding box center [168, 96] width 3 height 3
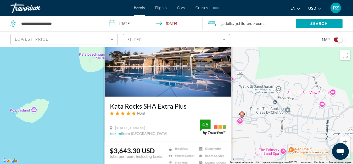
click at [255, 121] on div "Чтобы активировать перетаскивание с помощью клавиатуры, нажмите Alt + Ввод. Пос…" at bounding box center [176, 105] width 353 height 117
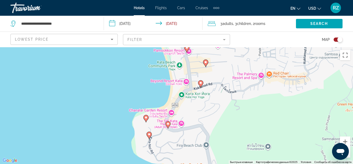
drag, startPoint x: 205, startPoint y: 140, endPoint x: 179, endPoint y: 49, distance: 94.2
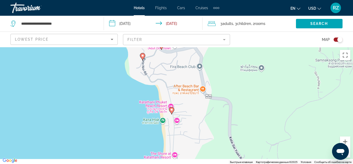
drag, startPoint x: 185, startPoint y: 123, endPoint x: 183, endPoint y: 43, distance: 79.9
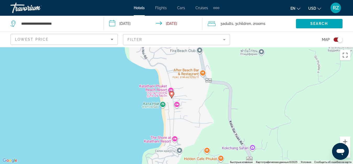
click at [172, 94] on image "Main content" at bounding box center [171, 93] width 3 height 3
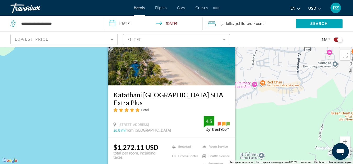
click at [258, 129] on div "Чтобы активировать перетаскивание с помощью клавиатуры, нажмите Alt + Ввод. Пос…" at bounding box center [176, 105] width 353 height 117
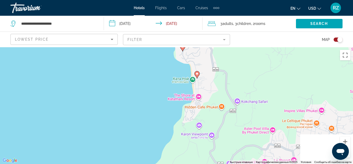
drag, startPoint x: 222, startPoint y: 144, endPoint x: 221, endPoint y: 61, distance: 83.0
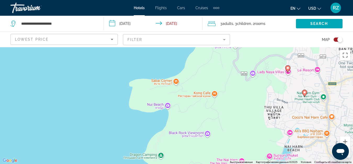
drag, startPoint x: 224, startPoint y: 131, endPoint x: 247, endPoint y: 47, distance: 86.7
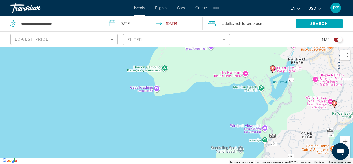
drag, startPoint x: 226, startPoint y: 145, endPoint x: 230, endPoint y: 48, distance: 96.7
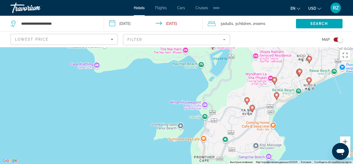
drag, startPoint x: 284, startPoint y: 135, endPoint x: 223, endPoint y: 129, distance: 60.8
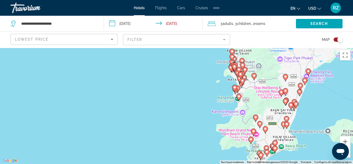
scroll to position [47, 0]
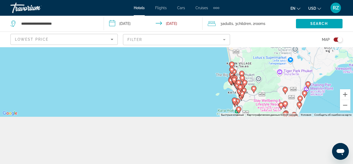
drag, startPoint x: 267, startPoint y: 103, endPoint x: 265, endPoint y: 162, distance: 58.1
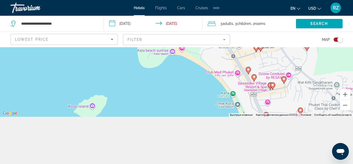
click at [255, 77] on image "Main content" at bounding box center [254, 76] width 3 height 3
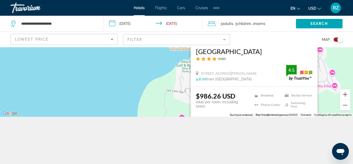
click at [129, 79] on div "Чтобы активировать перетаскивание с помощью клавиатуры, нажмите Alt + Ввод. Пос…" at bounding box center [176, 58] width 353 height 117
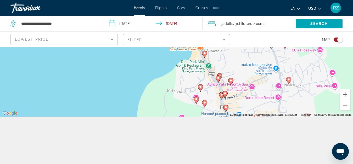
click at [142, 42] on mat-form-field "Filter" at bounding box center [176, 39] width 107 height 11
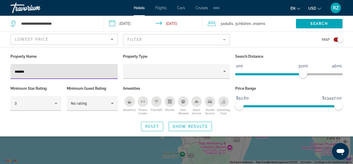
type input "*******"
click at [185, 125] on span "Show Results" at bounding box center [190, 126] width 35 height 4
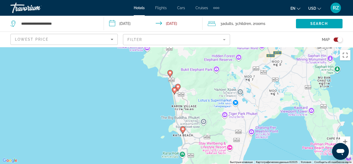
click at [179, 86] on image "Main content" at bounding box center [177, 86] width 3 height 3
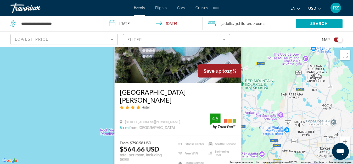
click at [244, 108] on div "Чтобы активировать перетаскивание с помощью клавиатуры, нажмите Alt + Ввод. Пос…" at bounding box center [176, 105] width 353 height 117
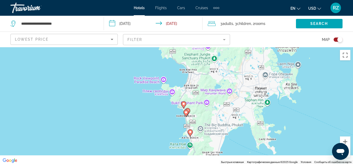
drag, startPoint x: 193, startPoint y: 140, endPoint x: 198, endPoint y: 86, distance: 54.1
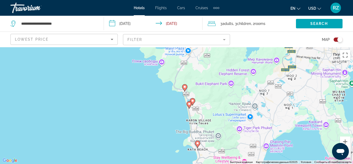
click at [185, 87] on image "Main content" at bounding box center [184, 86] width 3 height 3
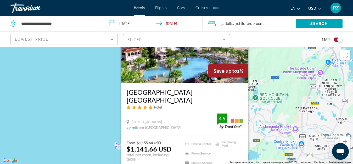
click at [284, 125] on div "Чтобы активировать перетаскивание с помощью клавиатуры, нажмите Alt + Ввод. Пос…" at bounding box center [176, 105] width 353 height 117
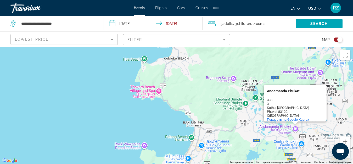
click at [264, 122] on div "Чтобы активировать перетаскивание с помощью клавиатуры, нажмите Alt + Ввод. Пос…" at bounding box center [176, 105] width 353 height 117
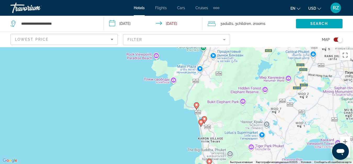
drag, startPoint x: 232, startPoint y: 132, endPoint x: 244, endPoint y: 32, distance: 101.6
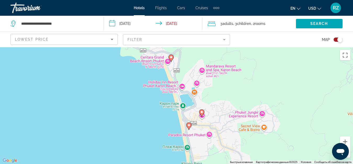
click at [202, 112] on image "Main content" at bounding box center [201, 111] width 3 height 3
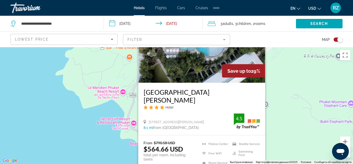
click at [286, 120] on div "Чтобы активировать перетаскивание с помощью клавиатуры, нажмите Alt + Ввод. Пос…" at bounding box center [176, 105] width 353 height 117
click at [283, 130] on div "Чтобы активировать перетаскивание с помощью клавиатуры, нажмите Alt + Ввод. Пос…" at bounding box center [176, 105] width 353 height 117
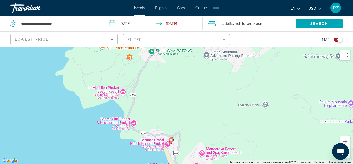
drag, startPoint x: 269, startPoint y: 134, endPoint x: 270, endPoint y: 45, distance: 88.2
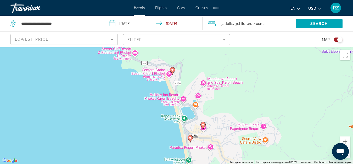
drag, startPoint x: 229, startPoint y: 126, endPoint x: 230, endPoint y: 46, distance: 79.6
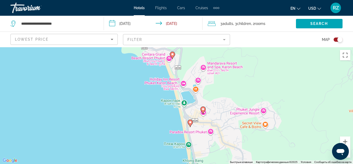
click at [191, 122] on image "Main content" at bounding box center [190, 121] width 3 height 3
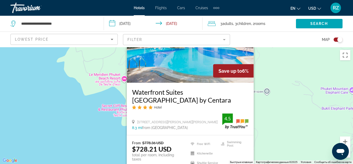
click at [290, 128] on div "Чтобы активировать перетаскивание с помощью клавиатуры, нажмите Alt + Ввод. Пос…" at bounding box center [176, 105] width 353 height 117
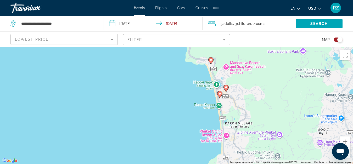
drag, startPoint x: 252, startPoint y: 137, endPoint x: 250, endPoint y: 69, distance: 68.9
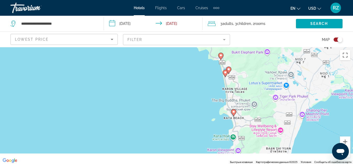
drag, startPoint x: 234, startPoint y: 140, endPoint x: 233, endPoint y: 99, distance: 40.9
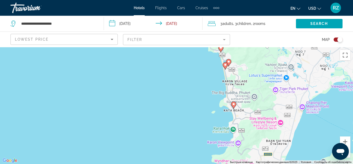
click at [234, 105] on image "Main content" at bounding box center [233, 103] width 3 height 3
